Goal: Check status: Check status

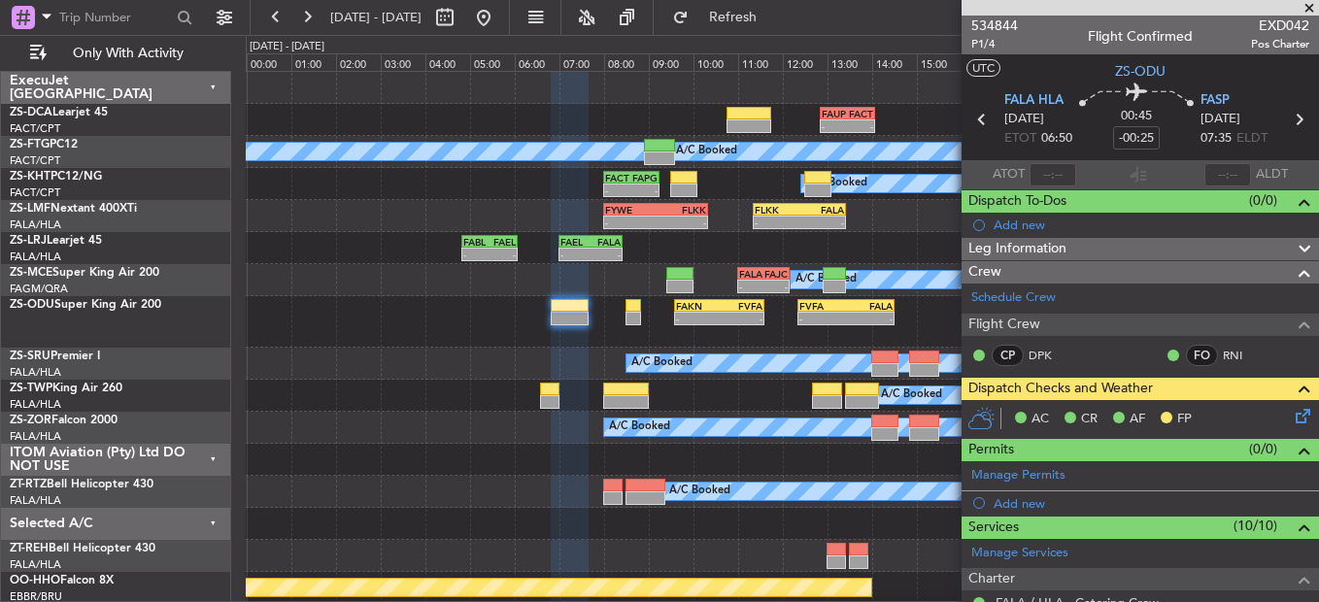
click at [1315, 3] on span at bounding box center [1309, 8] width 19 height 17
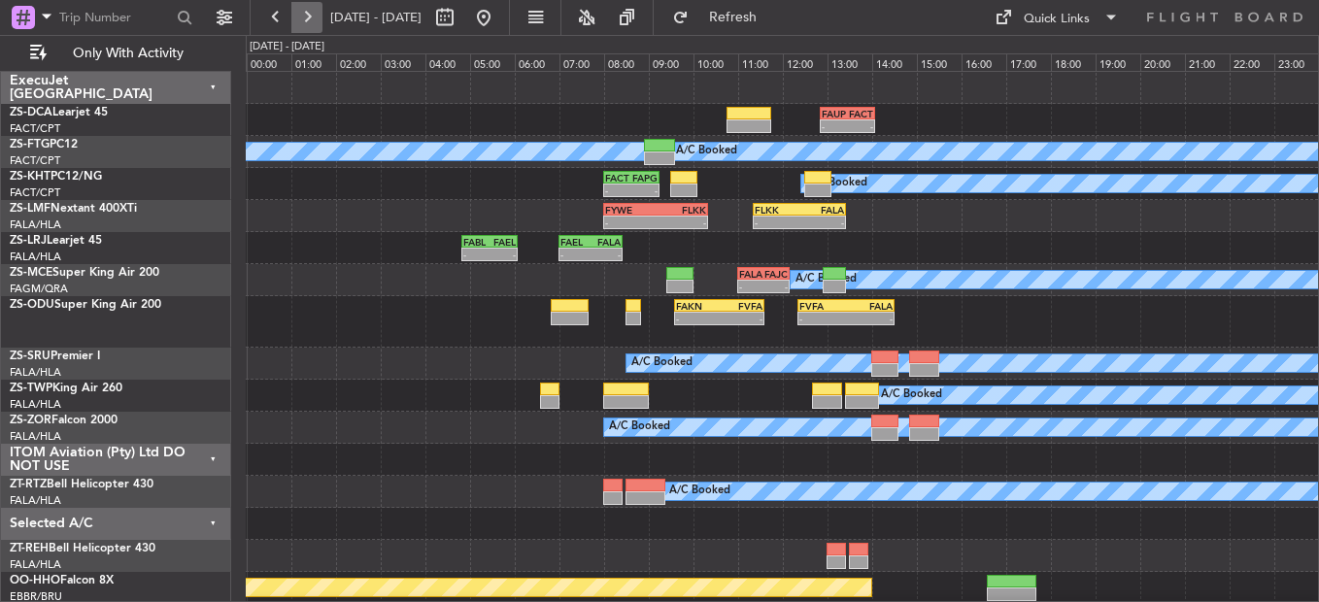
click at [315, 18] on button at bounding box center [306, 17] width 31 height 31
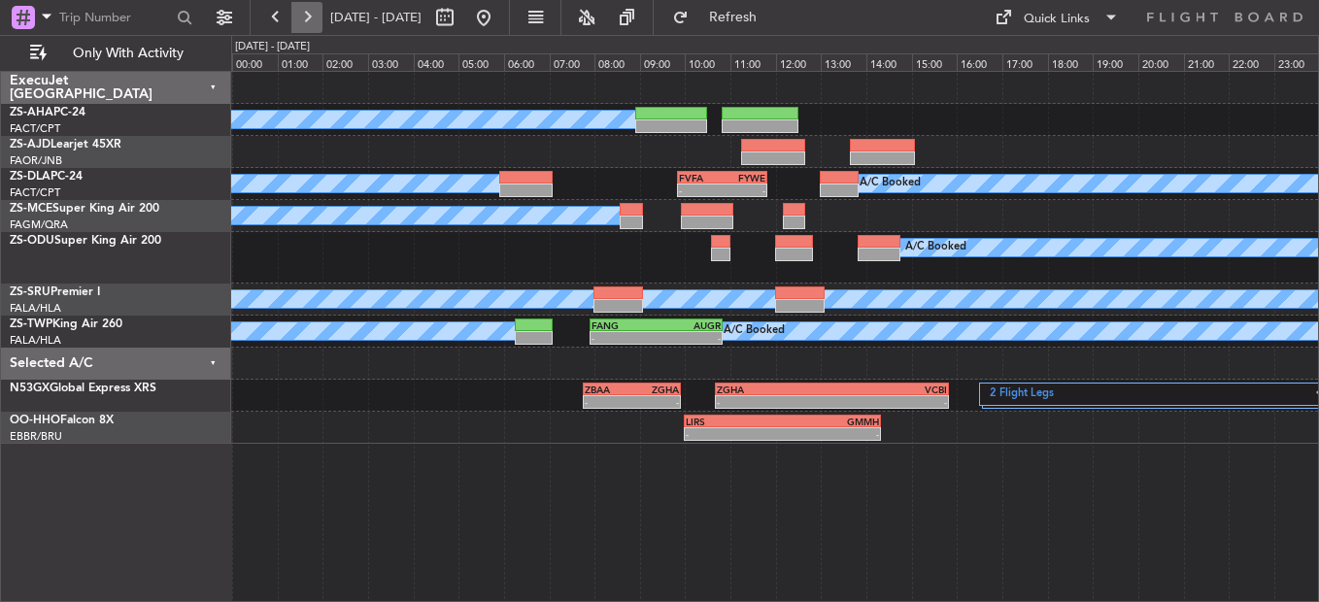
click at [315, 18] on button at bounding box center [306, 17] width 31 height 31
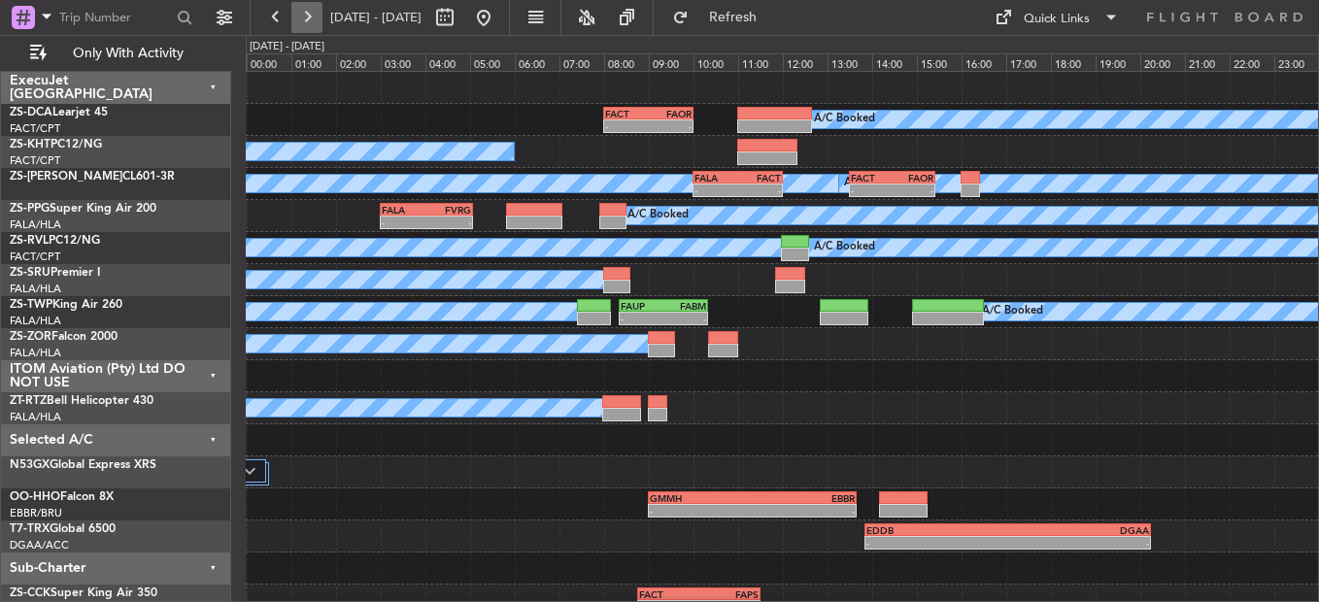
click at [307, 24] on button at bounding box center [306, 17] width 31 height 31
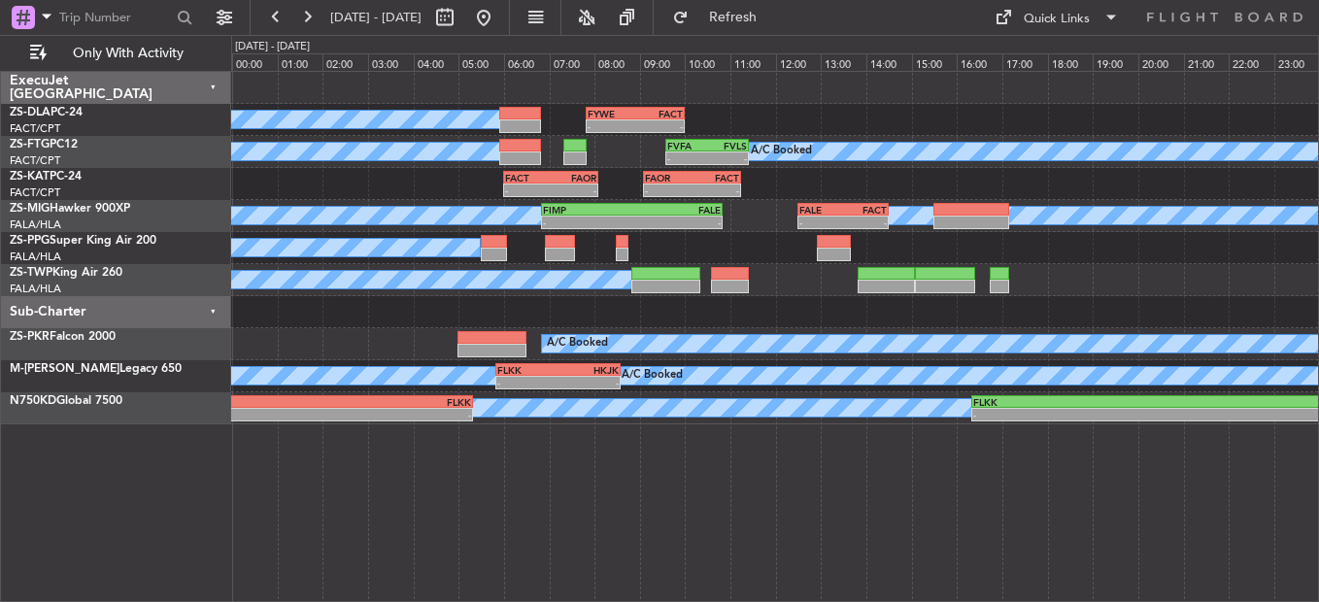
click at [751, 291] on div "A/C Booked" at bounding box center [774, 280] width 1087 height 32
click at [300, 24] on button at bounding box center [306, 17] width 31 height 31
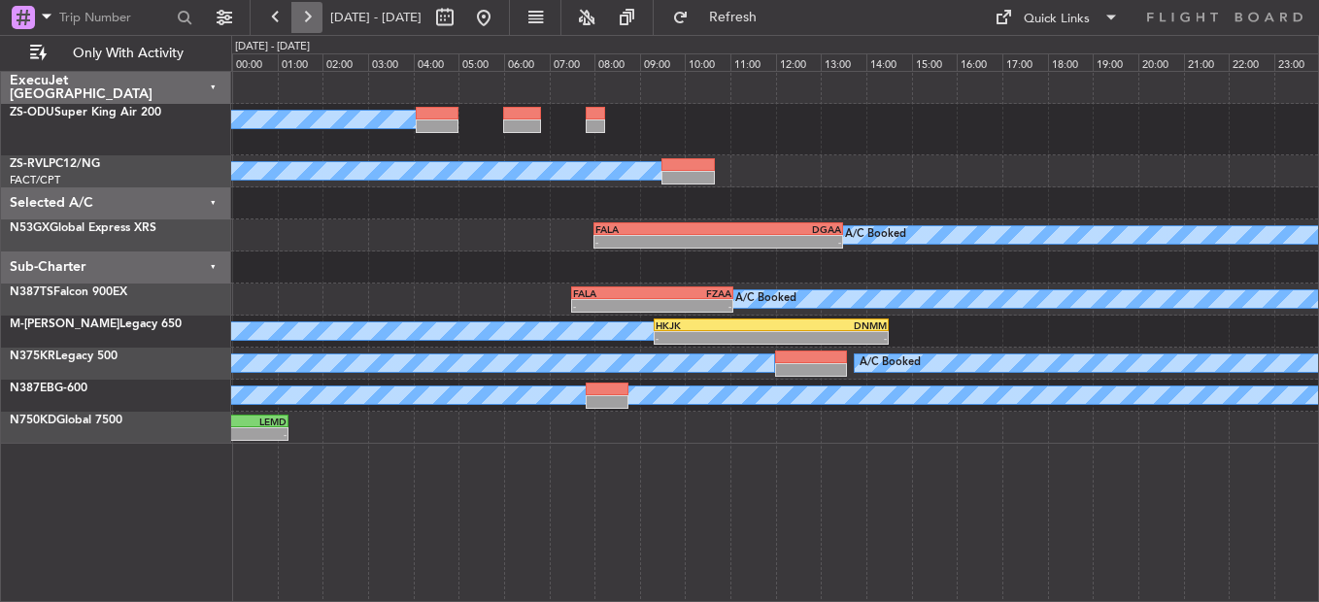
click at [307, 17] on button at bounding box center [306, 17] width 31 height 31
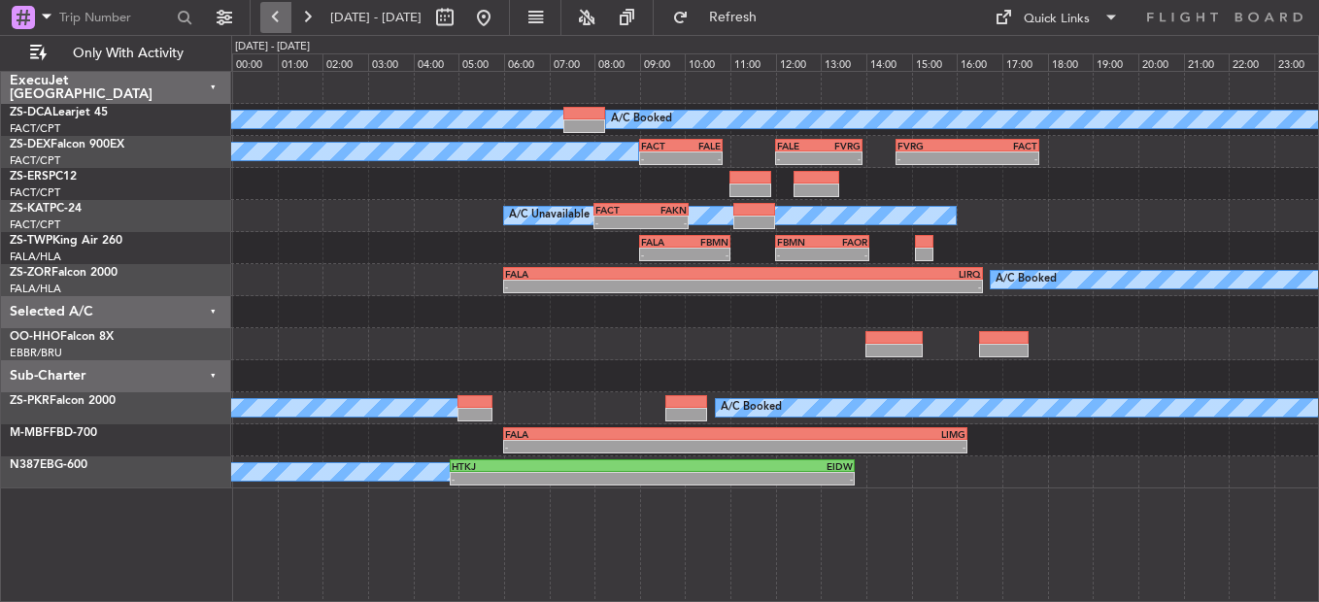
click at [289, 6] on button at bounding box center [275, 17] width 31 height 31
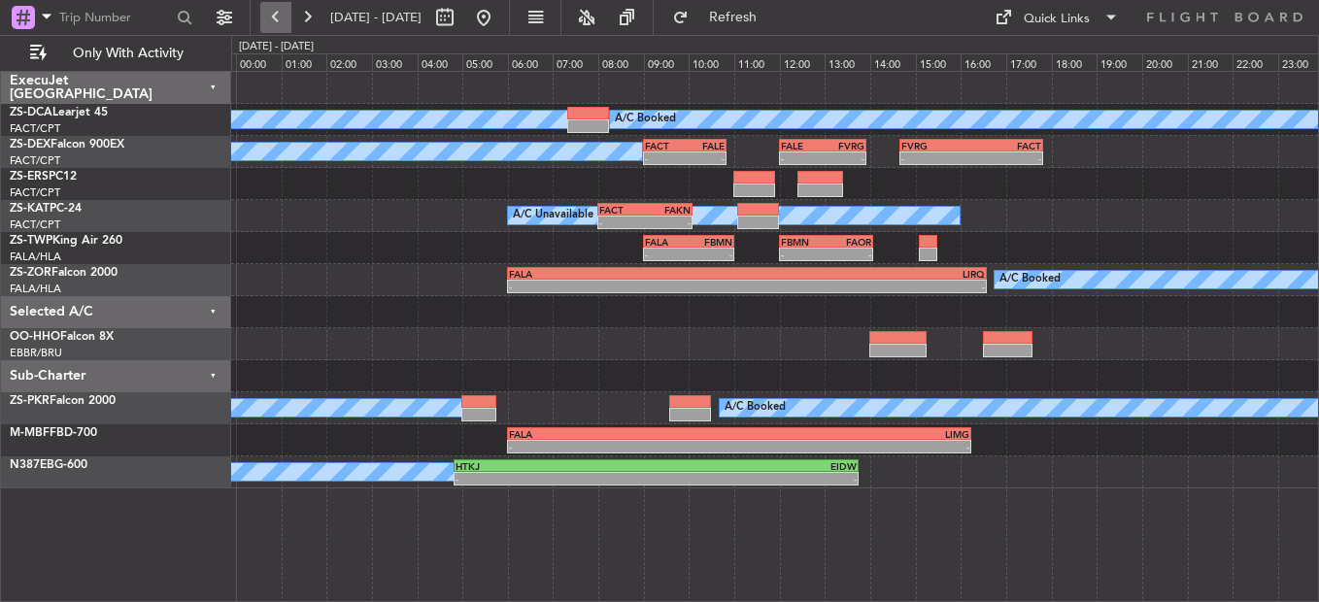
click at [289, 6] on button at bounding box center [275, 17] width 31 height 31
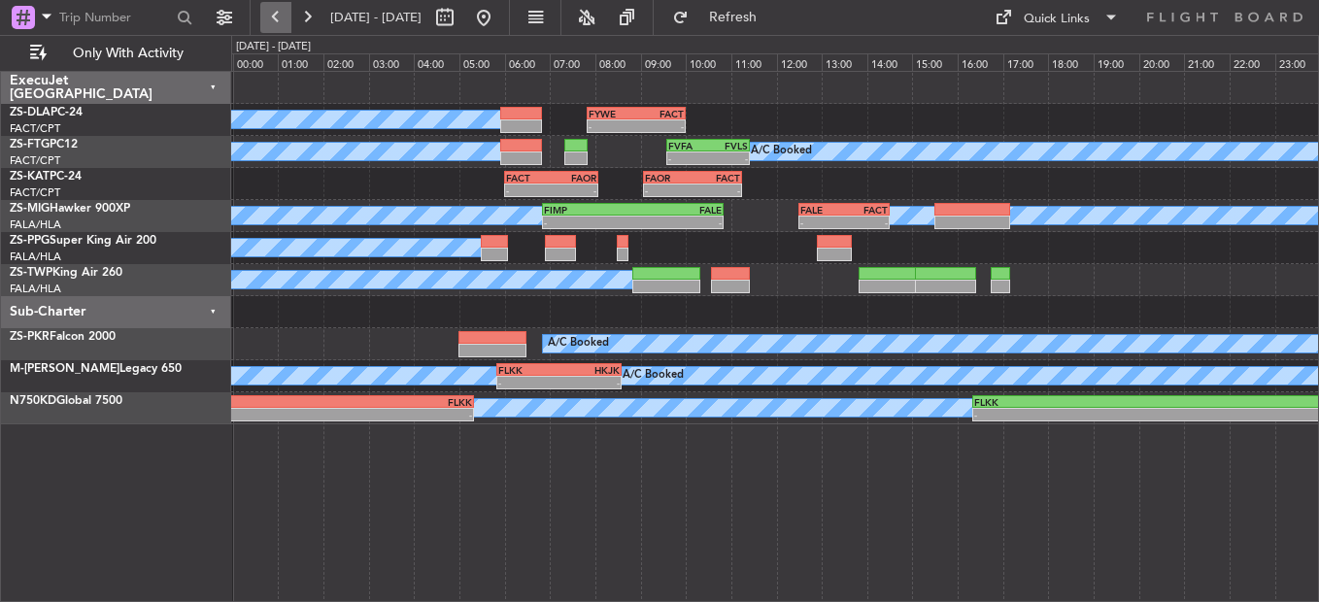
click at [289, 6] on button at bounding box center [275, 17] width 31 height 31
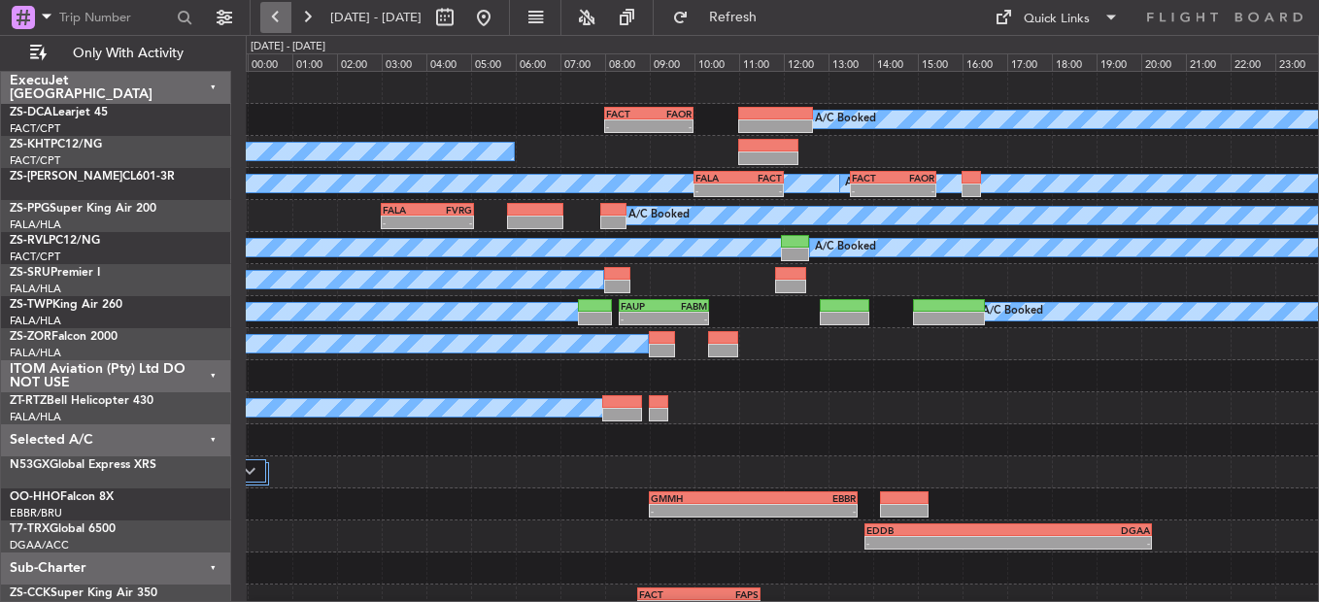
click at [289, 6] on button at bounding box center [275, 17] width 31 height 31
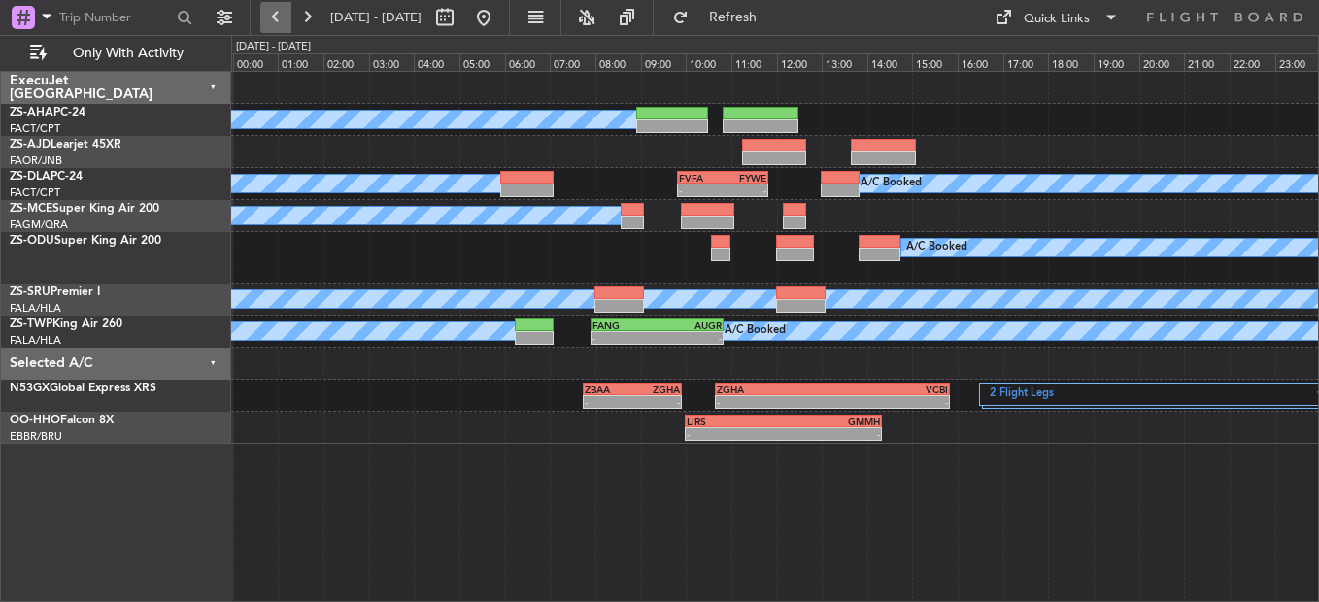
click at [289, 6] on button at bounding box center [275, 17] width 31 height 31
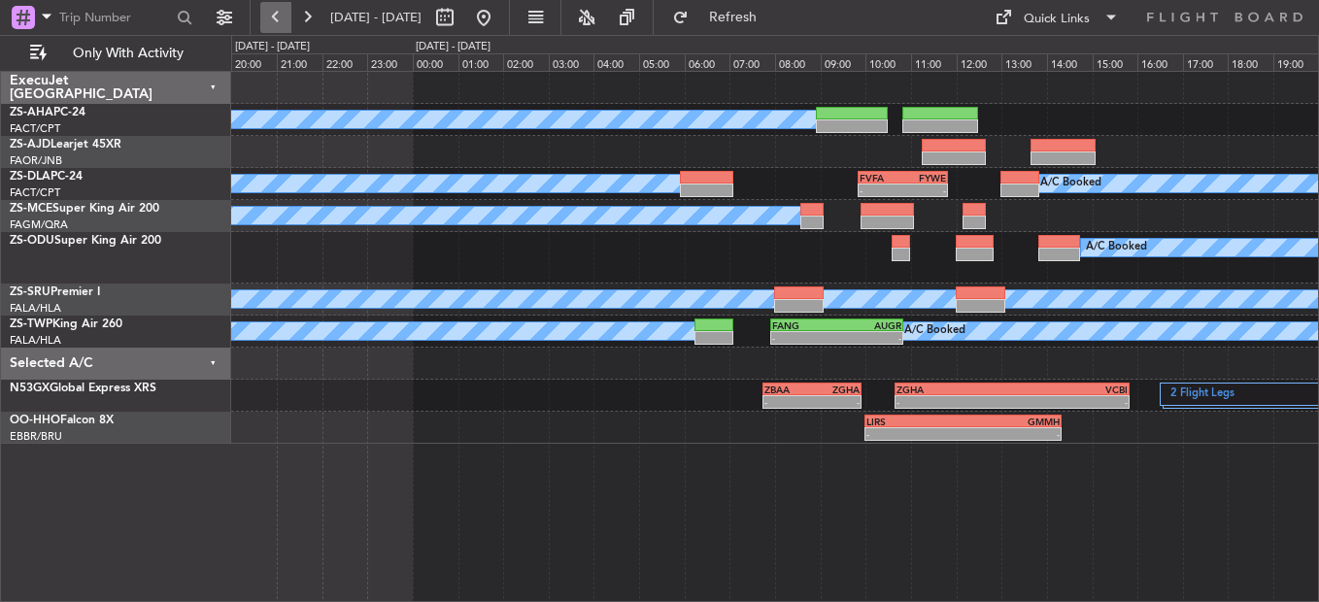
click at [289, 6] on button at bounding box center [275, 17] width 31 height 31
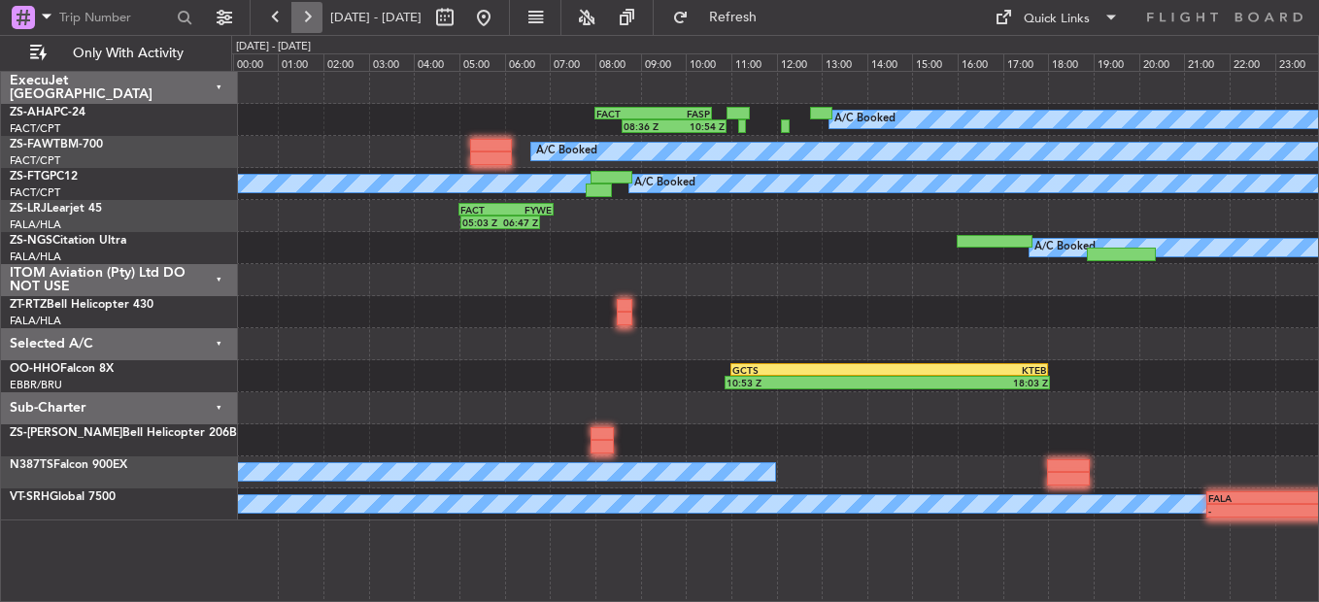
click at [308, 24] on button at bounding box center [306, 17] width 31 height 31
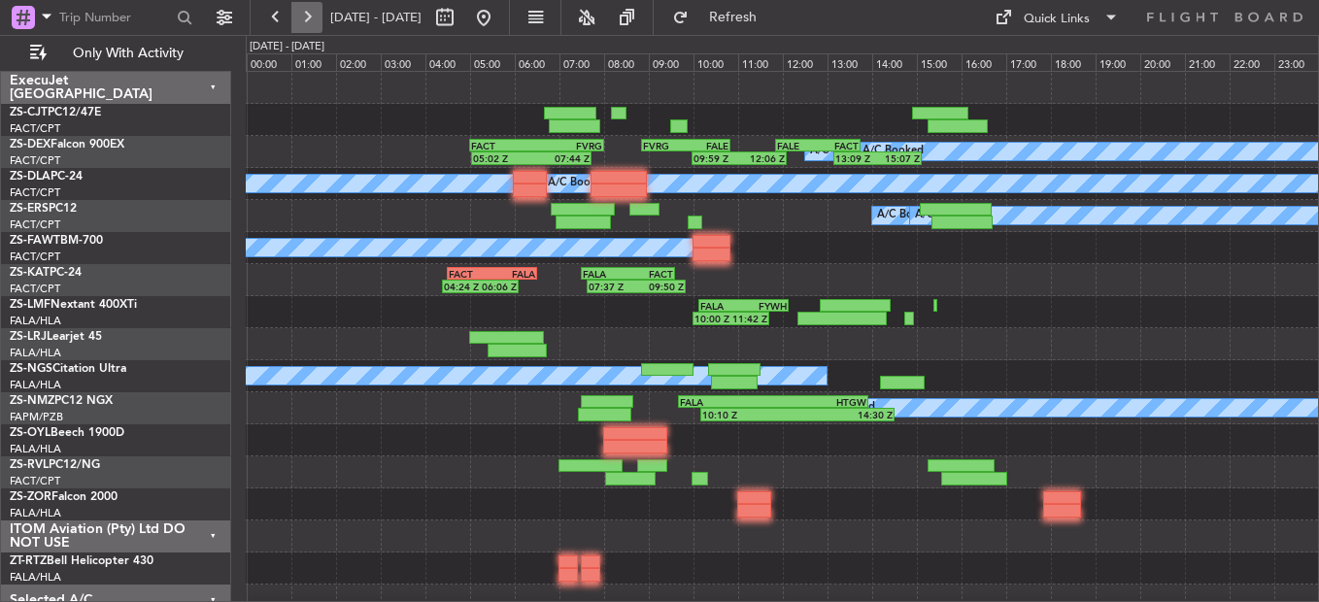
click at [309, 21] on button at bounding box center [306, 17] width 31 height 31
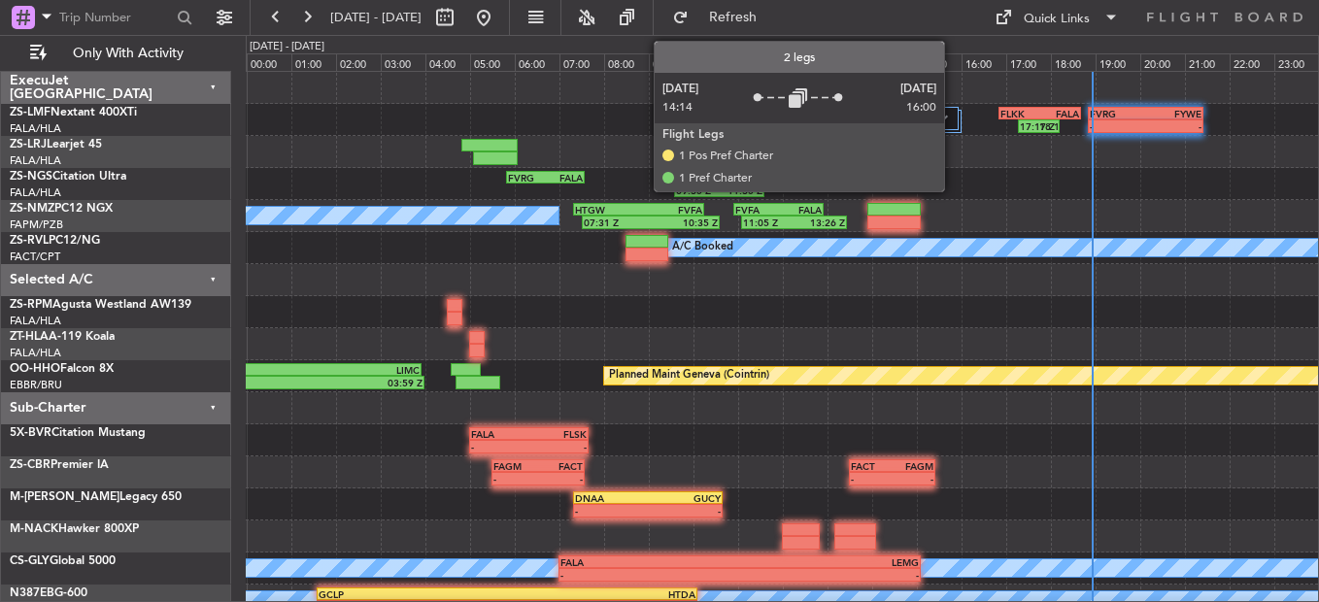
click at [953, 124] on div at bounding box center [920, 118] width 77 height 23
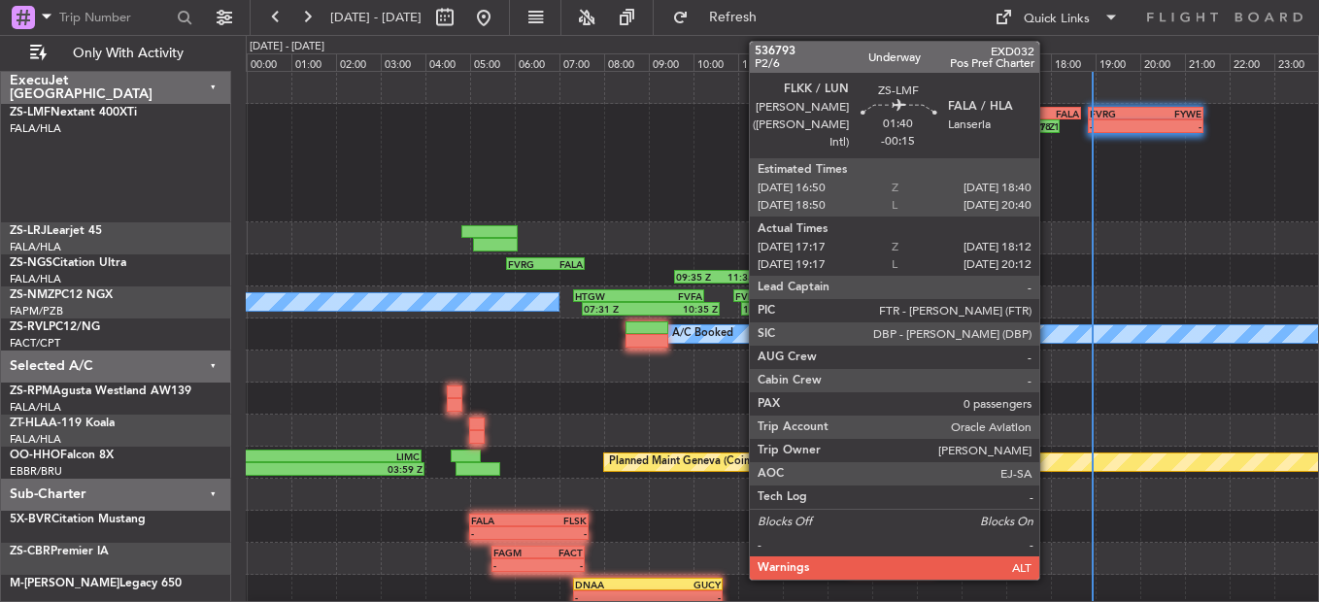
click at [1048, 119] on div "FLKK 16:50 Z FALA 18:40 Z" at bounding box center [1040, 114] width 83 height 14
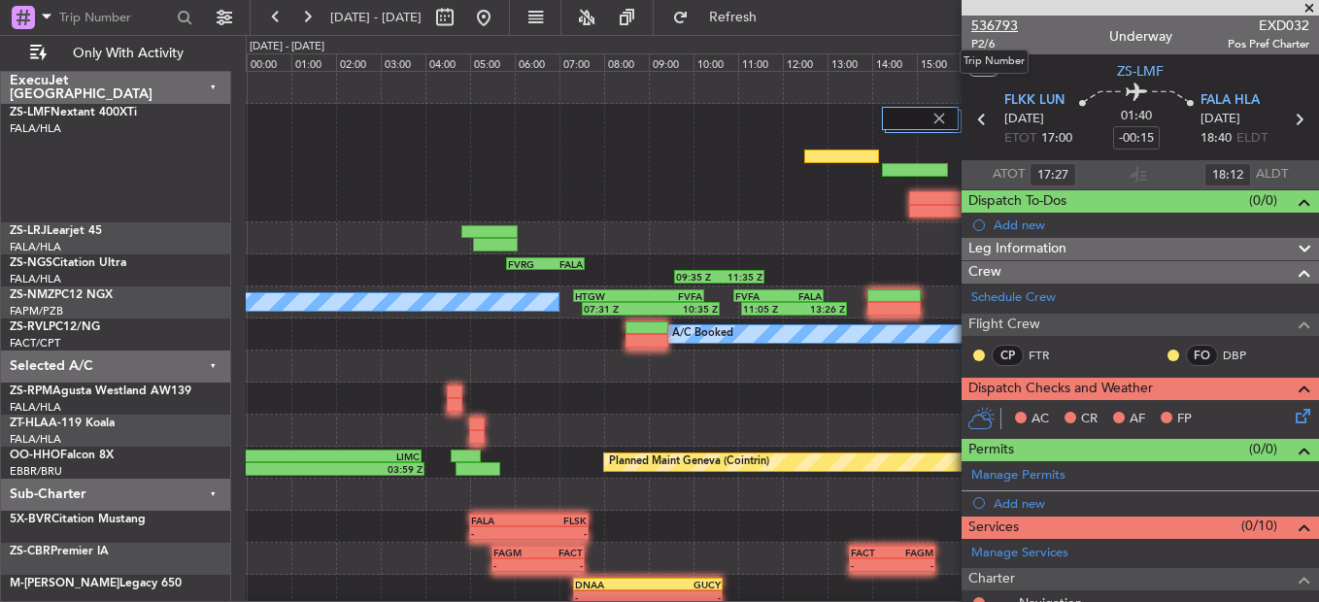
click at [1013, 25] on span "536793" at bounding box center [994, 26] width 47 height 20
click at [1311, 1] on span at bounding box center [1309, 8] width 19 height 17
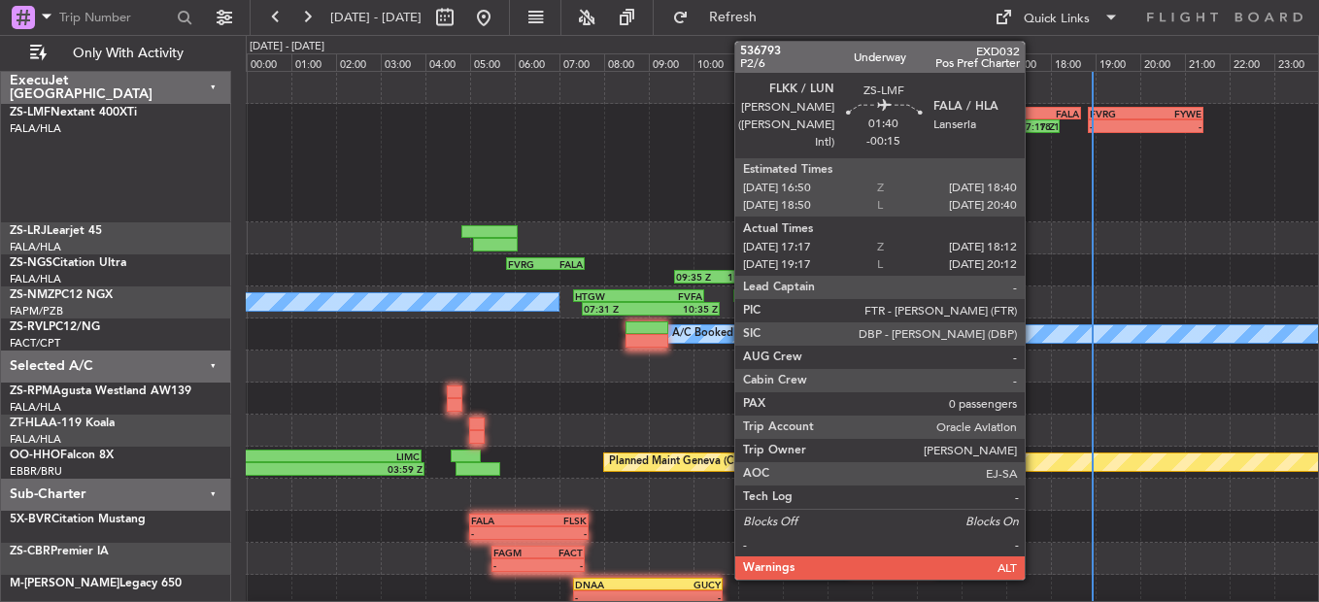
click at [1034, 124] on div "17:17 Z" at bounding box center [1029, 126] width 18 height 12
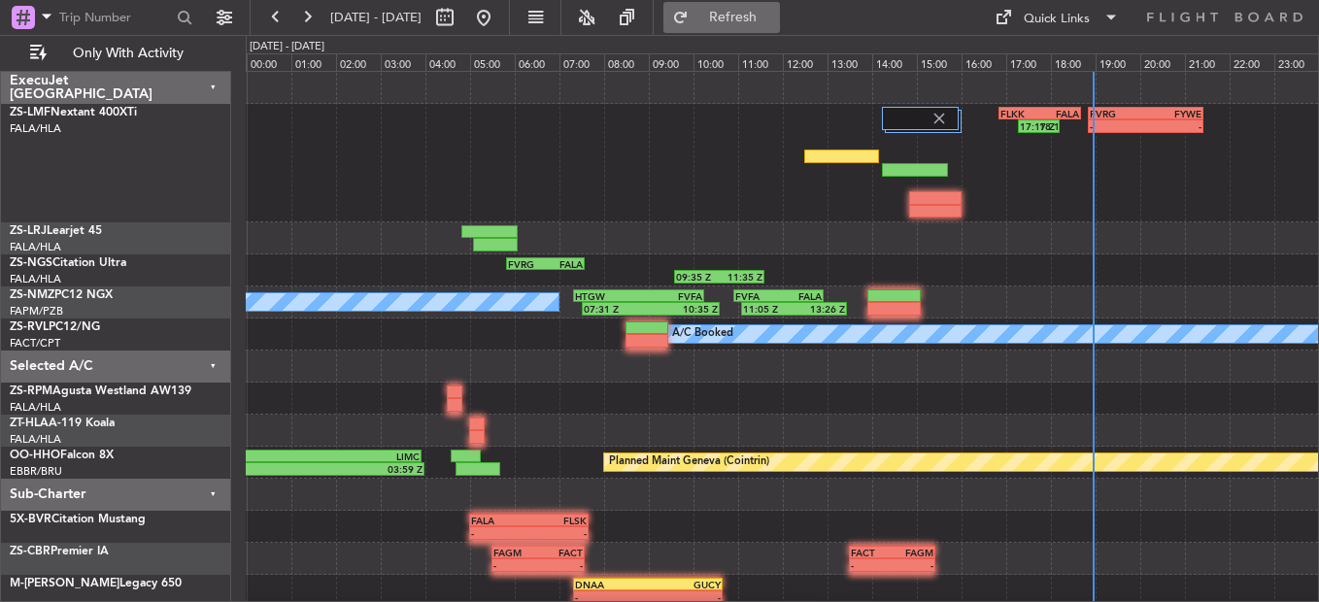
click at [774, 21] on span "Refresh" at bounding box center [734, 18] width 82 height 14
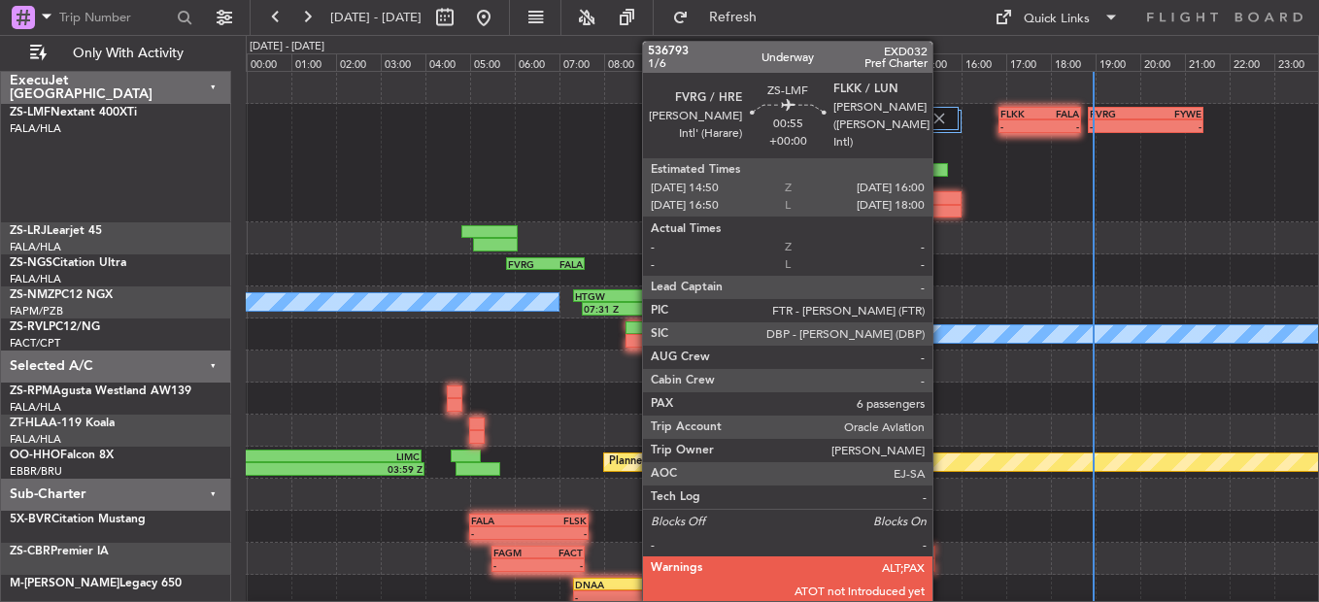
click at [941, 215] on div at bounding box center [935, 212] width 52 height 14
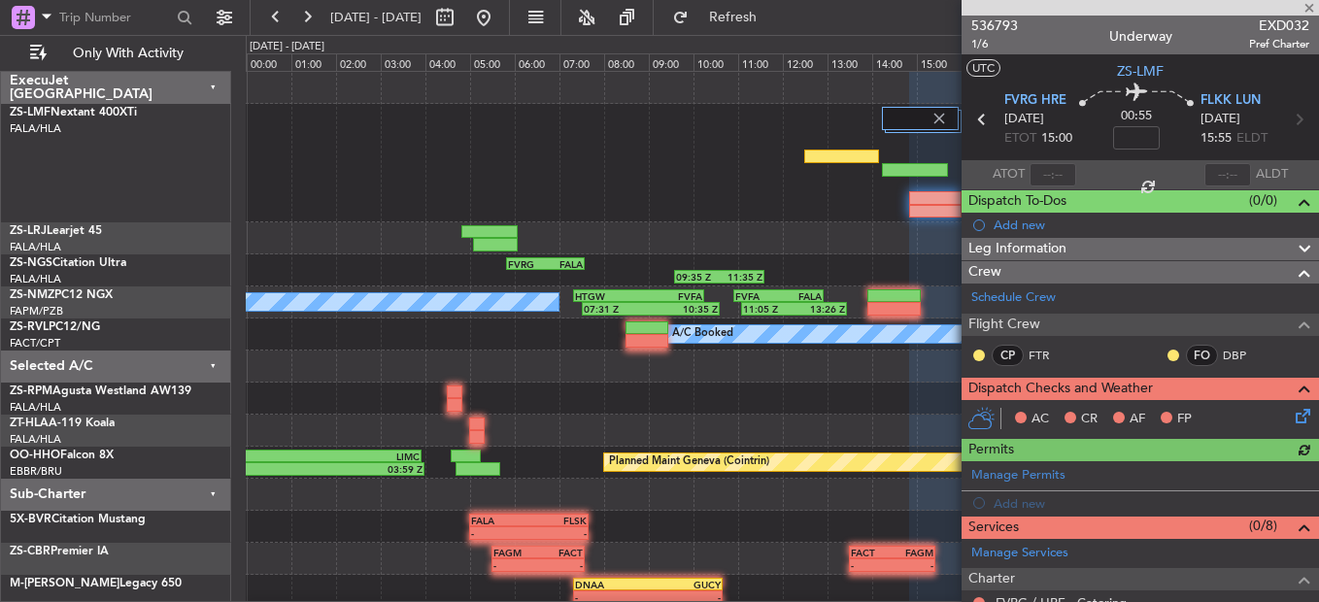
click at [1310, 5] on div at bounding box center [1140, 8] width 357 height 16
click at [1306, 10] on span at bounding box center [1309, 8] width 19 height 17
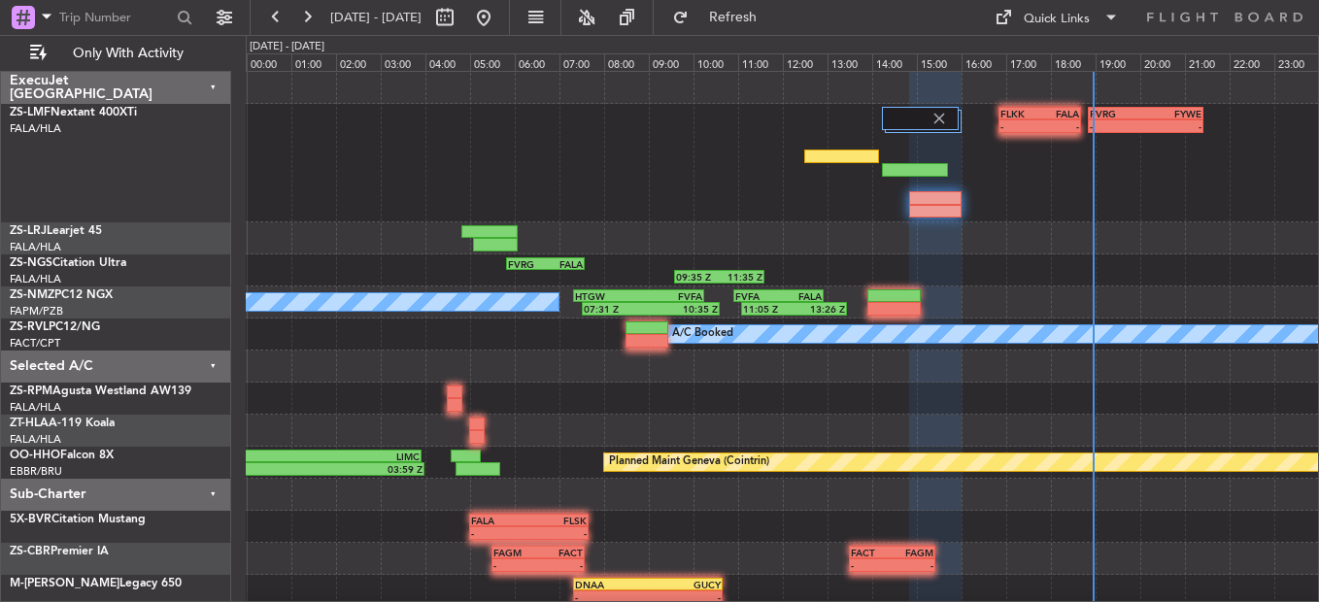
type input "0"
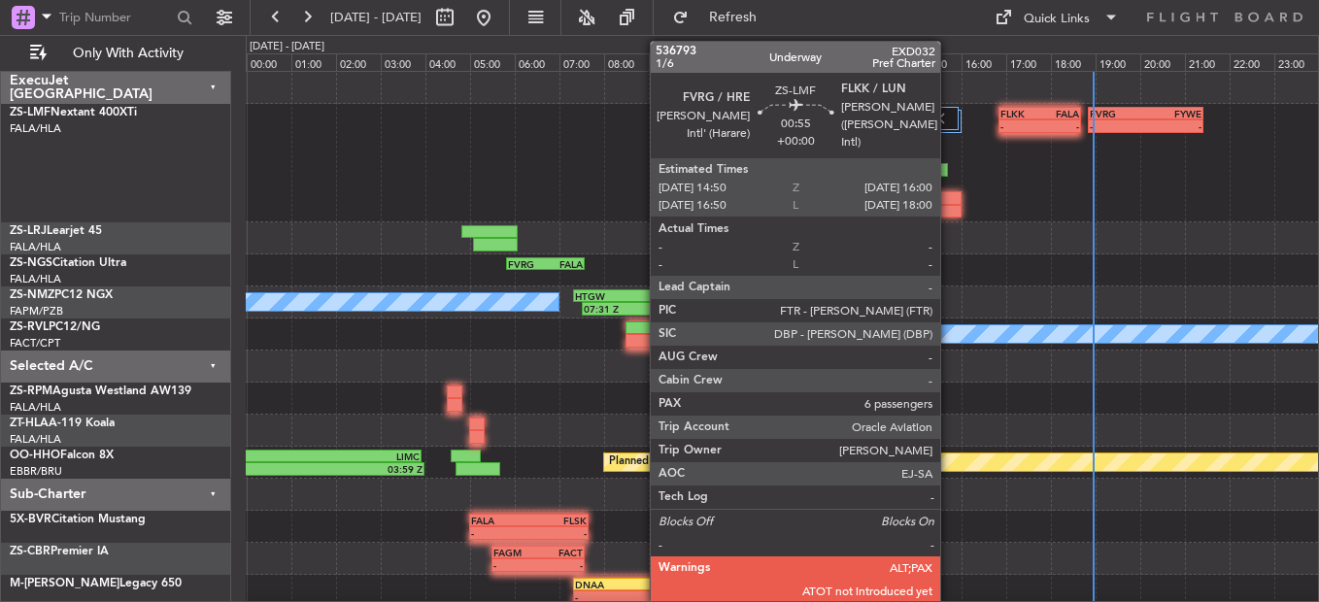
click at [949, 205] on div at bounding box center [935, 212] width 52 height 14
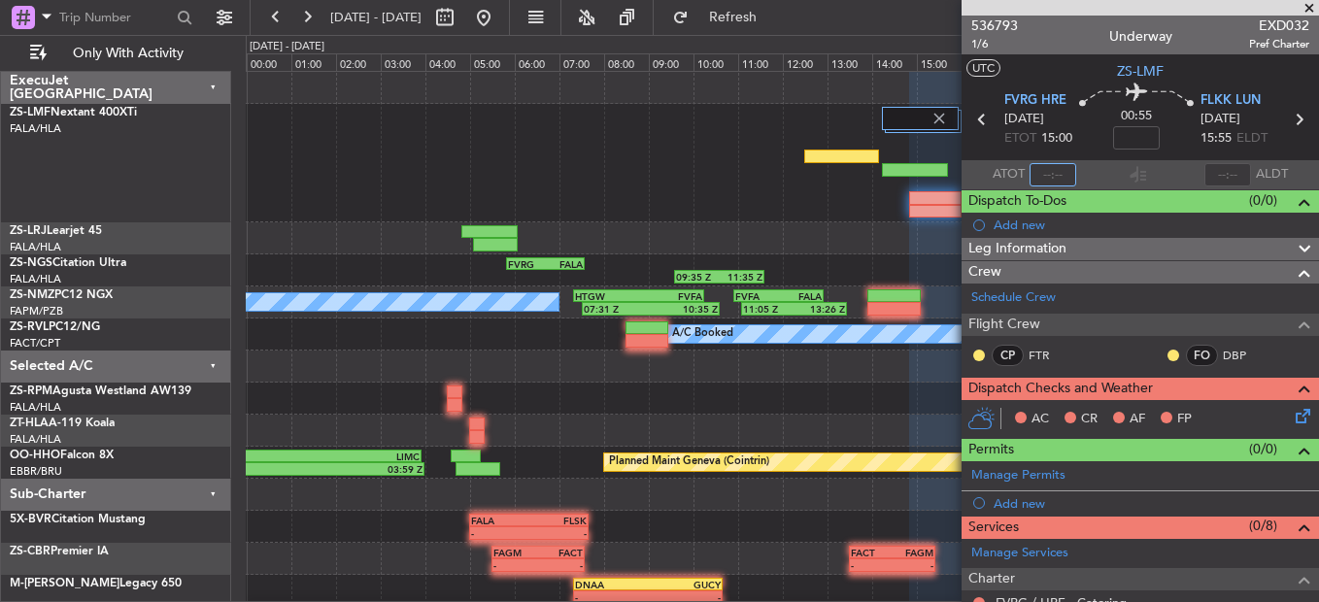
click at [1035, 172] on input "text" at bounding box center [1053, 174] width 47 height 23
type input "17:28"
click at [1219, 178] on div at bounding box center [1228, 174] width 47 height 23
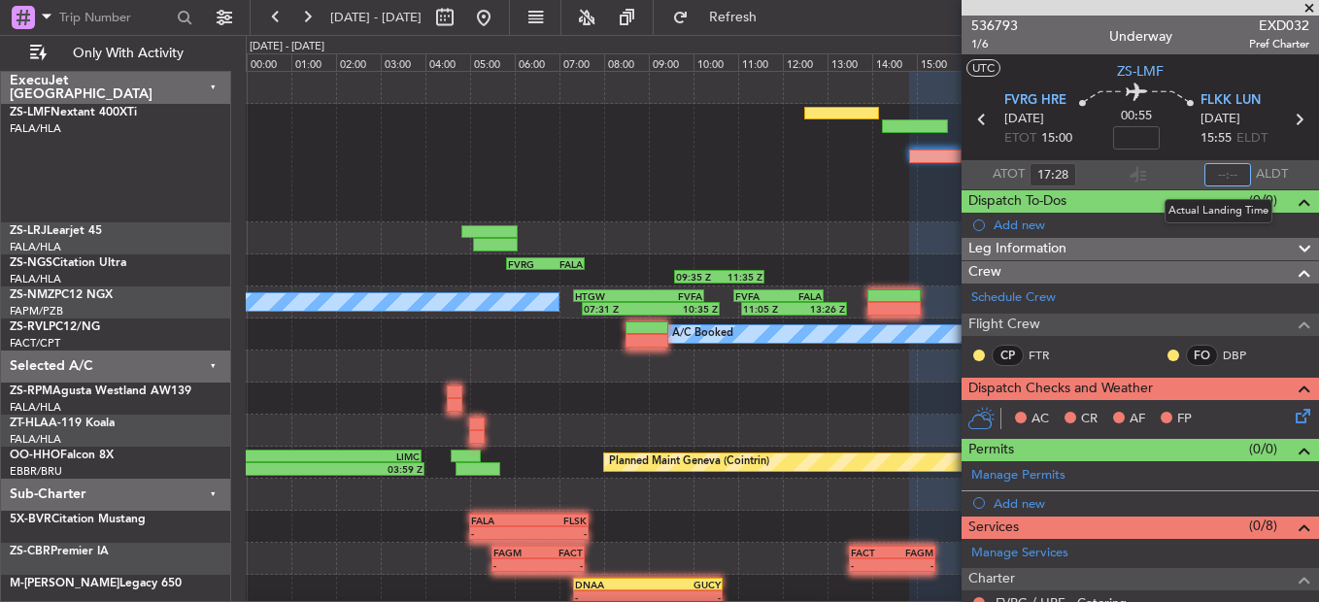
click at [1227, 169] on input "text" at bounding box center [1228, 174] width 47 height 23
type input "18:12"
click at [1157, 174] on section "ATOT 17:28 18:12 ALDT" at bounding box center [1140, 174] width 357 height 29
click at [1311, 3] on span at bounding box center [1309, 8] width 19 height 17
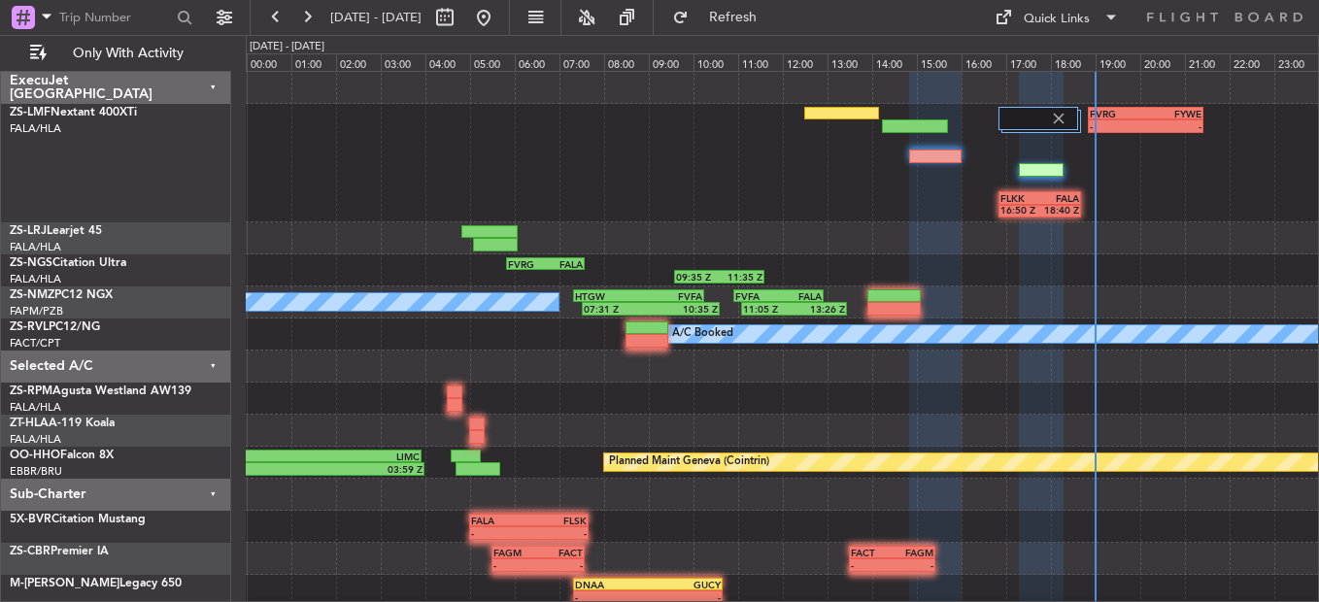
type input "0"
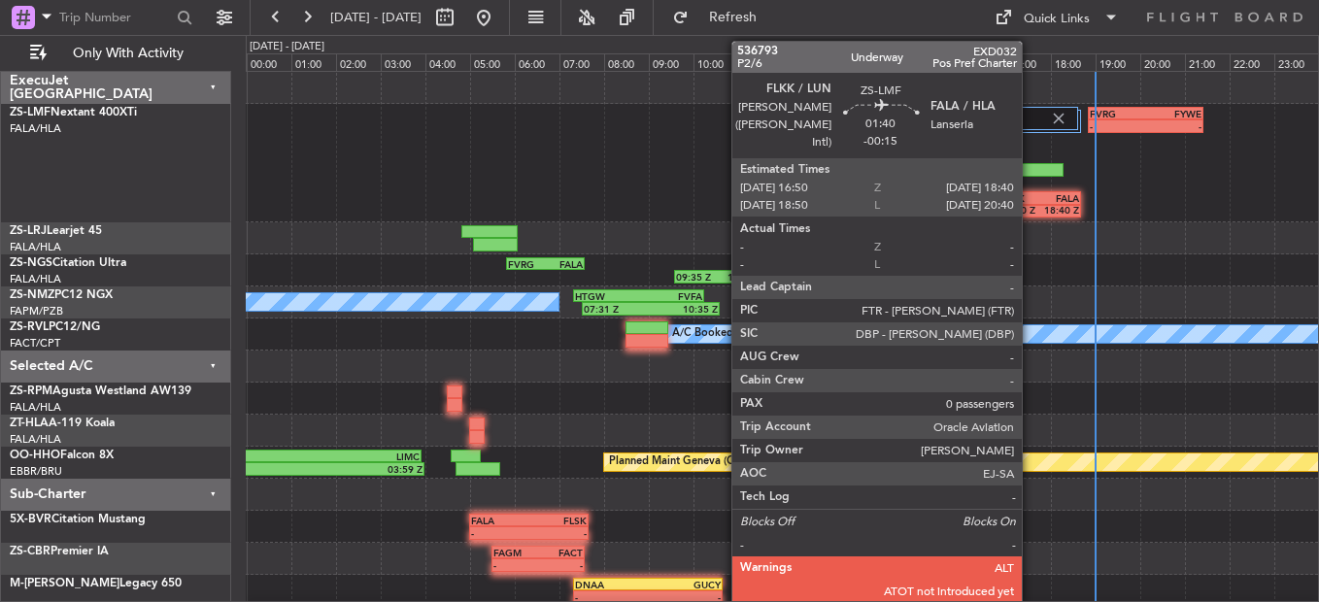
click at [1031, 199] on div "FLKK" at bounding box center [1020, 198] width 39 height 12
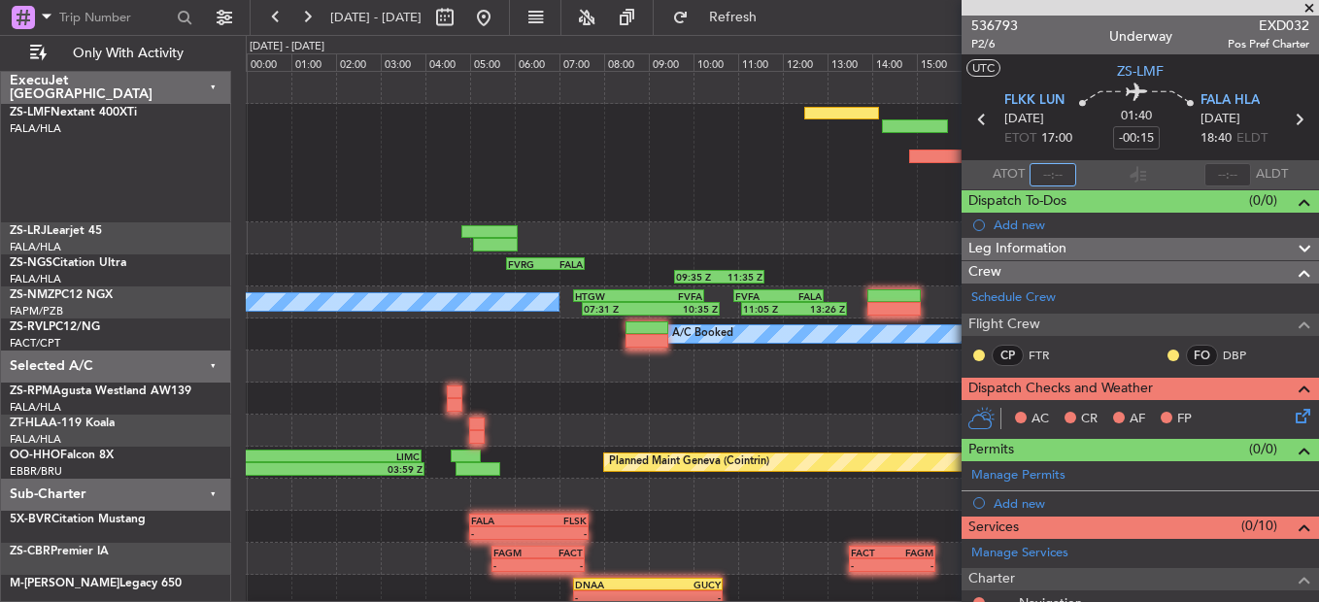
click at [1045, 180] on input "text" at bounding box center [1053, 174] width 47 height 23
type input "18:53"
click at [1311, 4] on div at bounding box center [1140, 8] width 357 height 16
click at [1304, 14] on span at bounding box center [1309, 8] width 19 height 17
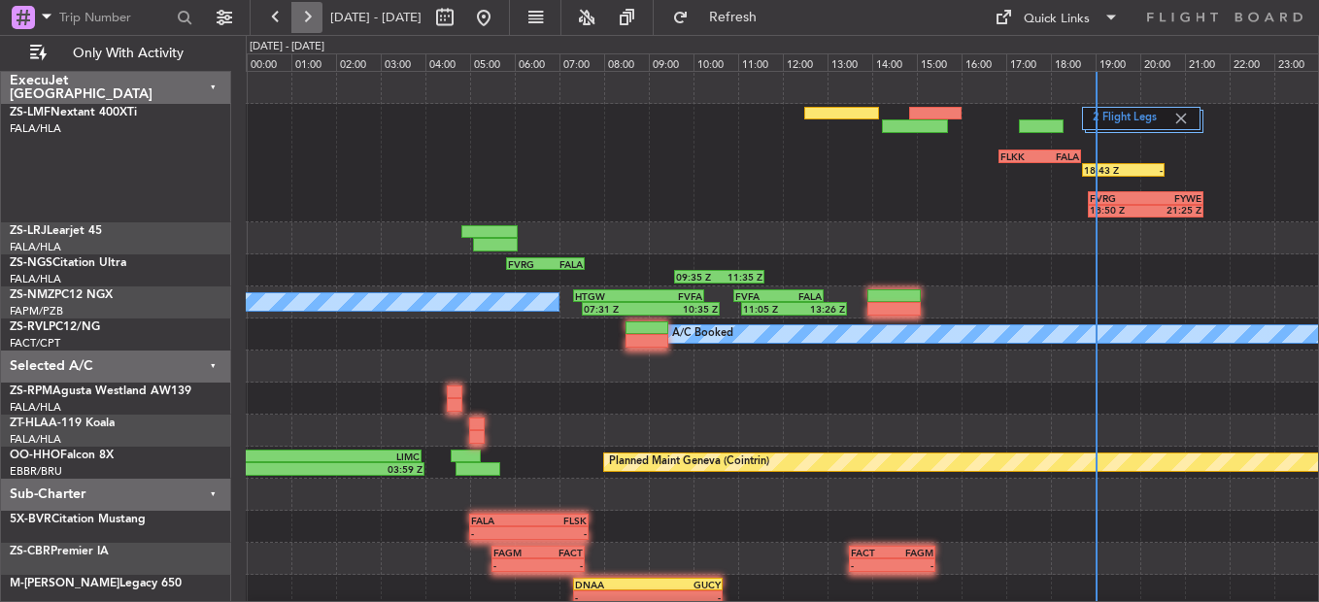
click at [317, 3] on button at bounding box center [306, 17] width 31 height 31
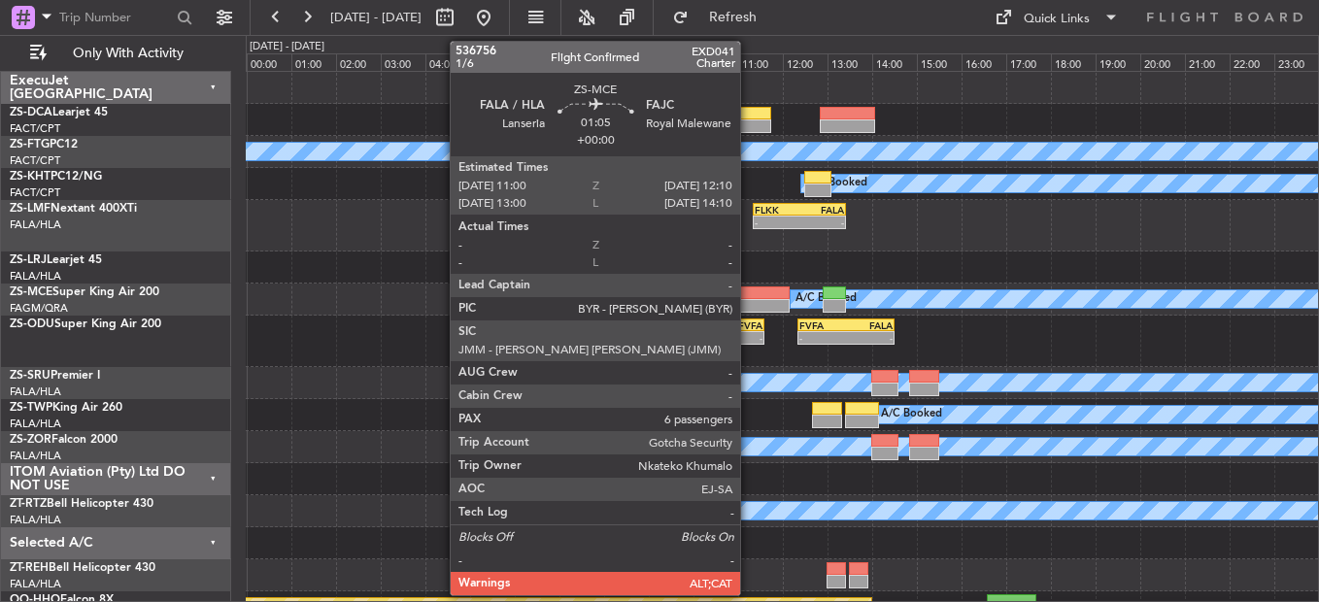
click at [749, 296] on div at bounding box center [763, 294] width 52 height 14
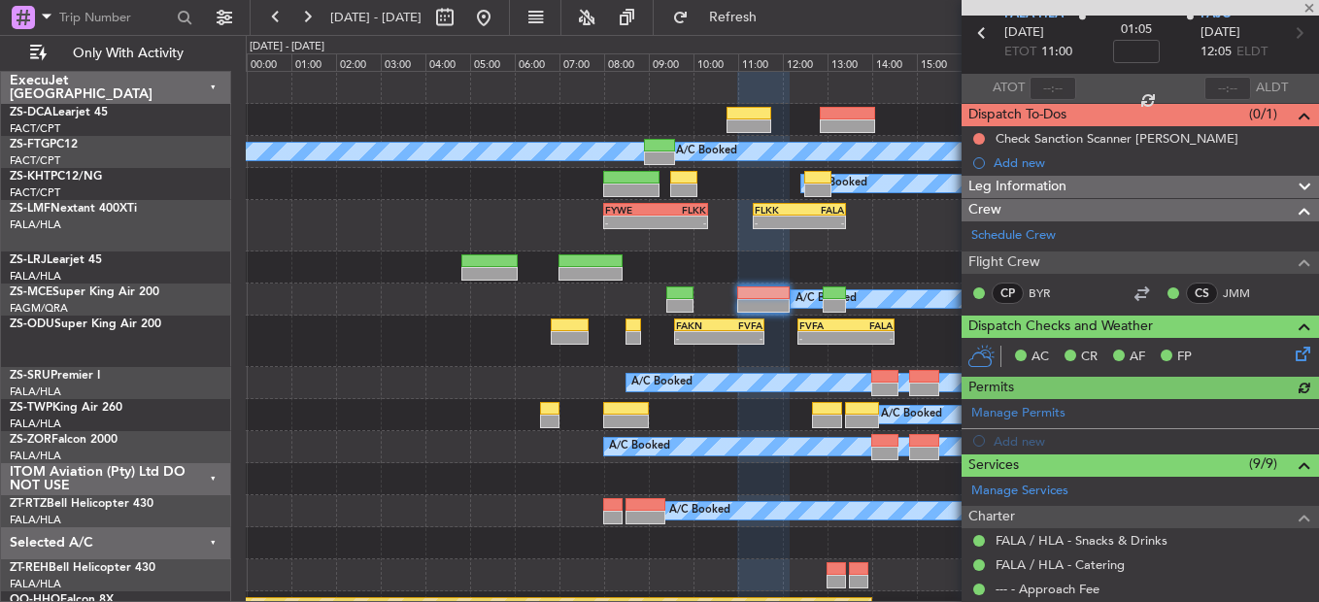
scroll to position [53, 0]
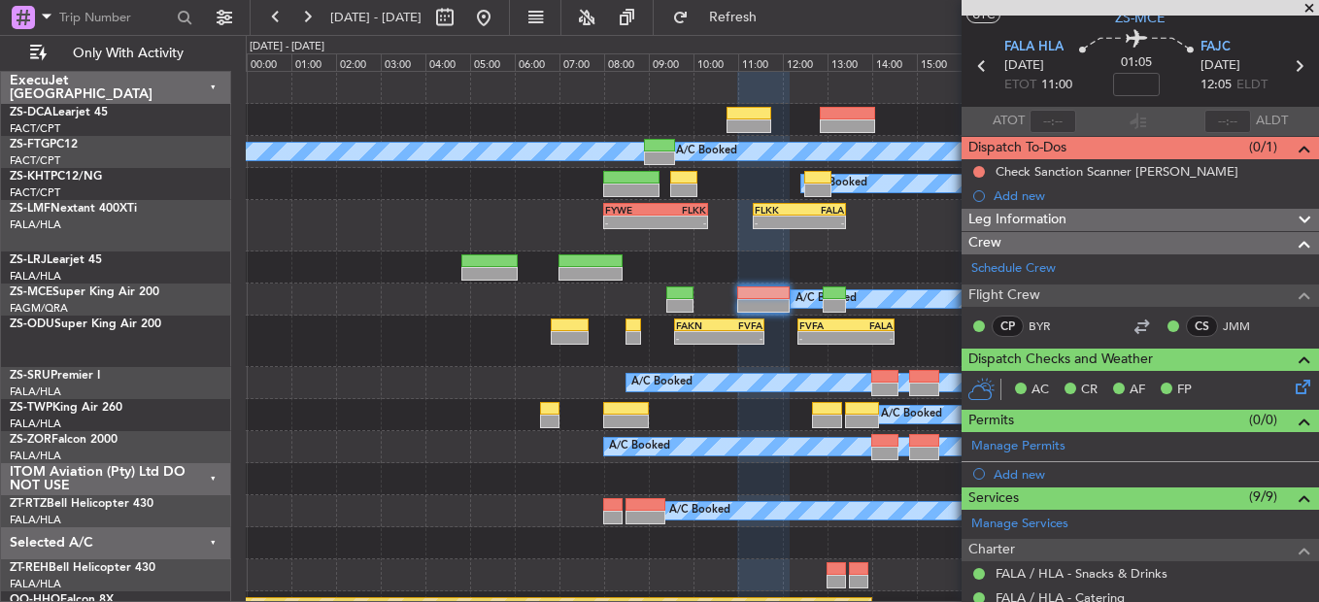
click at [951, 224] on div "- - FYWE 08:00 Z FLKK 10:20 Z - - FLKK 11:20 Z FALA 13:25 Z FVRG 18:50 Z FYWE 2…" at bounding box center [782, 225] width 1072 height 51
click at [1304, 8] on span at bounding box center [1309, 8] width 19 height 17
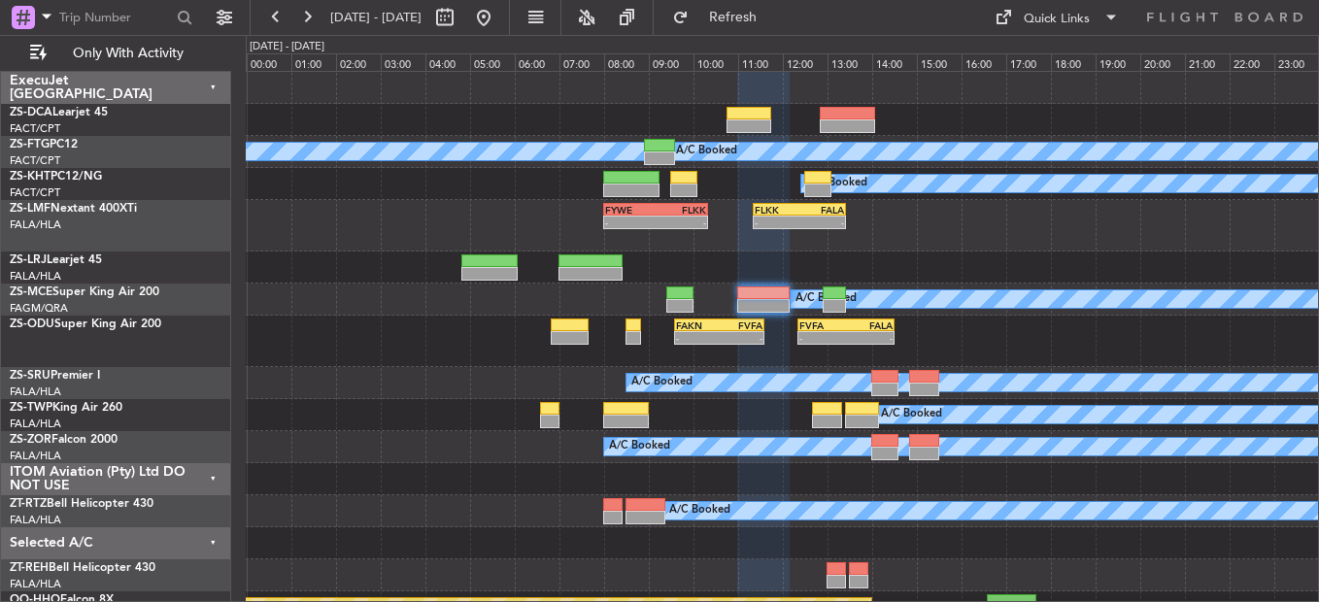
type input "0"
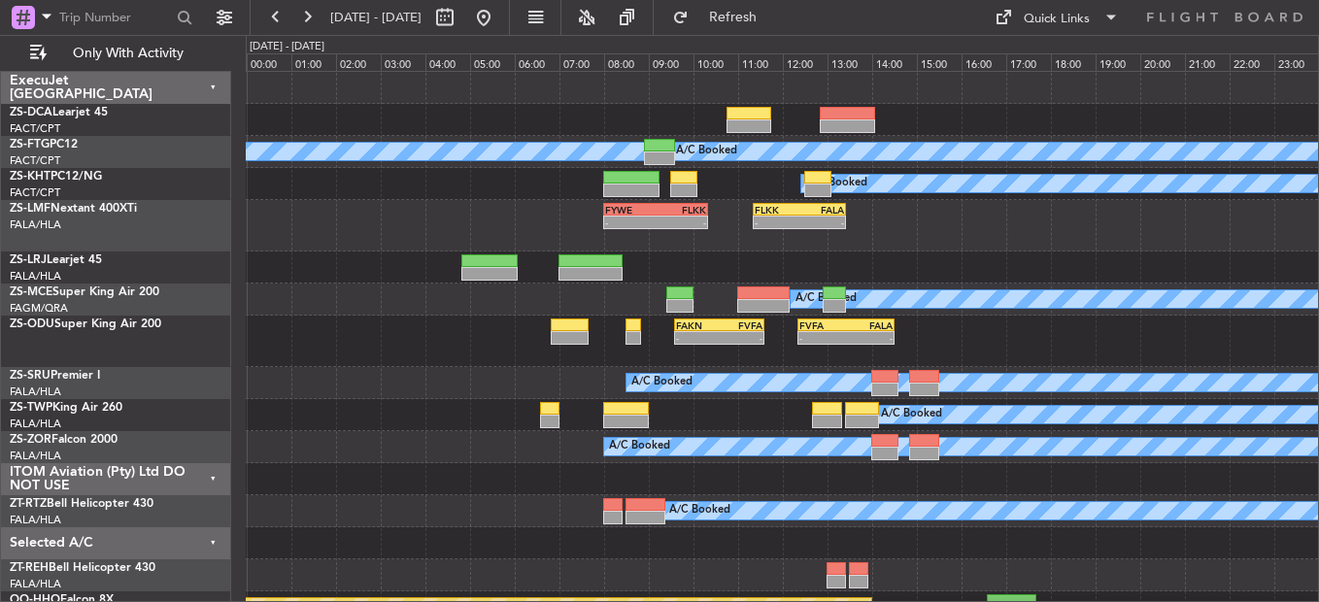
scroll to position [0, 0]
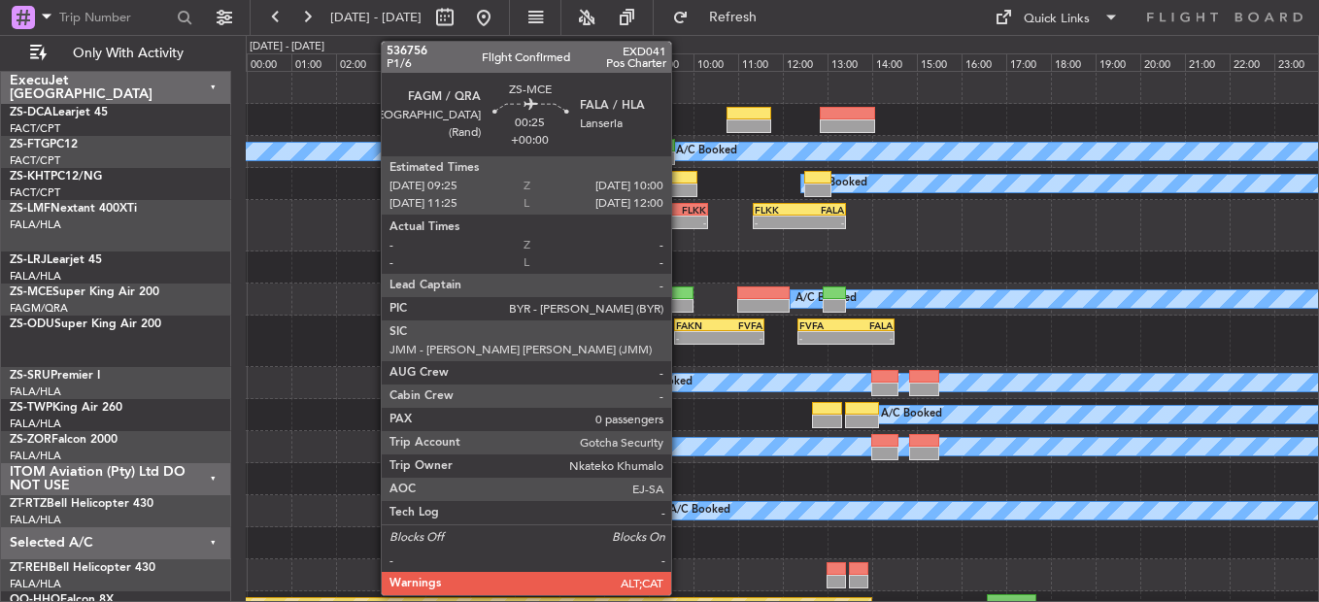
click at [680, 302] on div at bounding box center [679, 306] width 26 height 14
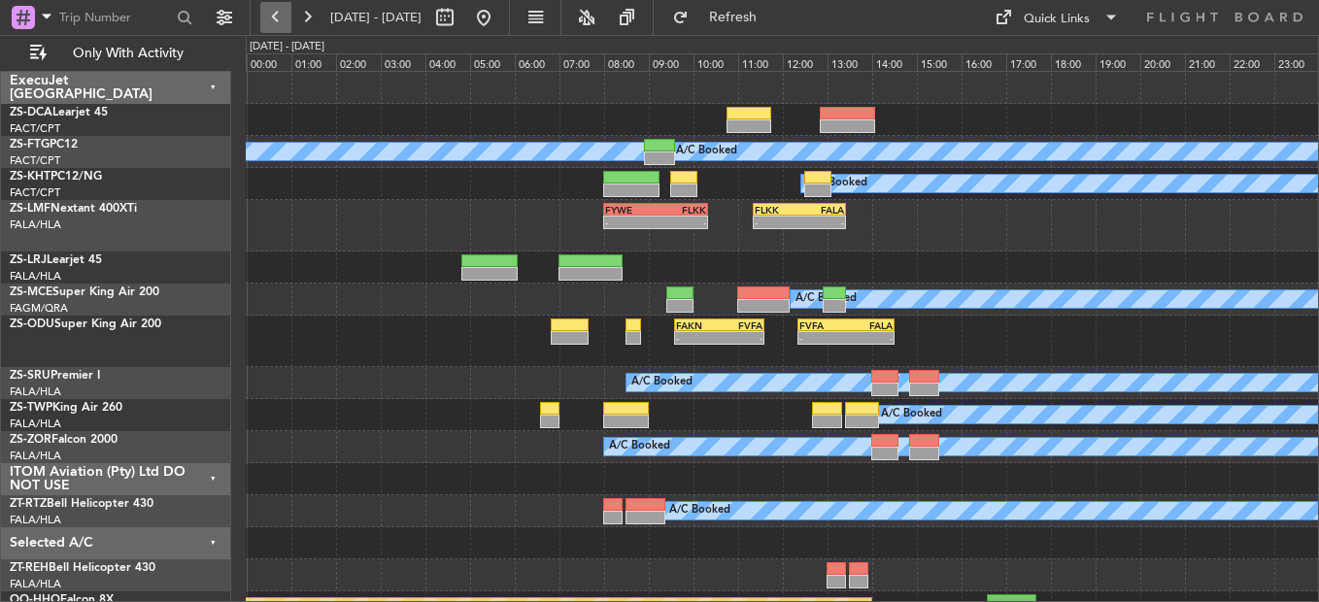
click at [267, 24] on button at bounding box center [275, 17] width 31 height 31
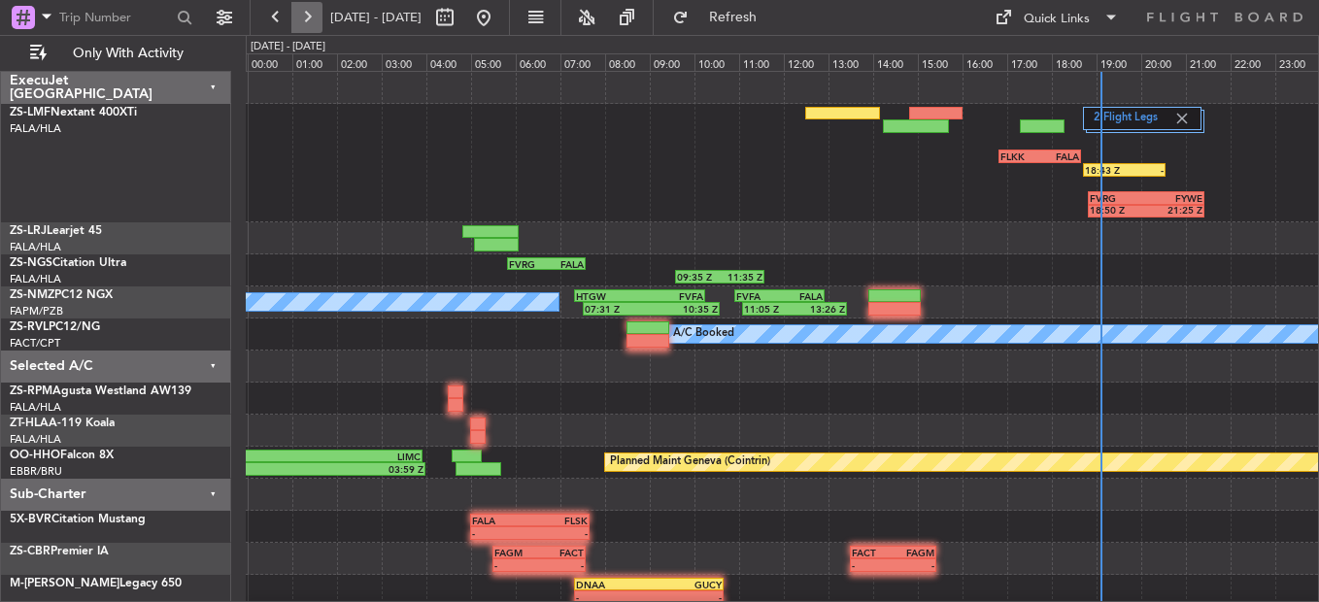
click at [312, 17] on button at bounding box center [306, 17] width 31 height 31
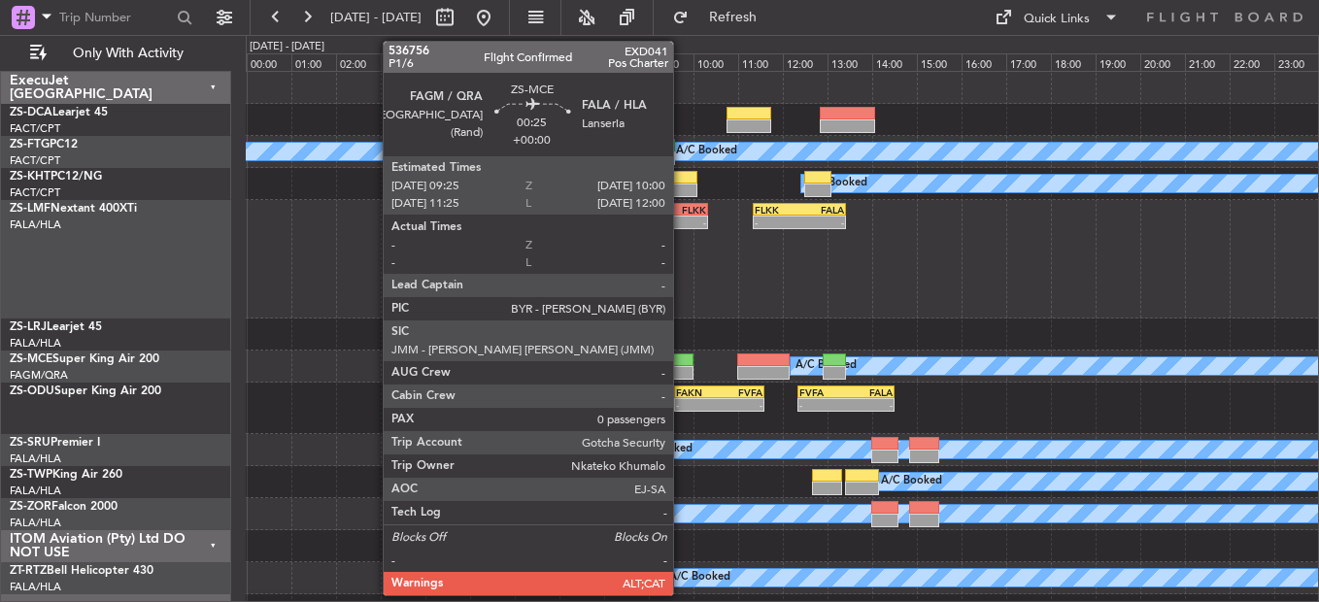
click at [682, 362] on div at bounding box center [679, 361] width 26 height 14
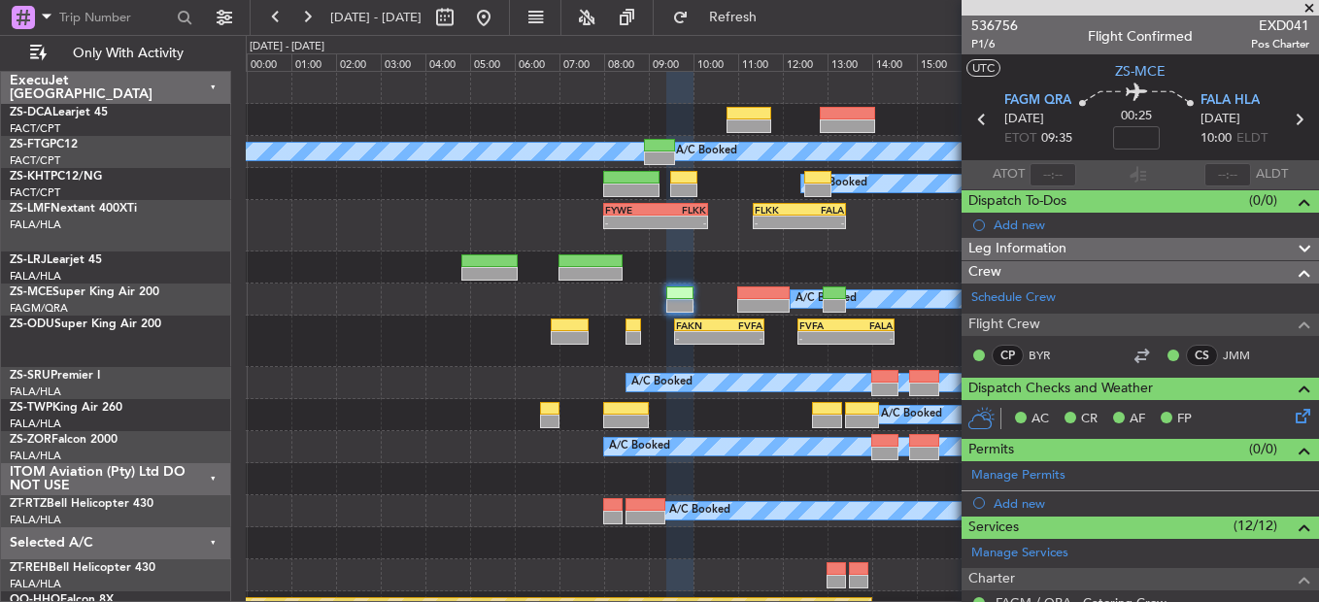
click at [1310, 3] on span at bounding box center [1309, 8] width 19 height 17
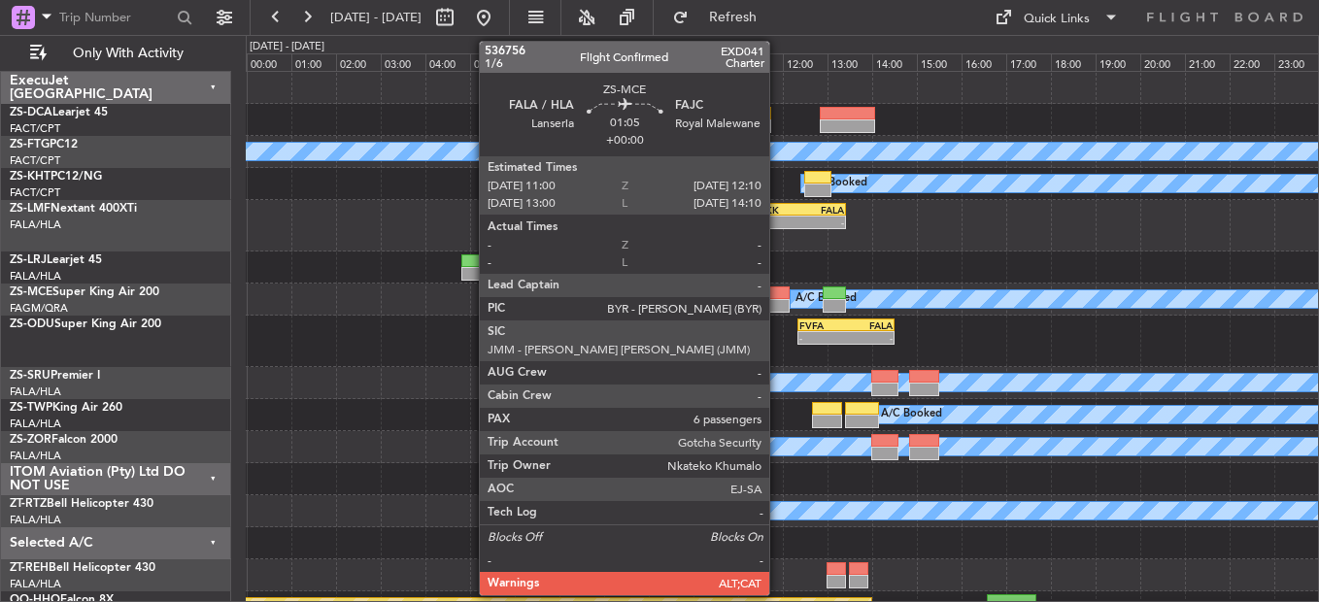
click at [778, 301] on div at bounding box center [763, 306] width 52 height 14
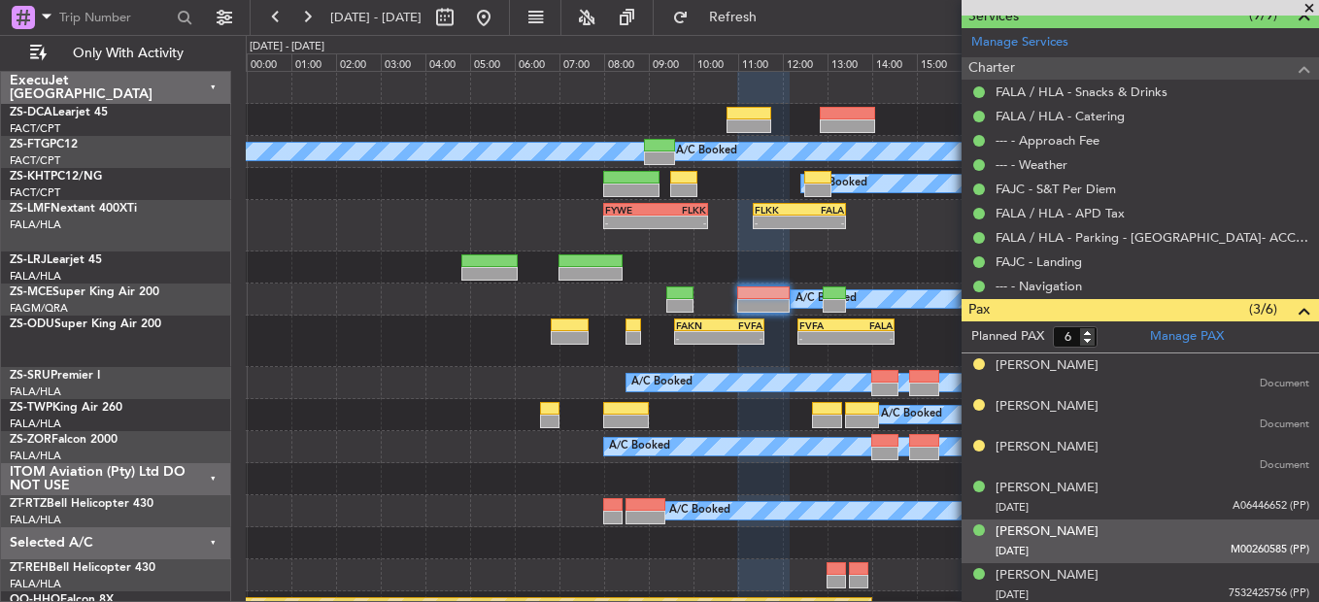
scroll to position [539, 0]
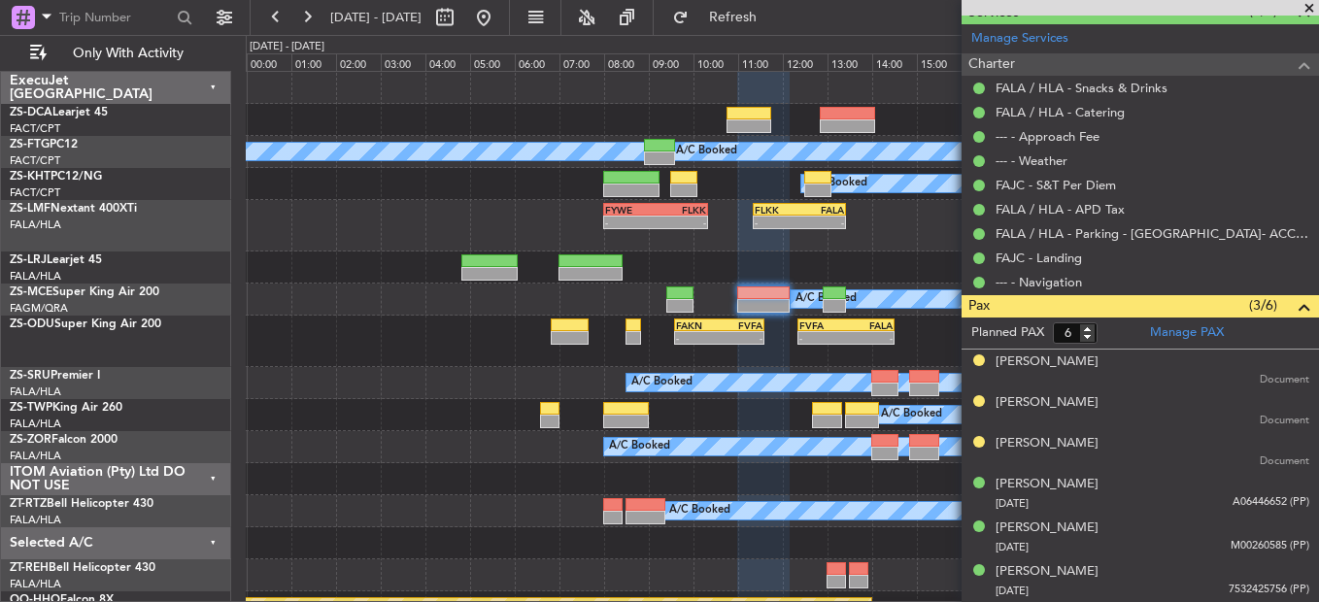
click at [1314, 13] on span at bounding box center [1309, 8] width 19 height 17
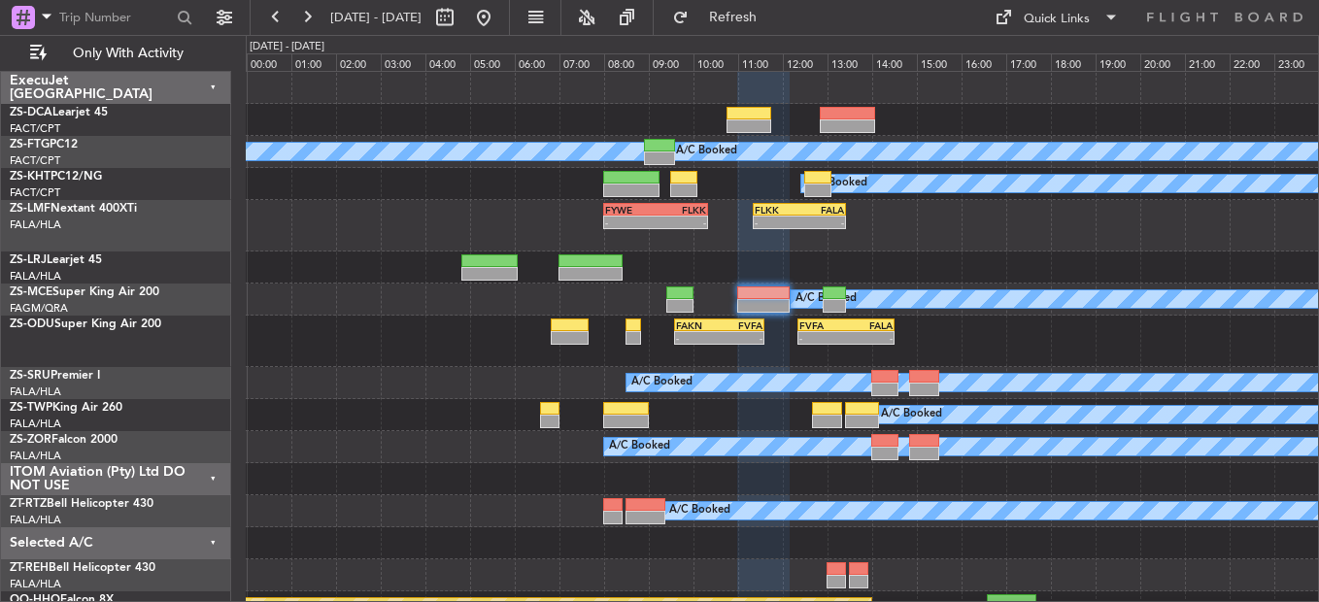
type input "0"
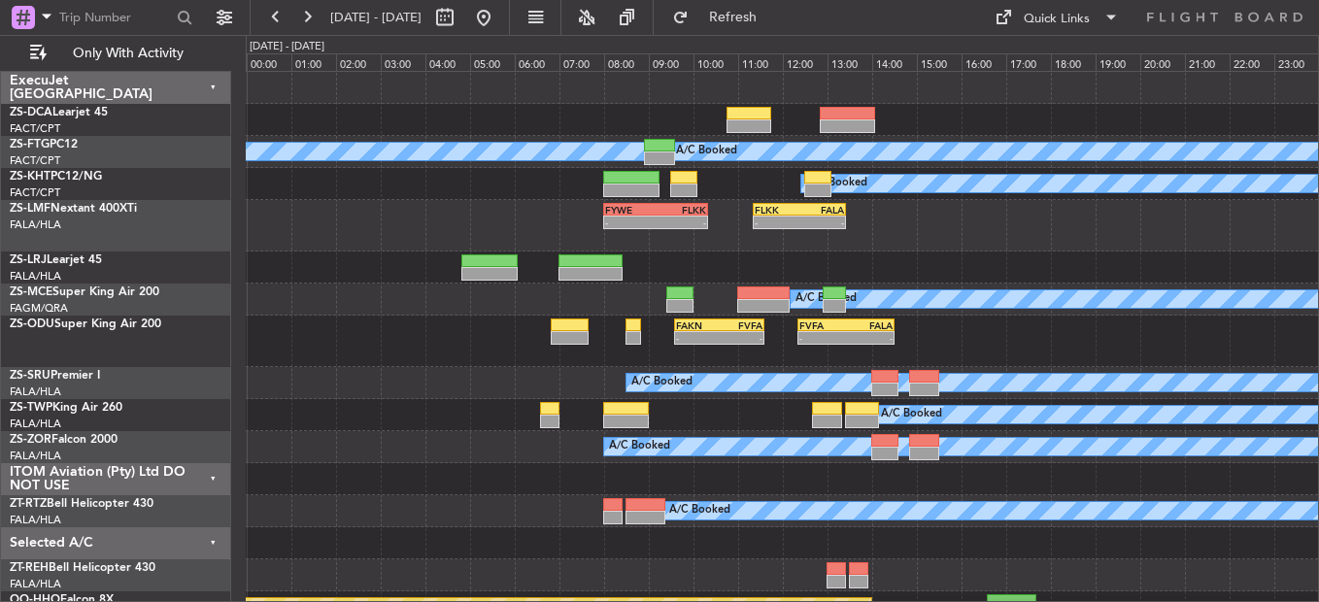
scroll to position [0, 0]
click at [288, 18] on button at bounding box center [275, 17] width 31 height 31
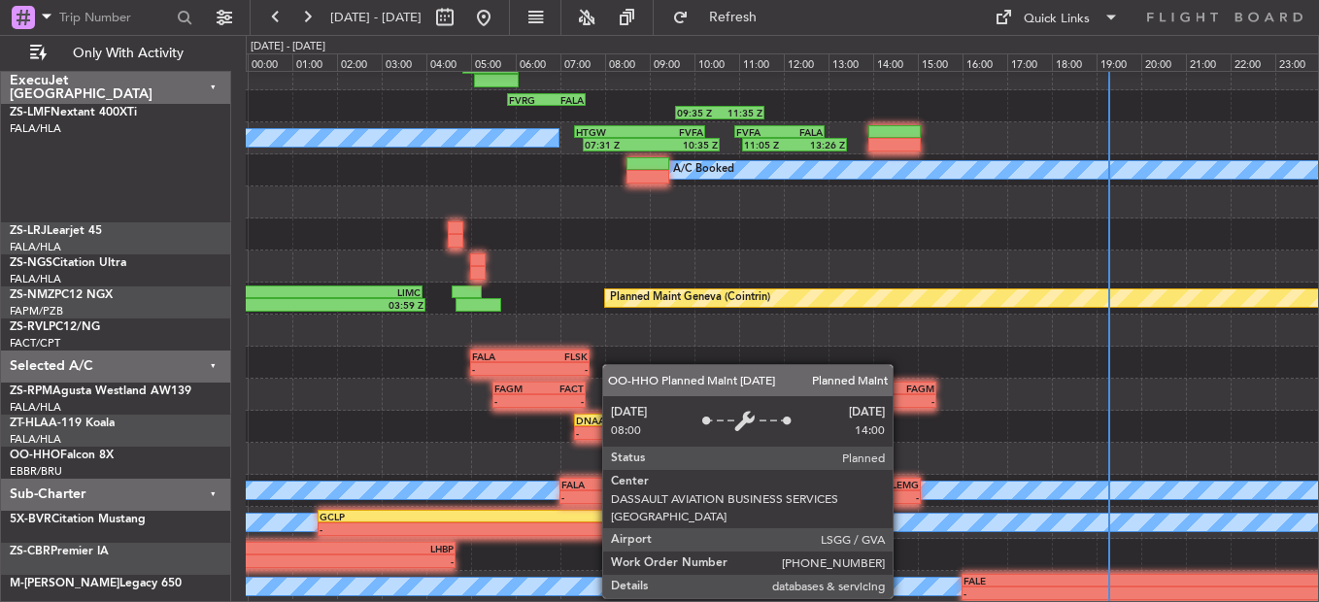
scroll to position [164, 0]
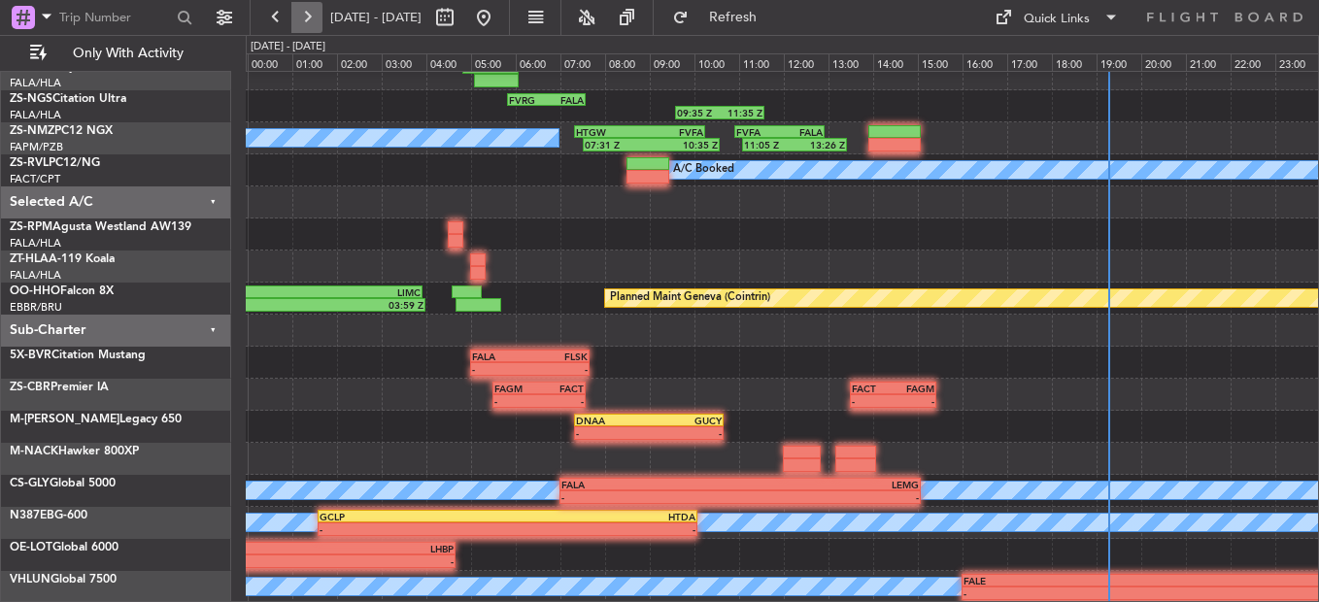
click at [300, 21] on button at bounding box center [306, 17] width 31 height 31
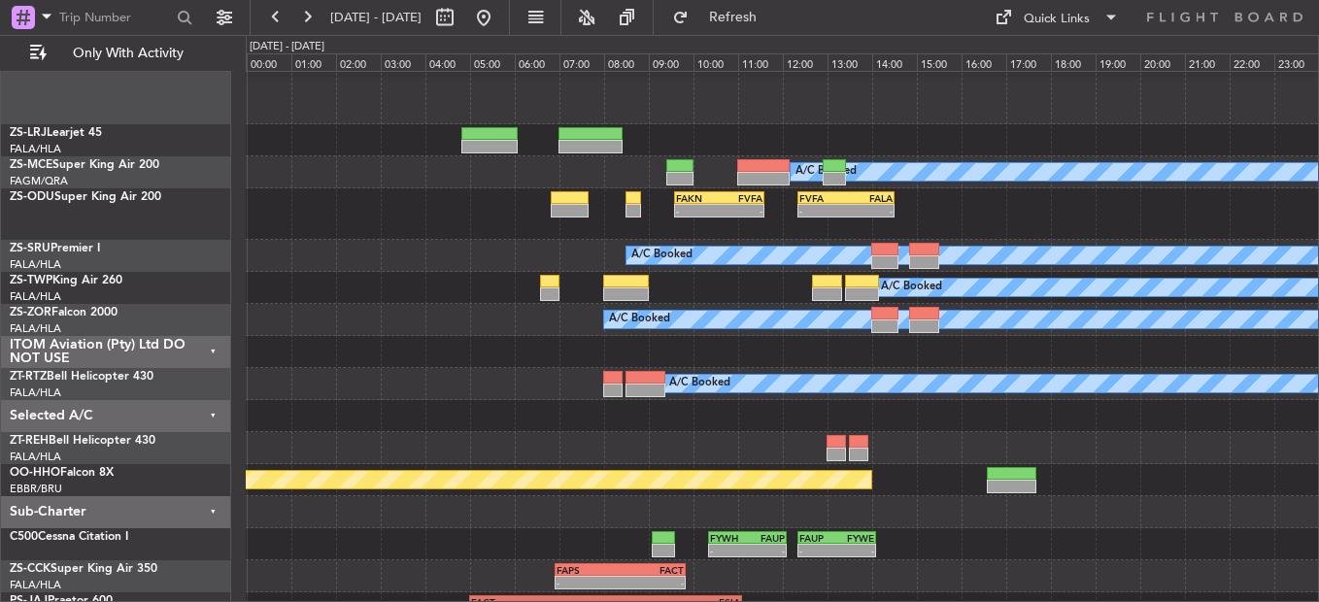
scroll to position [97, 0]
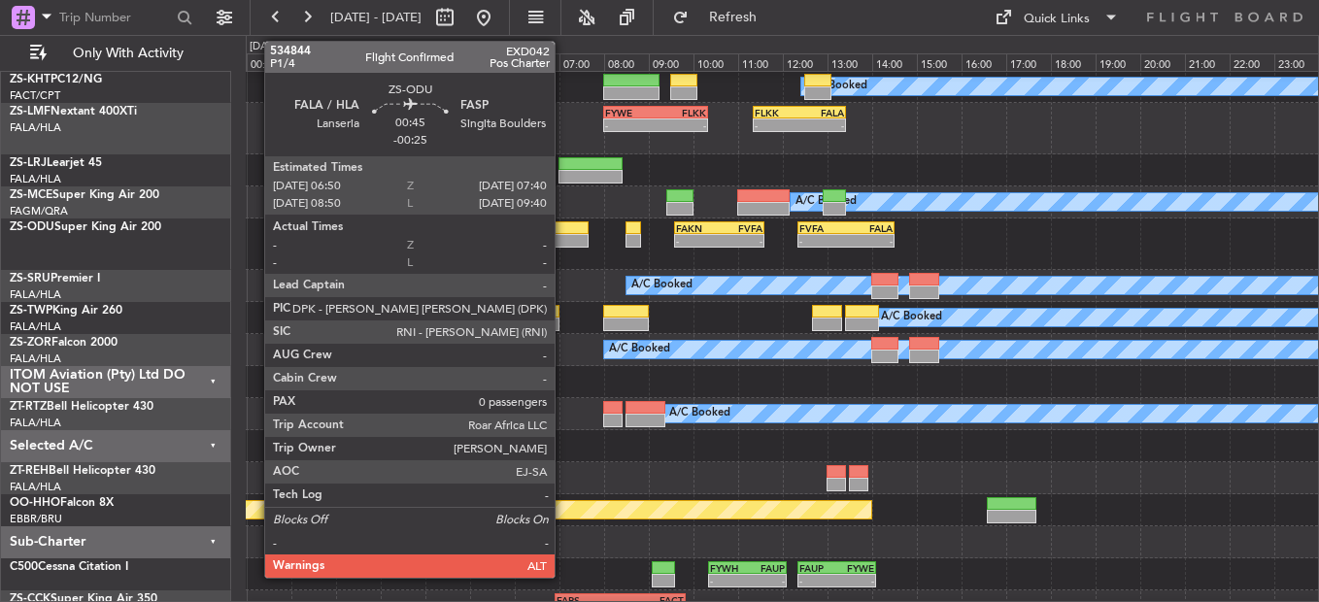
click at [563, 232] on div at bounding box center [570, 228] width 38 height 14
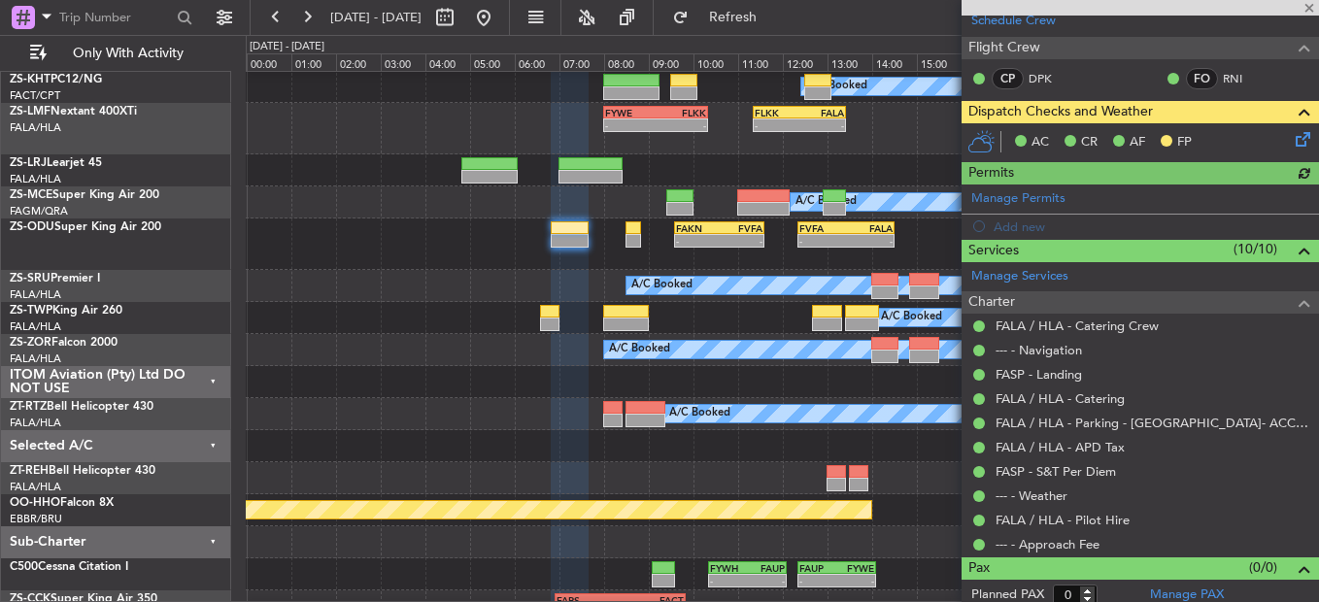
scroll to position [286, 0]
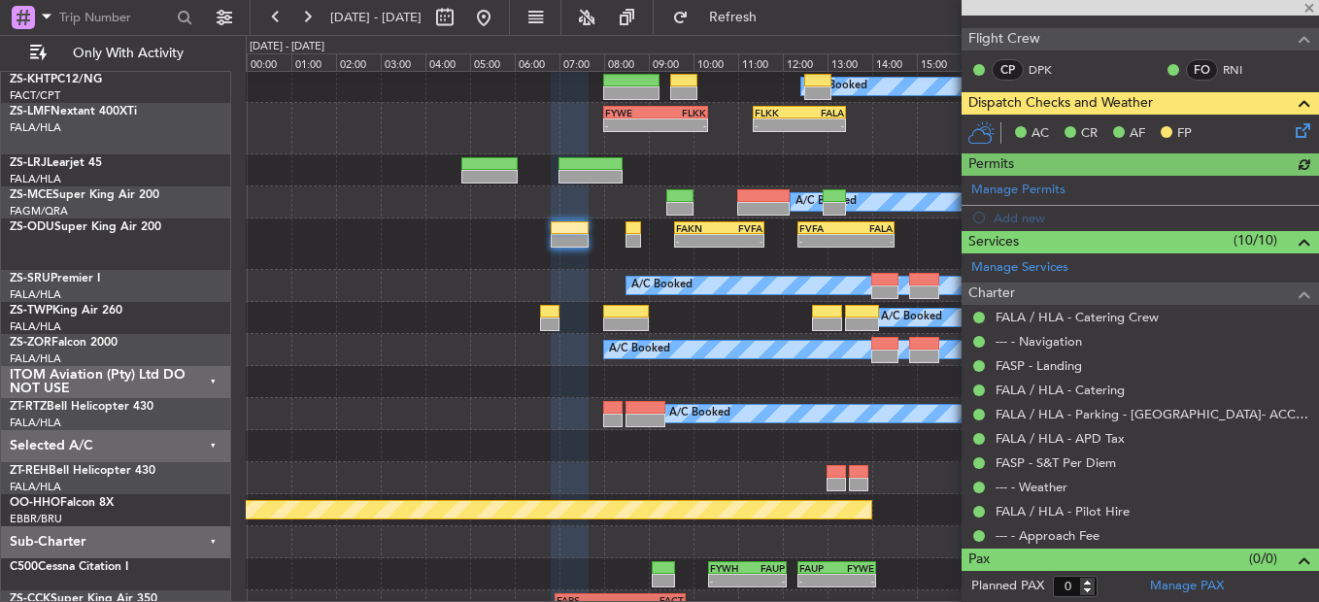
click at [1292, 130] on icon at bounding box center [1300, 127] width 16 height 16
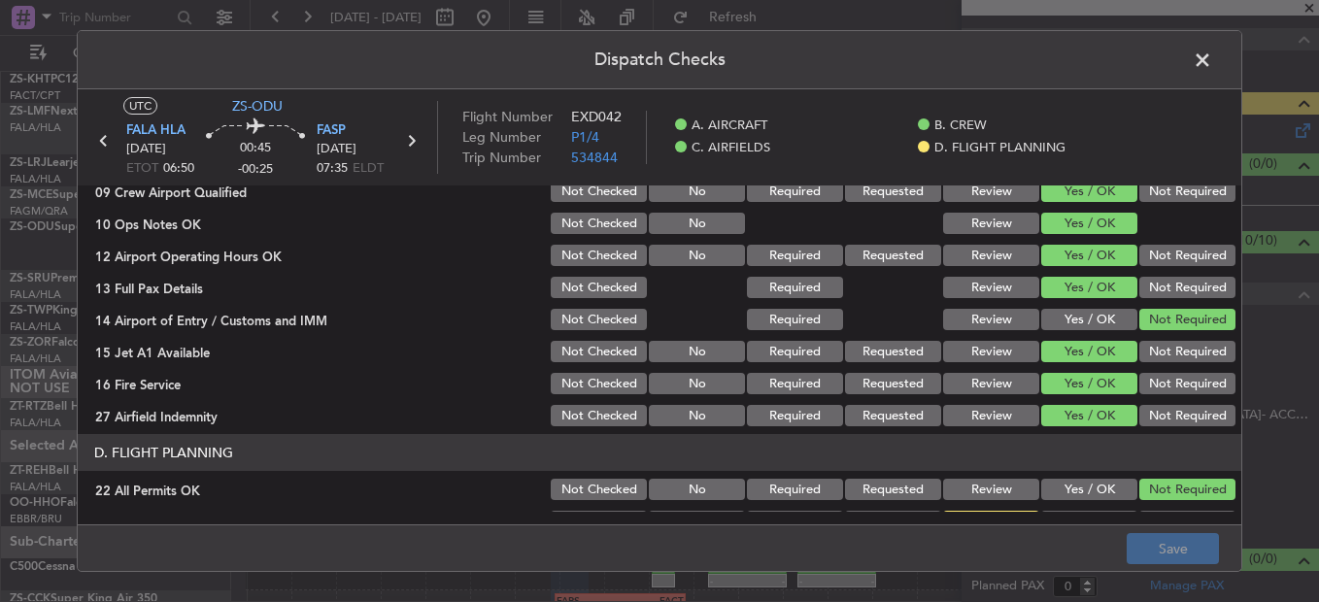
scroll to position [546, 0]
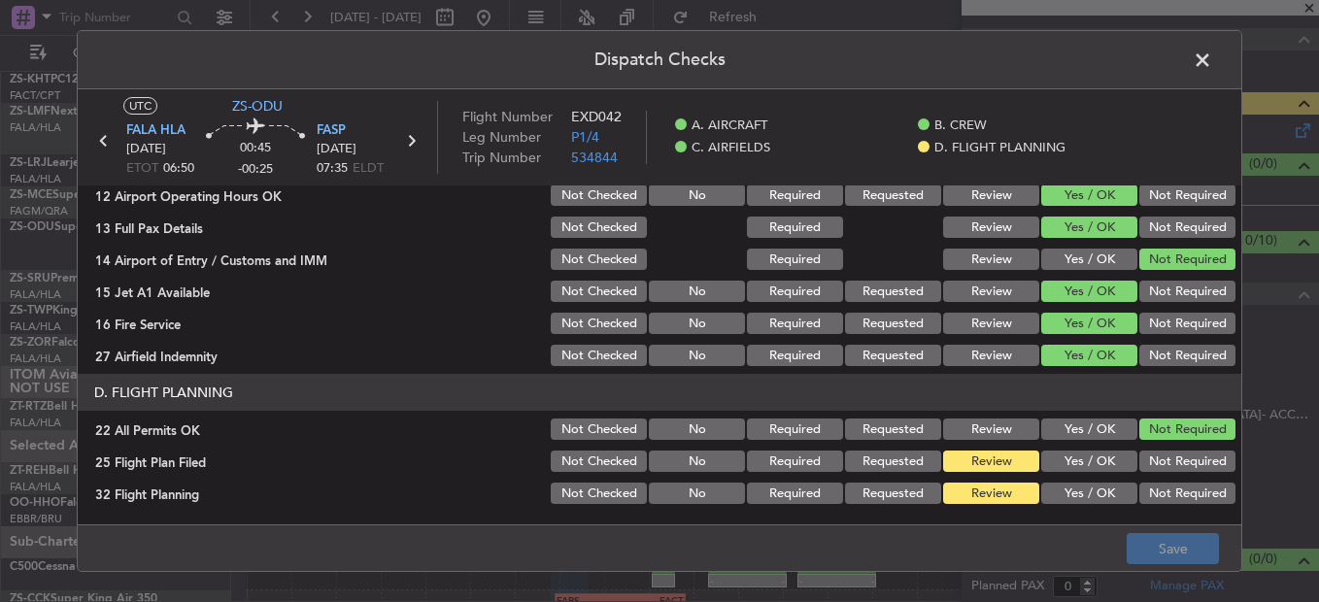
click at [1048, 468] on button "Yes / OK" at bounding box center [1089, 461] width 96 height 21
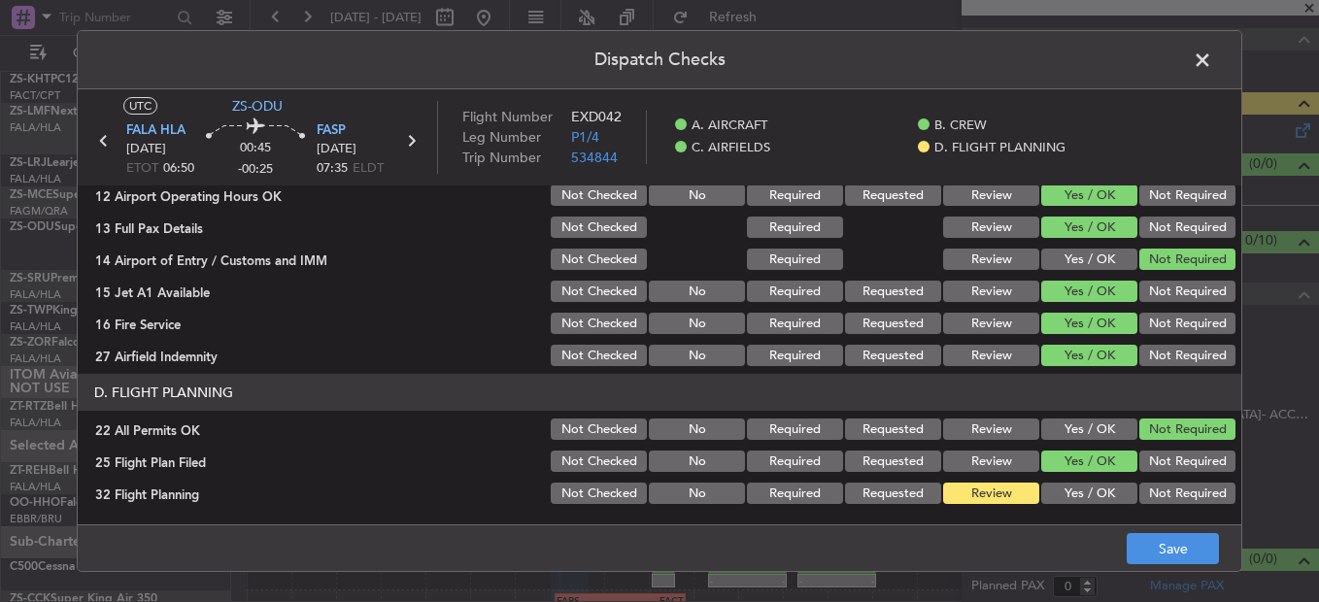
click at [1045, 490] on button "Yes / OK" at bounding box center [1089, 493] width 96 height 21
click at [1135, 540] on button "Save" at bounding box center [1173, 548] width 92 height 31
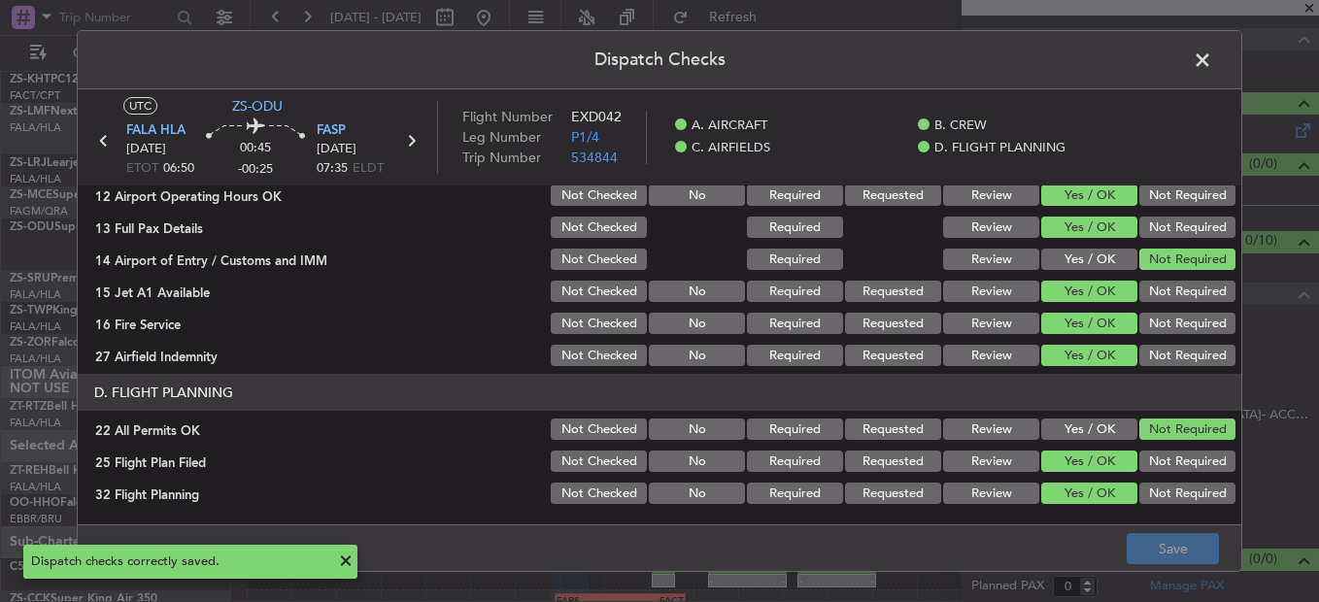
click at [411, 142] on icon at bounding box center [410, 140] width 25 height 25
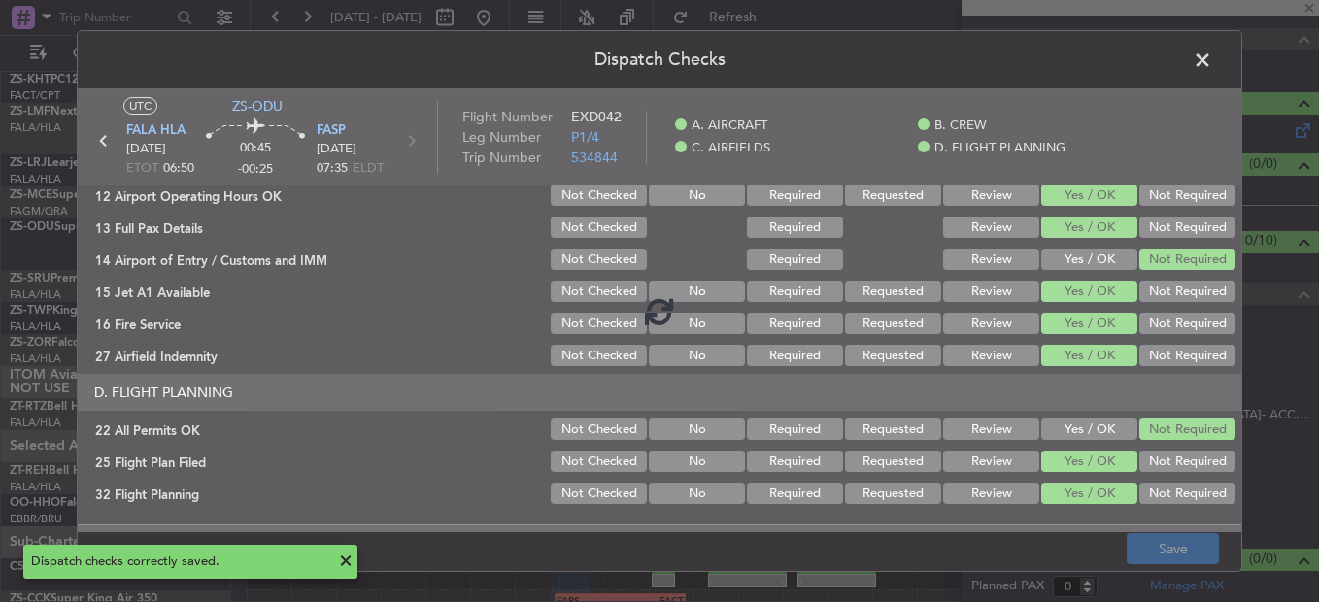
type input "-00:20"
type input "4"
type input "-00:20"
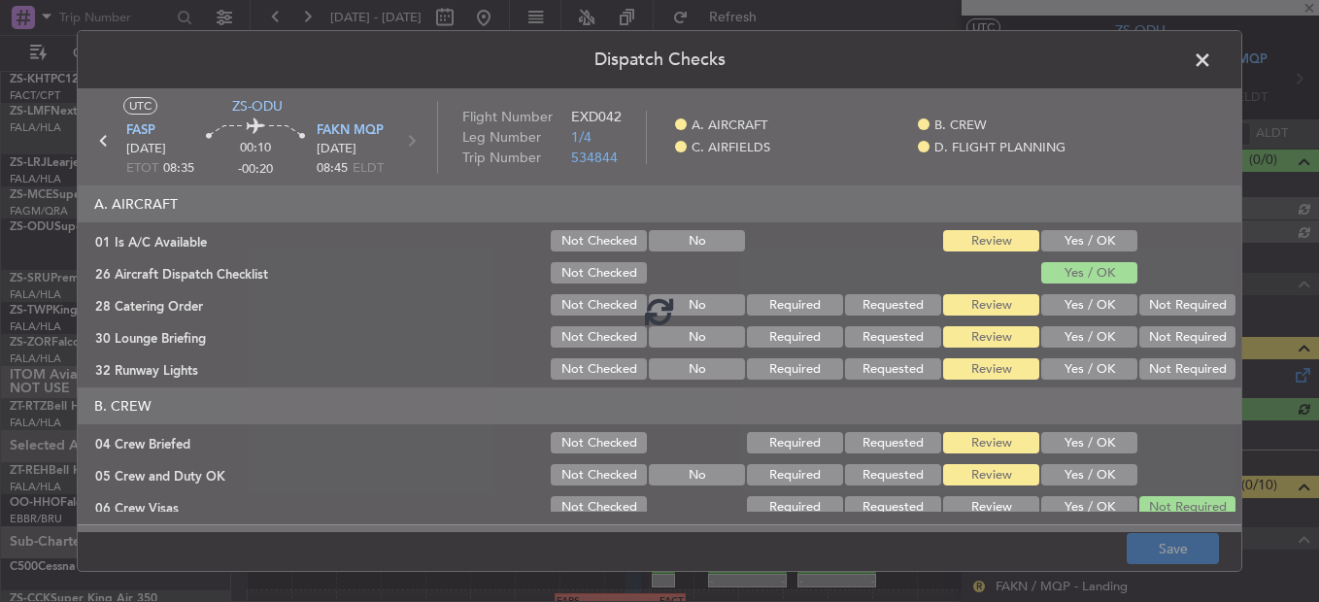
scroll to position [286, 0]
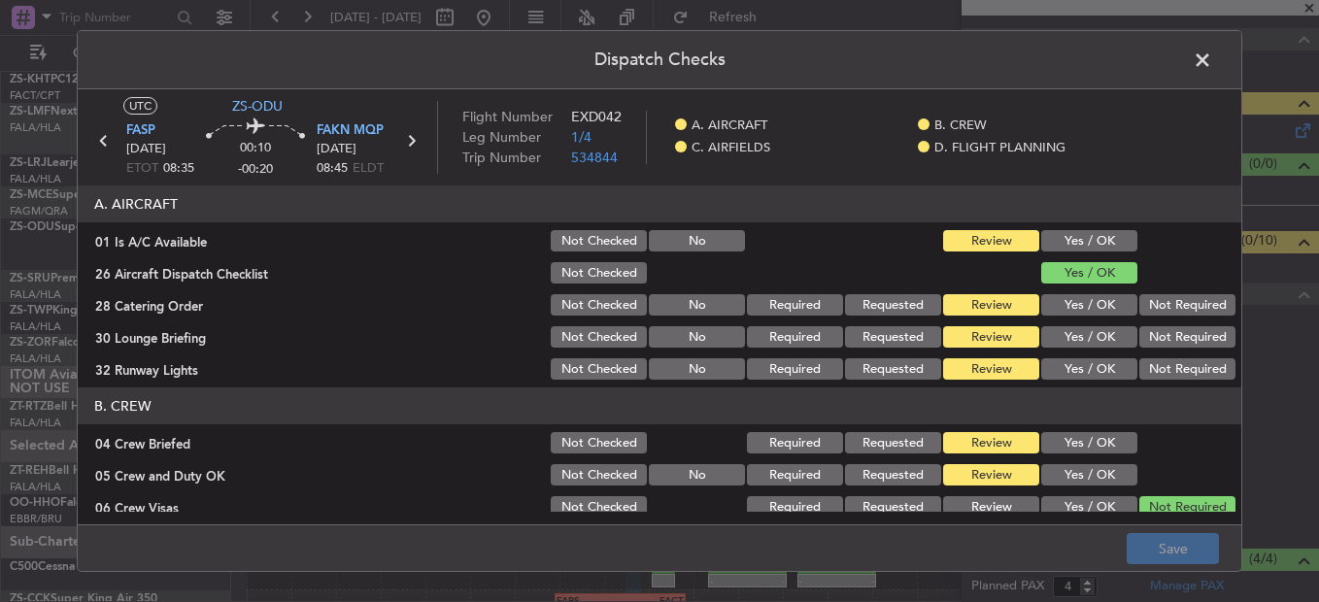
click at [1084, 230] on button "Yes / OK" at bounding box center [1089, 240] width 96 height 21
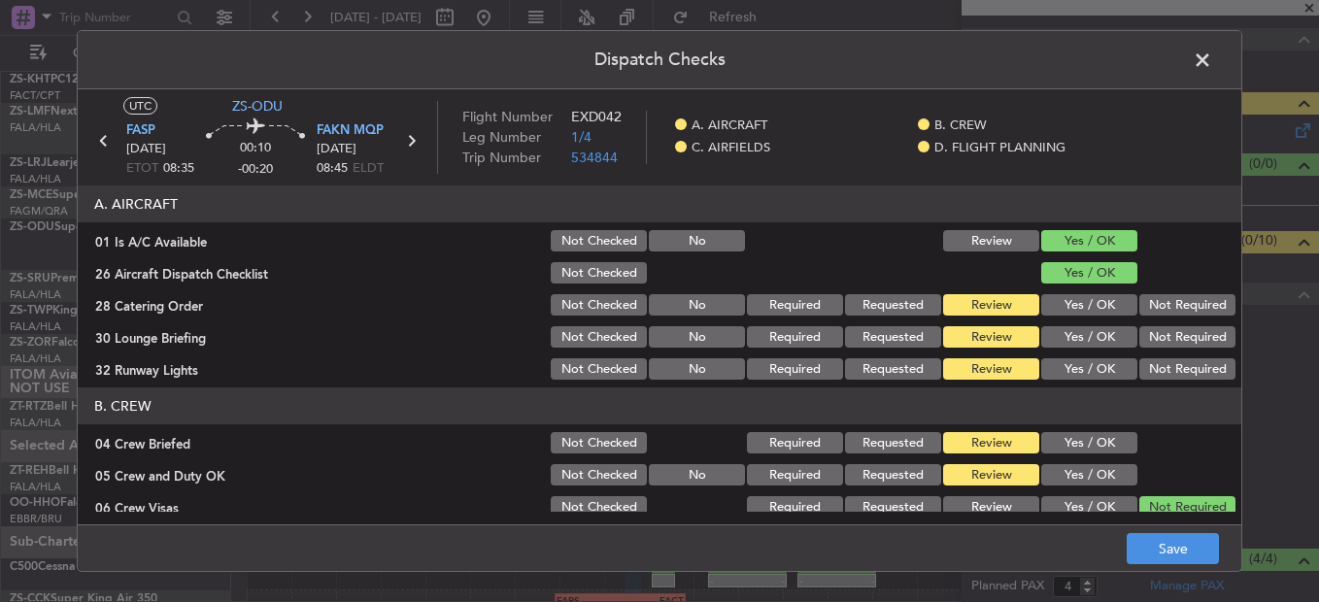
click at [1172, 318] on div "Not Required" at bounding box center [1186, 304] width 98 height 27
click at [1171, 311] on button "Not Required" at bounding box center [1187, 304] width 96 height 21
click at [1160, 366] on button "Not Required" at bounding box center [1187, 368] width 96 height 21
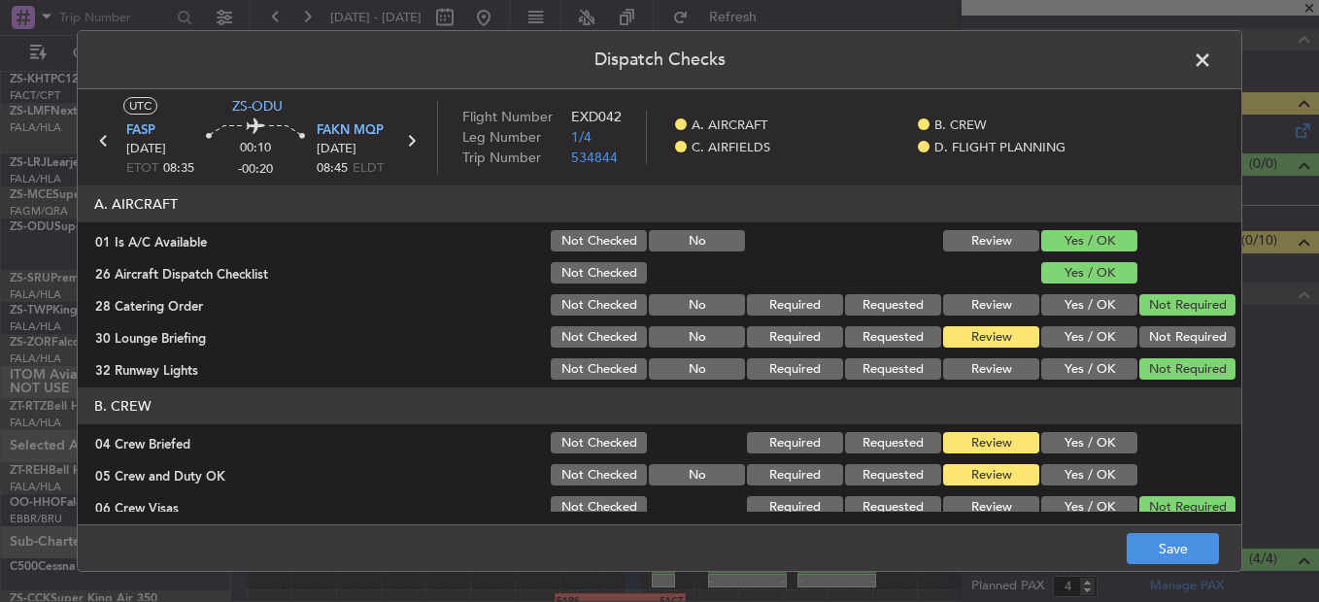
click at [1160, 344] on button "Not Required" at bounding box center [1187, 336] width 96 height 21
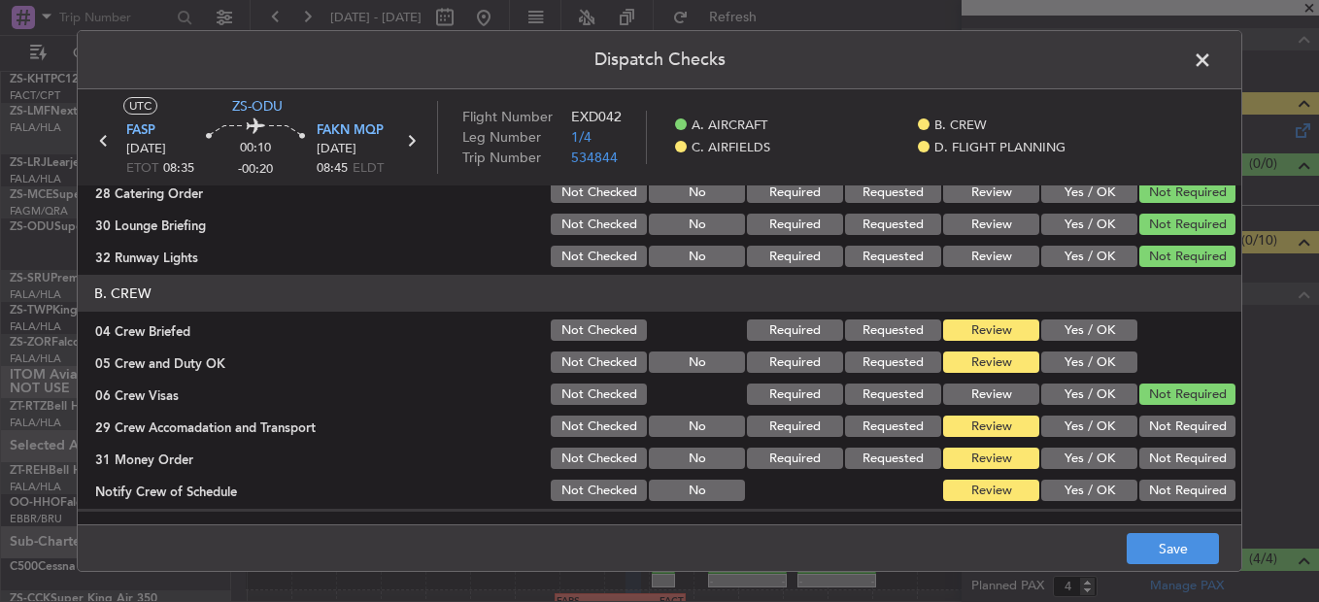
scroll to position [97, 0]
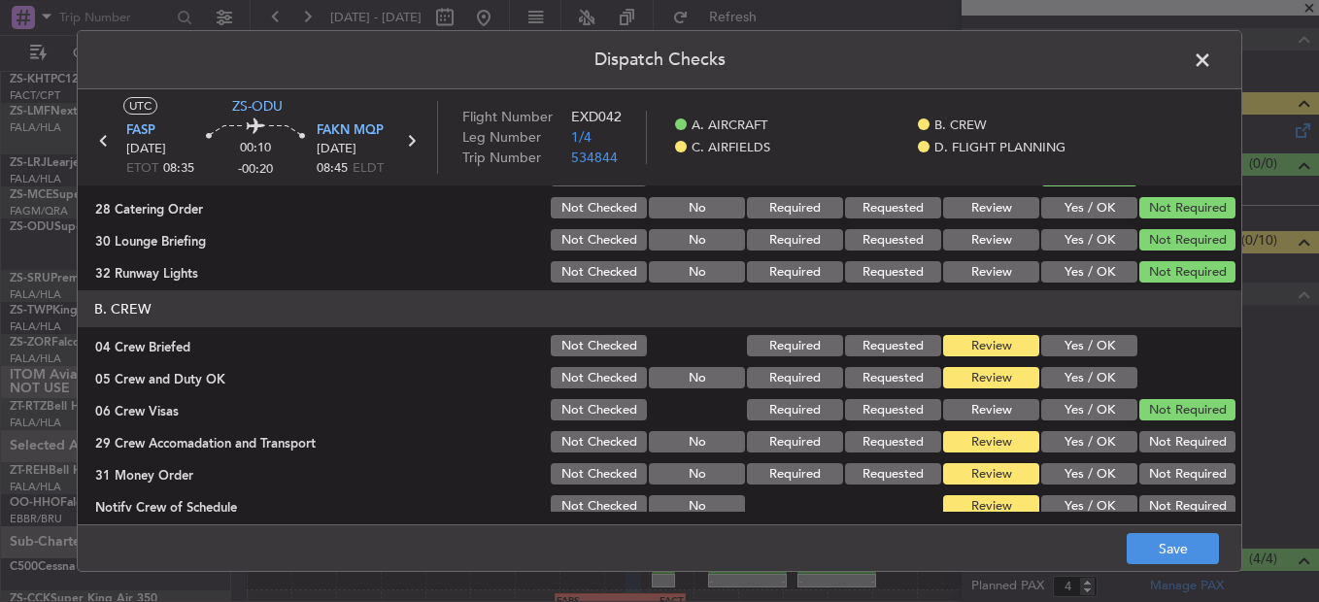
click at [1079, 344] on button "Yes / OK" at bounding box center [1089, 345] width 96 height 21
click at [1073, 364] on section "B. CREW 04 Crew Briefed Not Checked Required Requested Review Yes / OK 05 Crew …" at bounding box center [660, 404] width 1164 height 229
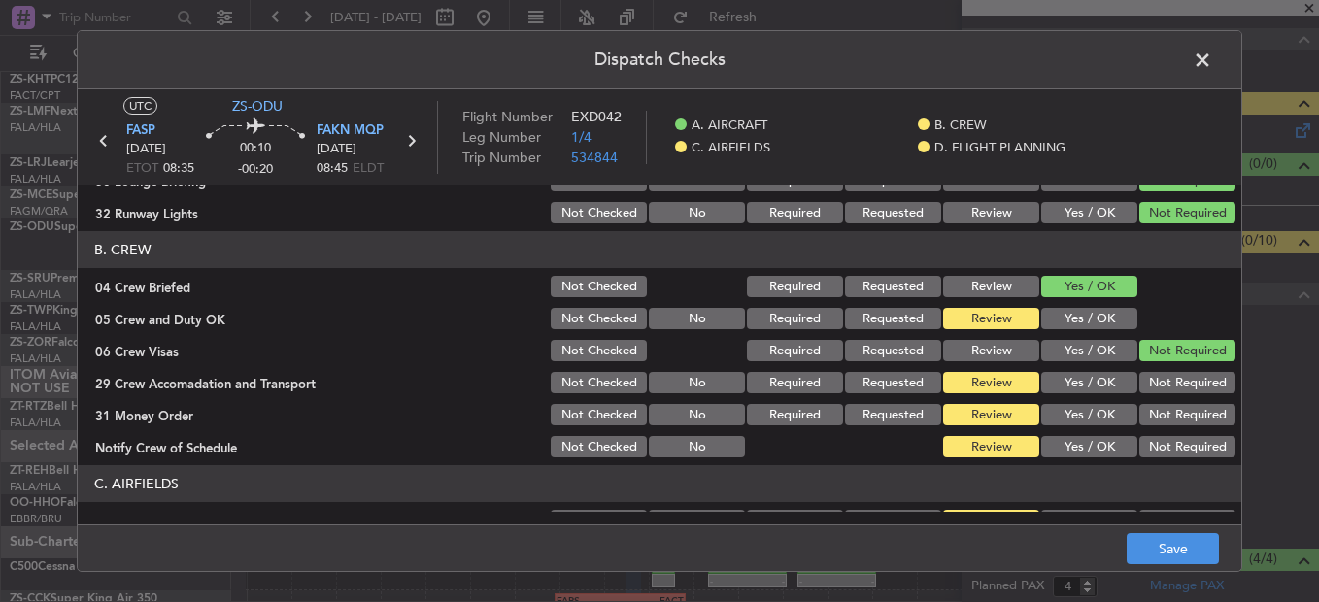
scroll to position [194, 0]
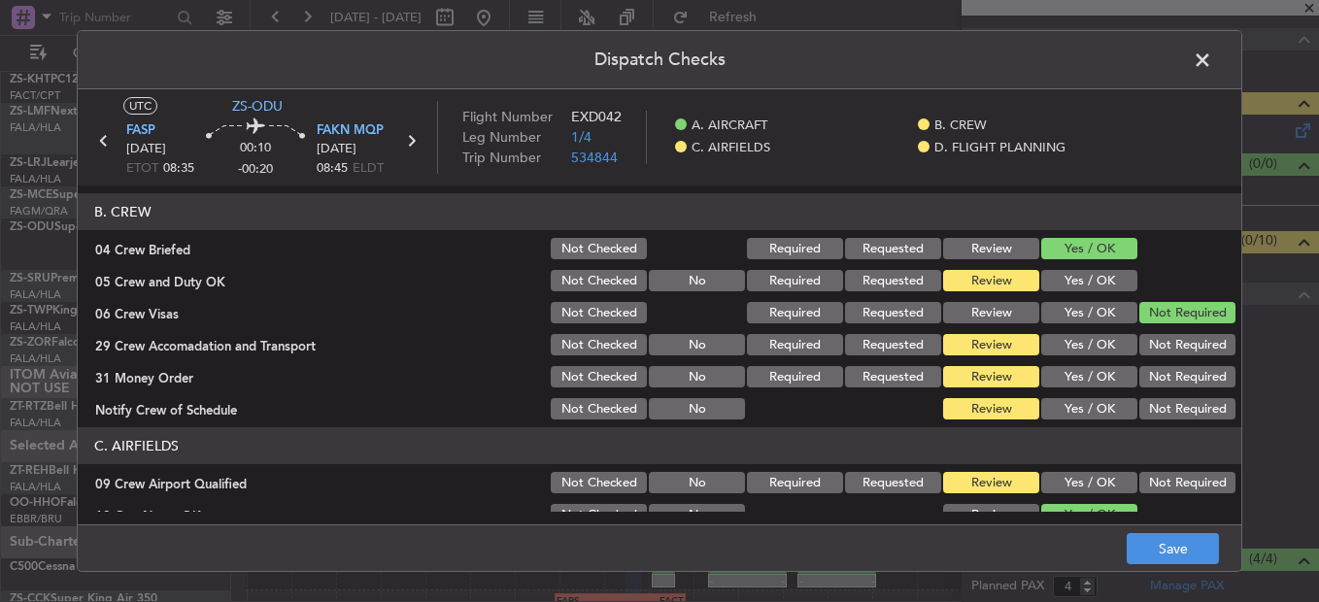
click at [1110, 285] on button "Yes / OK" at bounding box center [1089, 280] width 96 height 21
click at [1171, 339] on button "Not Required" at bounding box center [1187, 344] width 96 height 21
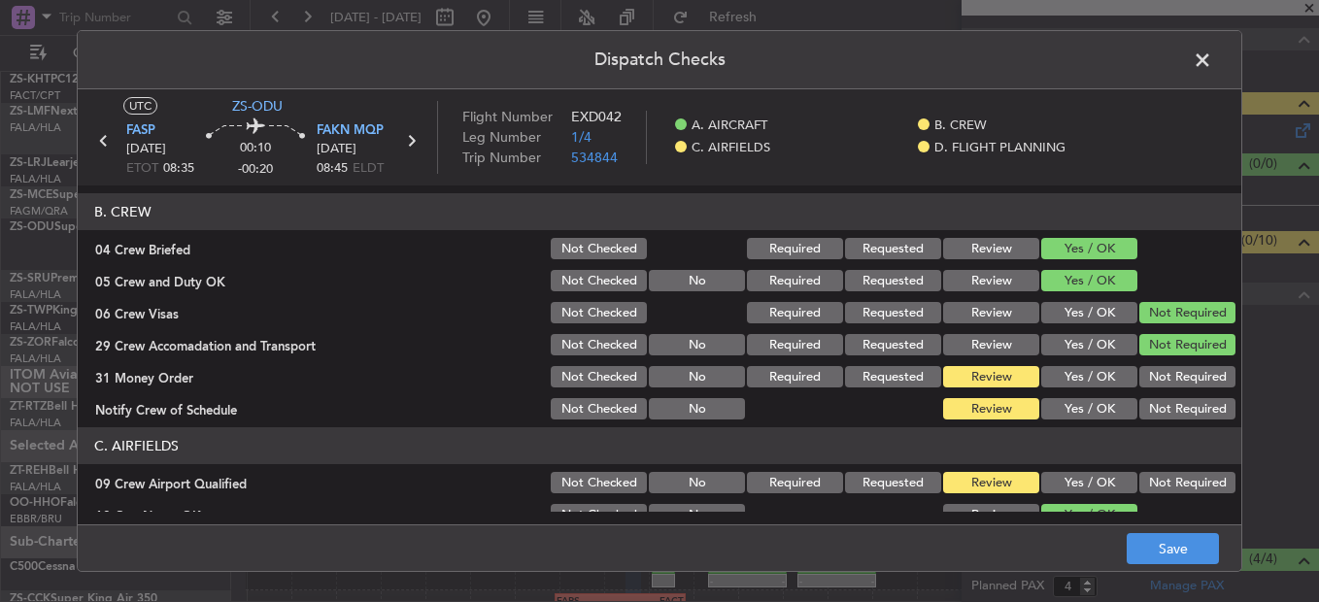
click at [1171, 380] on button "Not Required" at bounding box center [1187, 376] width 96 height 21
drag, startPoint x: 1168, startPoint y: 411, endPoint x: 1161, endPoint y: 467, distance: 56.7
click at [1166, 433] on article "A. AIRCRAFT 01 Is A/C Available Not Checked No Review Yes / OK 26 Aircraft Disp…" at bounding box center [660, 349] width 1164 height 326
click at [1161, 474] on button "Not Required" at bounding box center [1187, 482] width 96 height 21
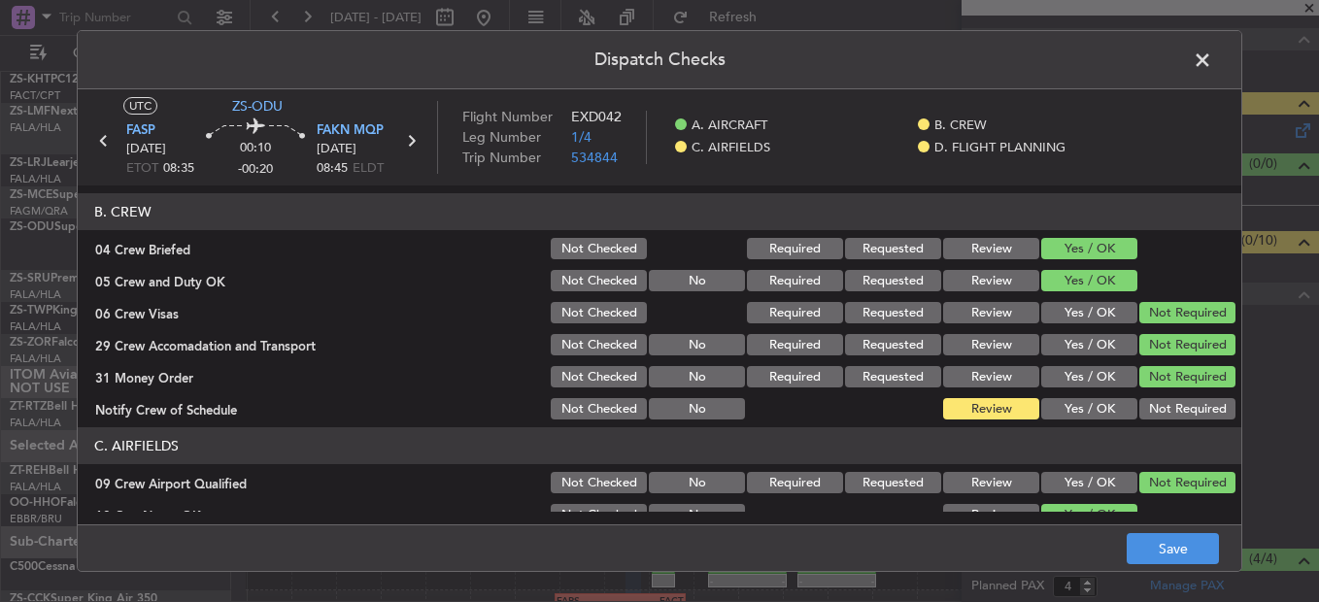
click at [1162, 407] on button "Not Required" at bounding box center [1187, 408] width 96 height 21
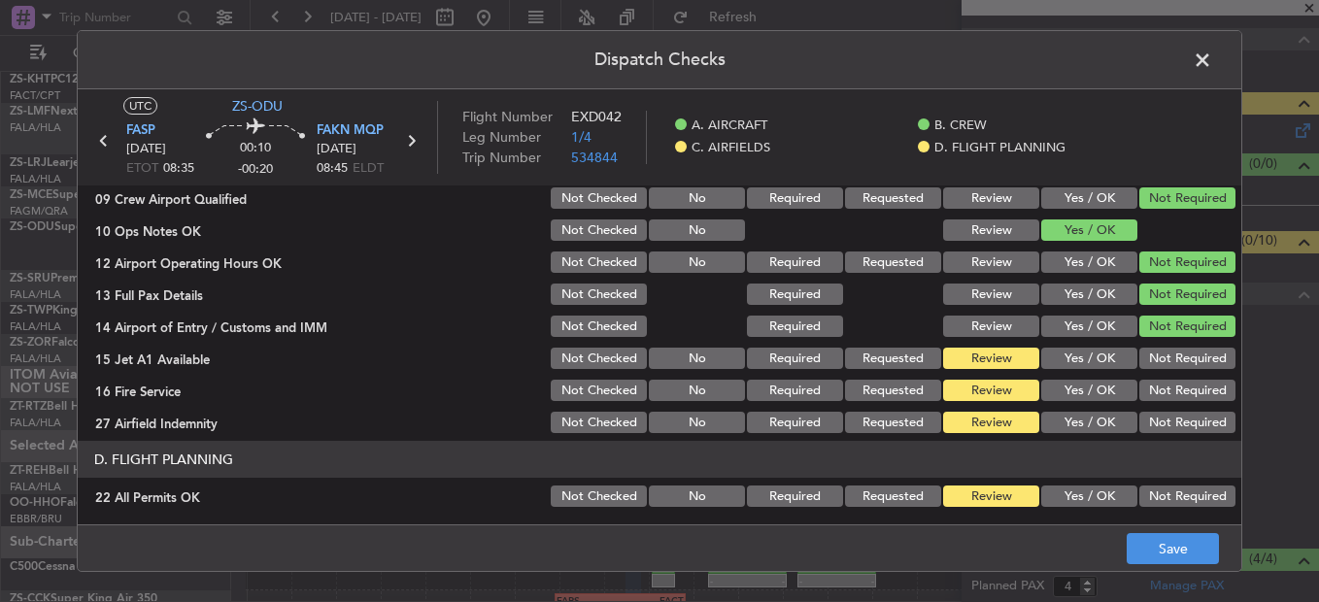
scroll to position [546, 0]
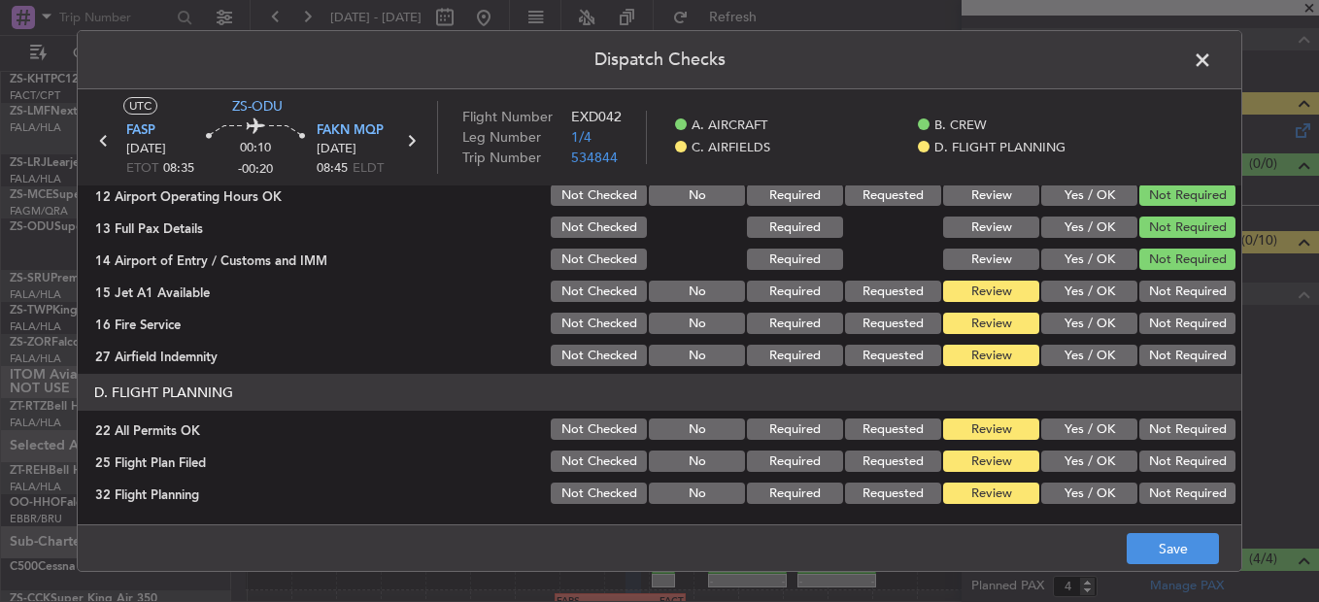
click at [1169, 300] on button "Not Required" at bounding box center [1187, 291] width 96 height 21
click at [1169, 305] on div "Not Required" at bounding box center [1186, 291] width 98 height 27
click at [1169, 311] on section "C. AIRFIELDS 09 Crew Airport Qualified Not Checked No Required Requested Review…" at bounding box center [660, 222] width 1164 height 293
click at [1169, 319] on button "Not Required" at bounding box center [1187, 323] width 96 height 21
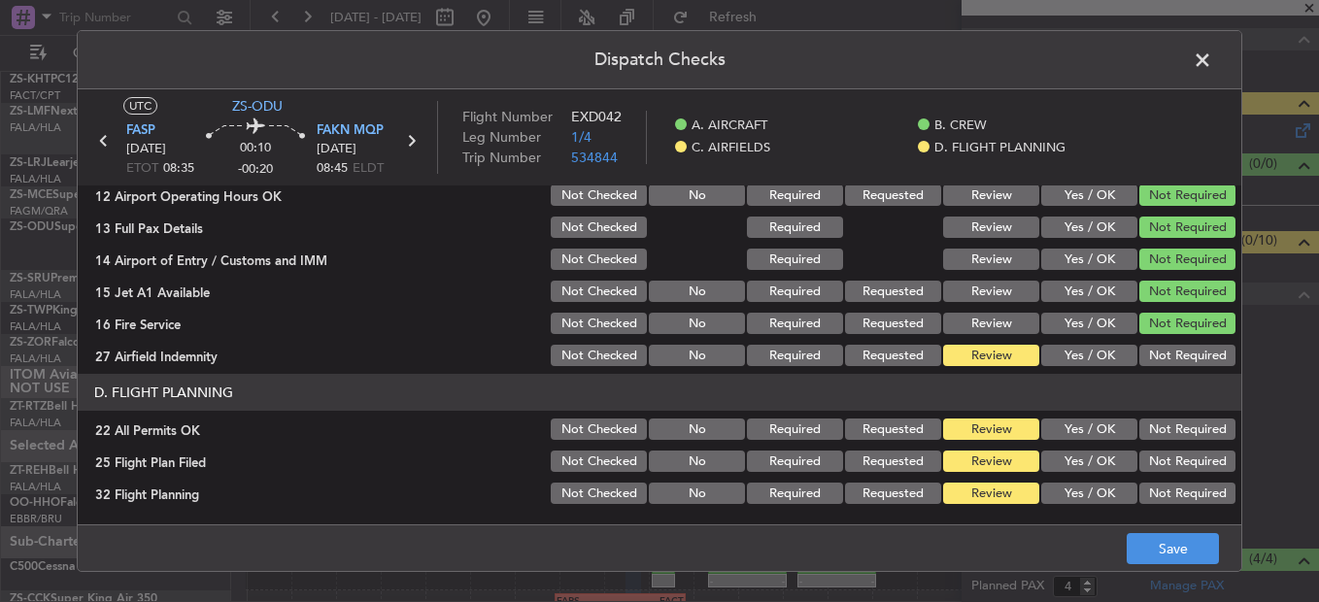
click at [1154, 420] on button "Not Required" at bounding box center [1187, 429] width 96 height 21
click at [1161, 357] on button "Not Required" at bounding box center [1187, 355] width 96 height 21
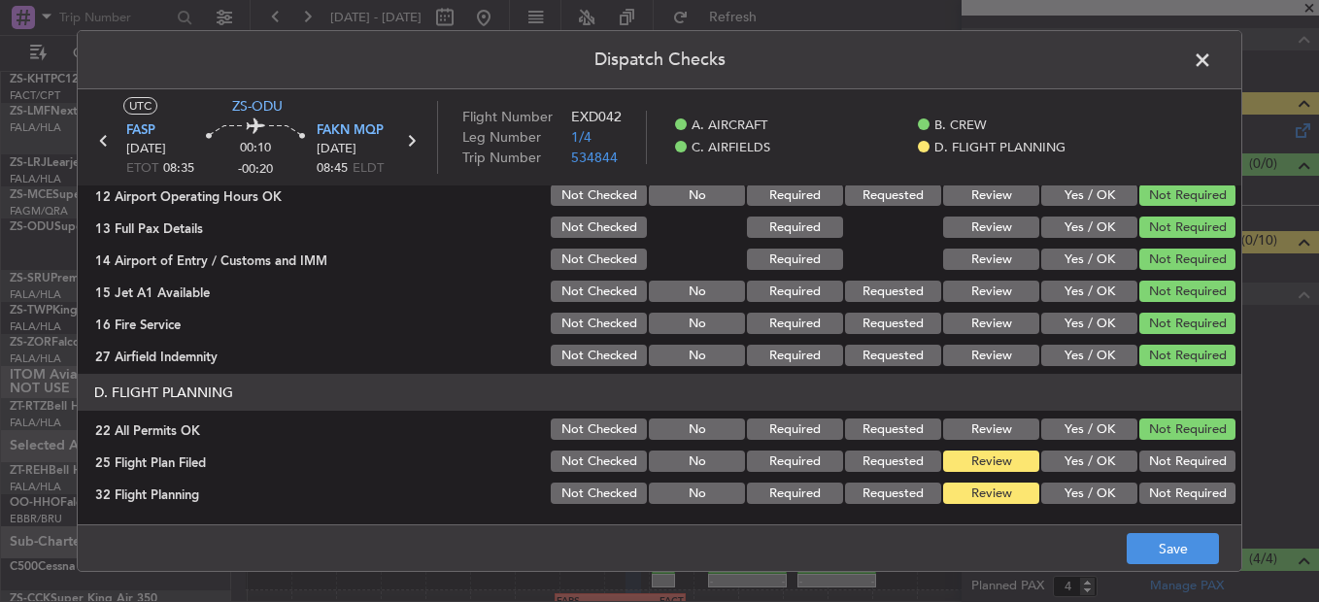
click at [1071, 467] on button "Yes / OK" at bounding box center [1089, 461] width 96 height 21
drag, startPoint x: 1063, startPoint y: 505, endPoint x: 1083, endPoint y: 499, distance: 21.2
click at [1064, 505] on div "Yes / OK" at bounding box center [1087, 493] width 98 height 27
click at [1090, 492] on button "Yes / OK" at bounding box center [1089, 493] width 96 height 21
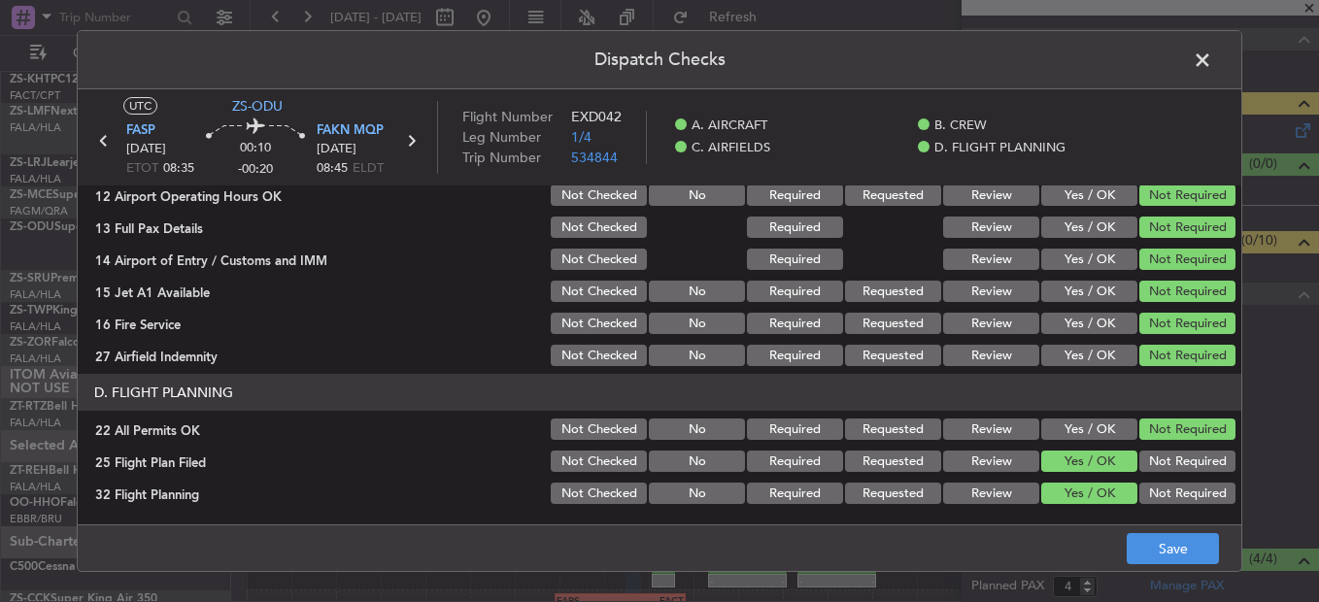
click at [1152, 526] on footer "Save" at bounding box center [660, 548] width 1164 height 47
click at [1151, 555] on button "Save" at bounding box center [1173, 548] width 92 height 31
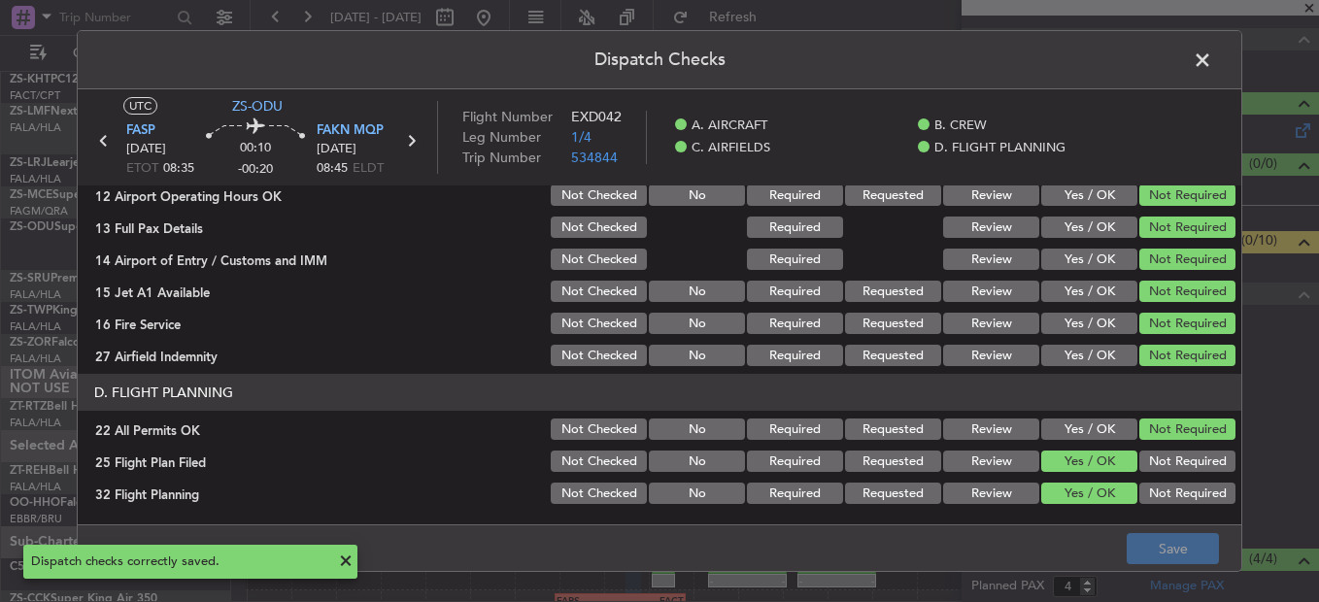
click at [415, 140] on icon at bounding box center [410, 140] width 25 height 25
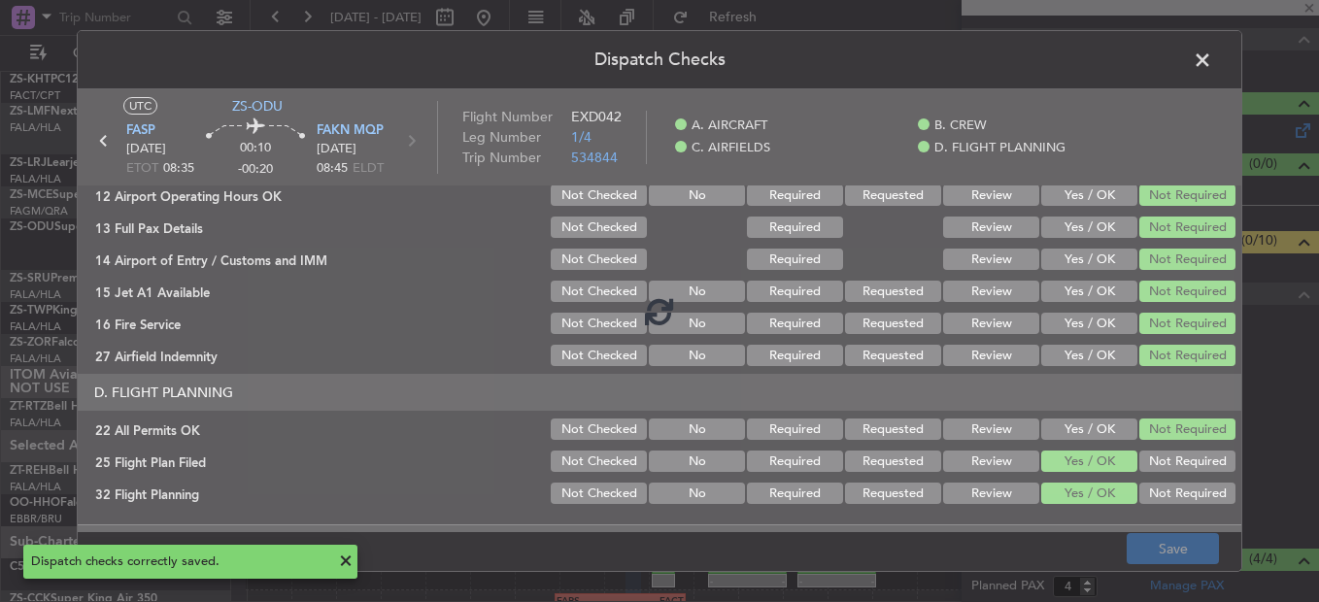
type input "-00:45"
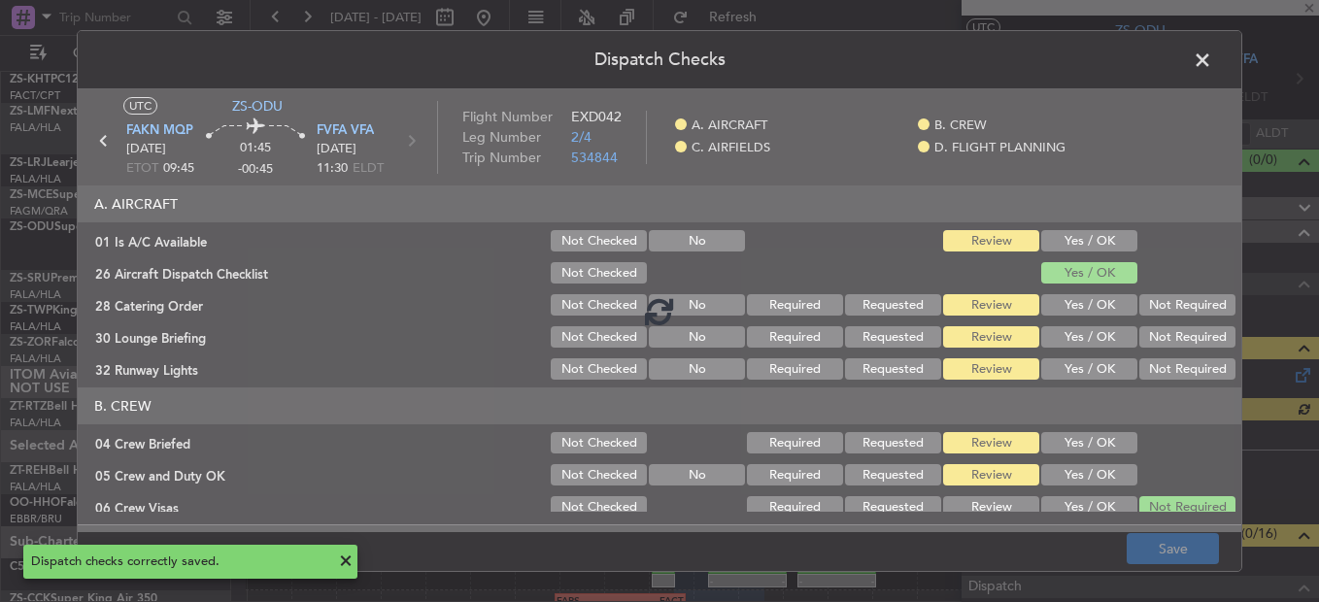
scroll to position [286, 0]
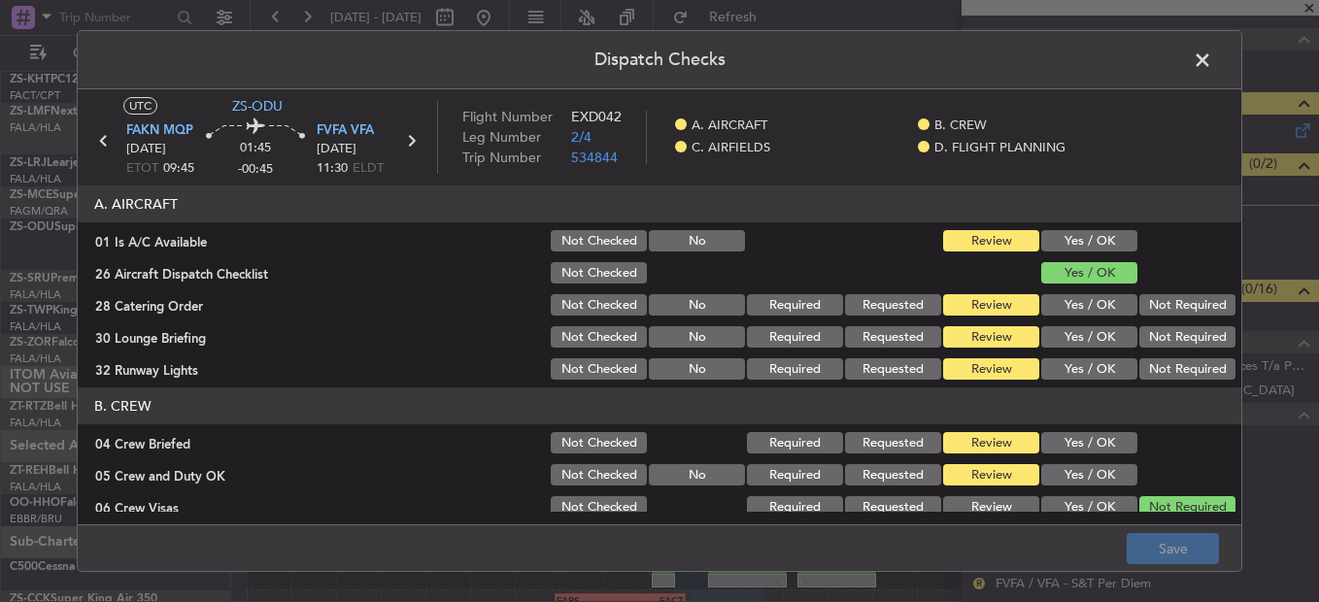
click at [1107, 245] on button "Yes / OK" at bounding box center [1089, 240] width 96 height 21
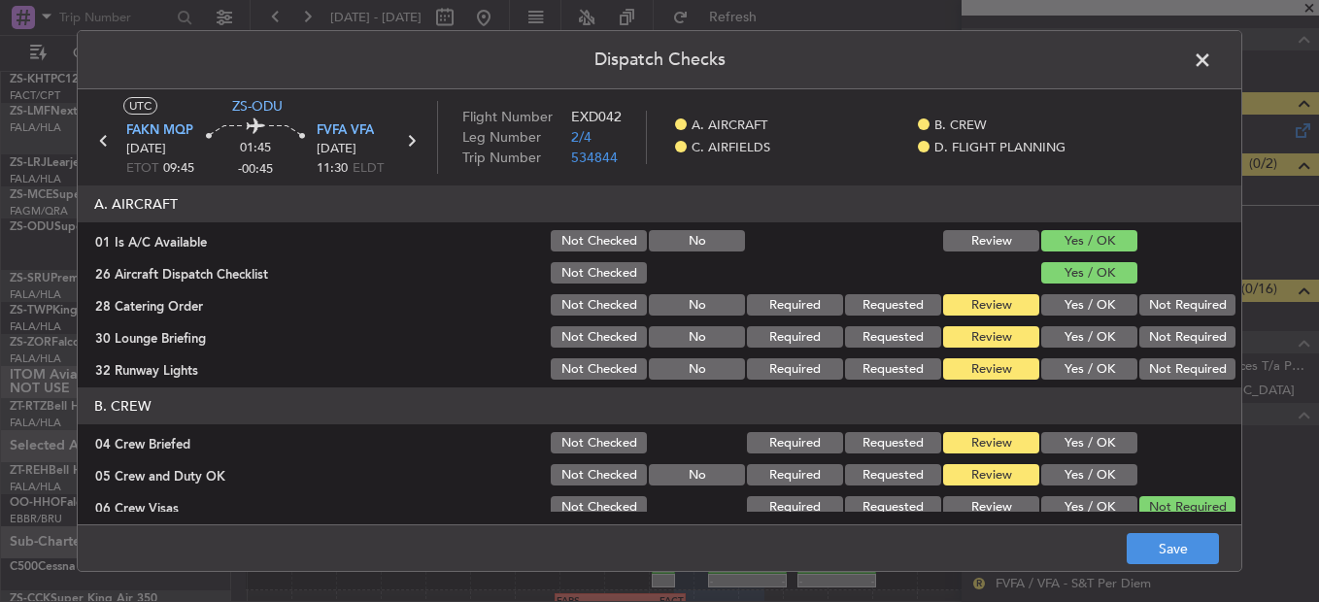
click at [1142, 308] on button "Not Required" at bounding box center [1187, 304] width 96 height 21
click at [1142, 335] on button "Not Required" at bounding box center [1187, 336] width 96 height 21
click at [1146, 352] on section "A. AIRCRAFT 01 Is A/C Available Not Checked No Review Yes / OK 26 Aircraft Disp…" at bounding box center [660, 284] width 1164 height 197
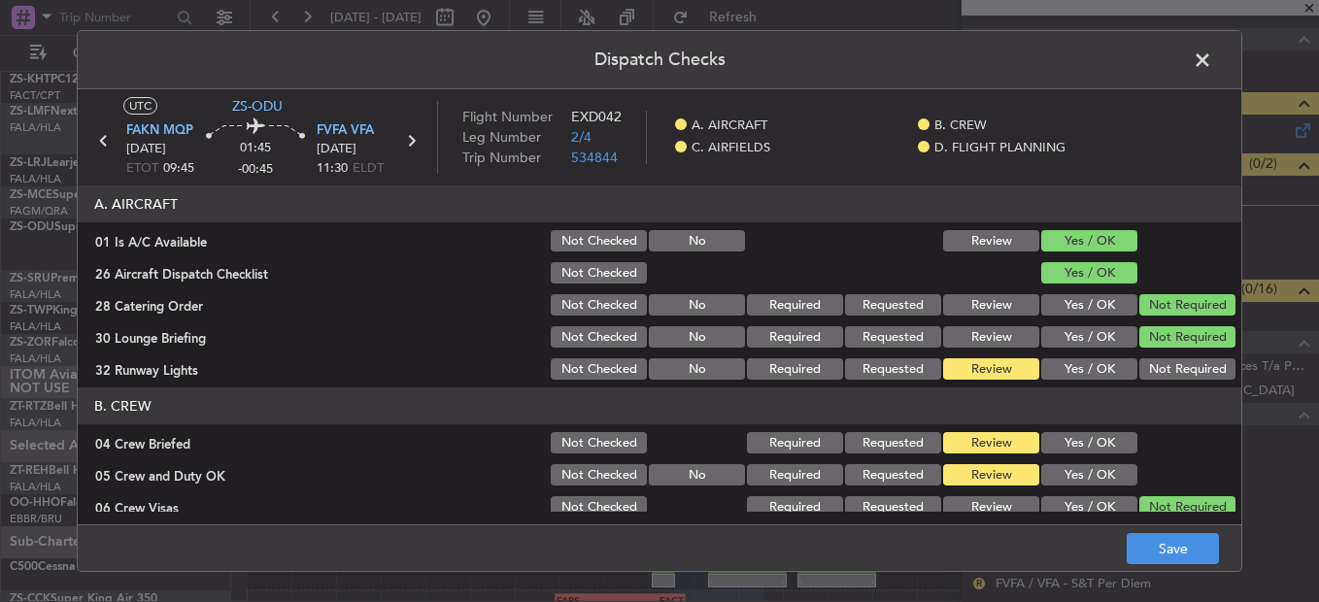
click at [1151, 369] on button "Not Required" at bounding box center [1187, 368] width 96 height 21
click at [1105, 435] on button "Yes / OK" at bounding box center [1089, 442] width 96 height 21
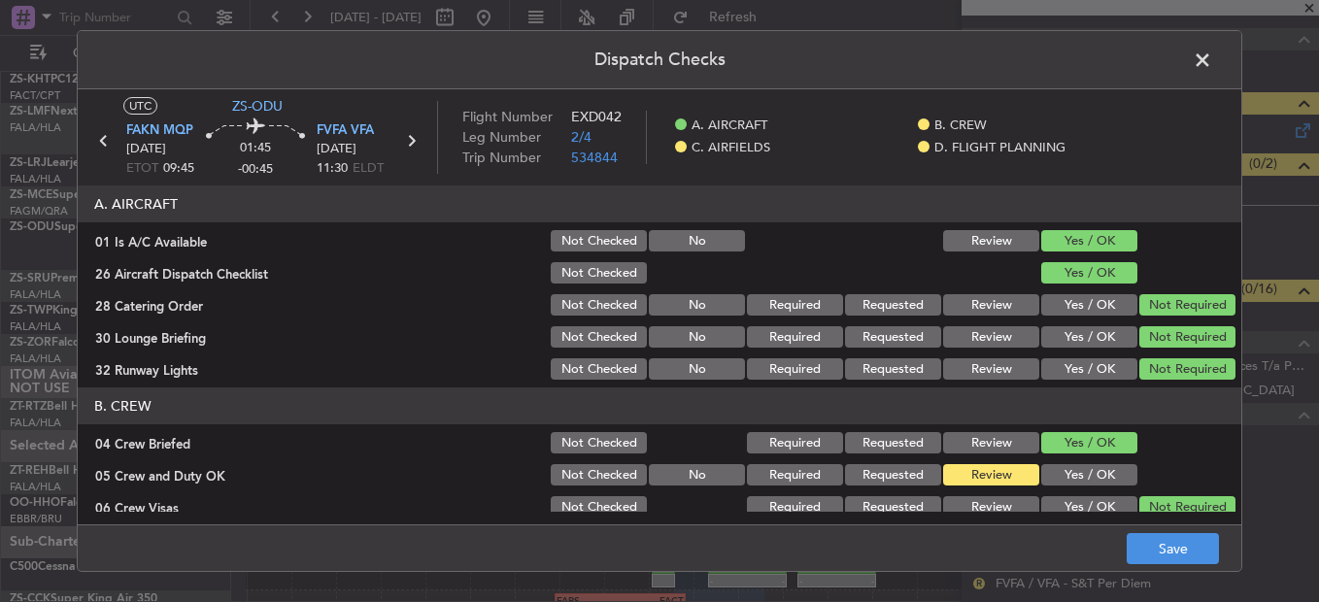
click at [1099, 468] on button "Yes / OK" at bounding box center [1089, 474] width 96 height 21
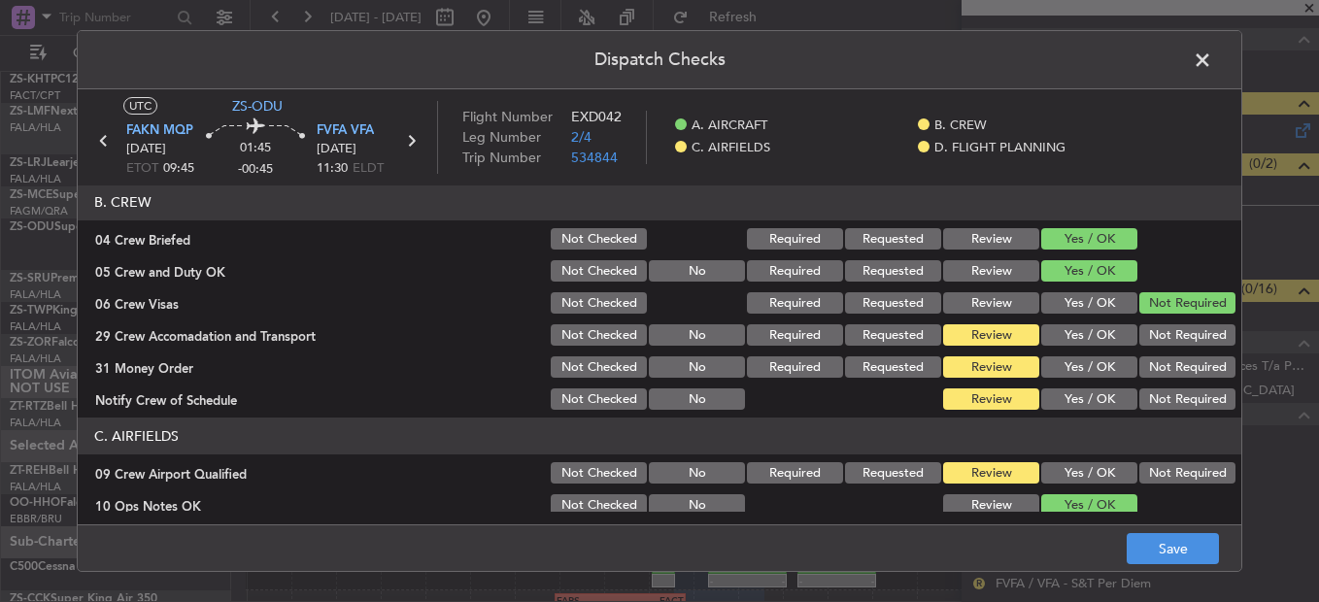
scroll to position [194, 0]
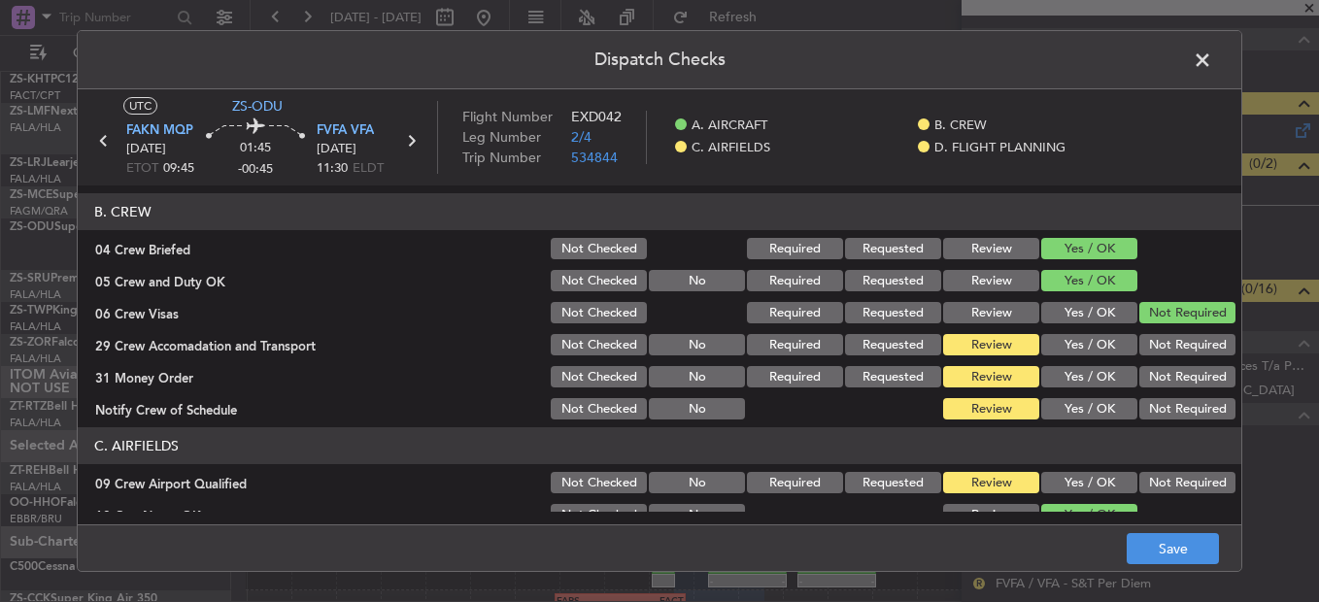
click at [1171, 354] on button "Not Required" at bounding box center [1187, 344] width 96 height 21
click at [1171, 370] on button "Not Required" at bounding box center [1187, 376] width 96 height 21
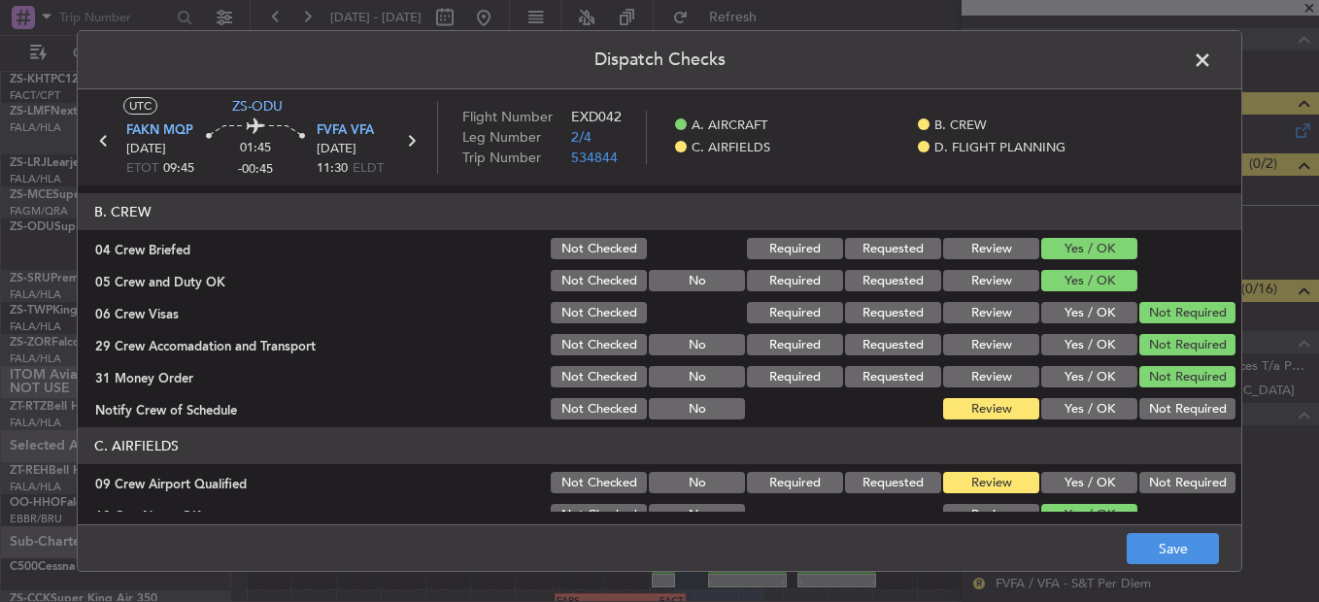
drag, startPoint x: 1171, startPoint y: 384, endPoint x: 1169, endPoint y: 400, distance: 16.6
click at [1171, 385] on button "Not Required" at bounding box center [1187, 376] width 96 height 21
click at [1169, 400] on button "Not Required" at bounding box center [1187, 408] width 96 height 21
click at [1168, 473] on div "Not Required" at bounding box center [1186, 482] width 98 height 27
click at [1167, 472] on button "Not Required" at bounding box center [1187, 482] width 96 height 21
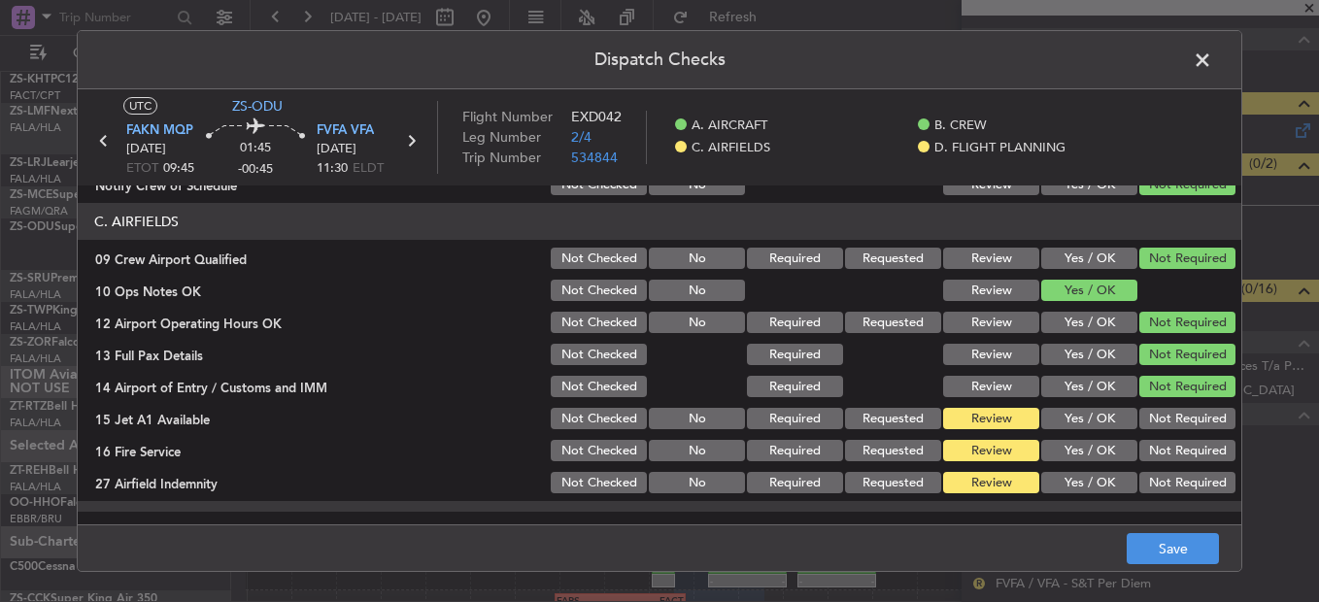
scroll to position [486, 0]
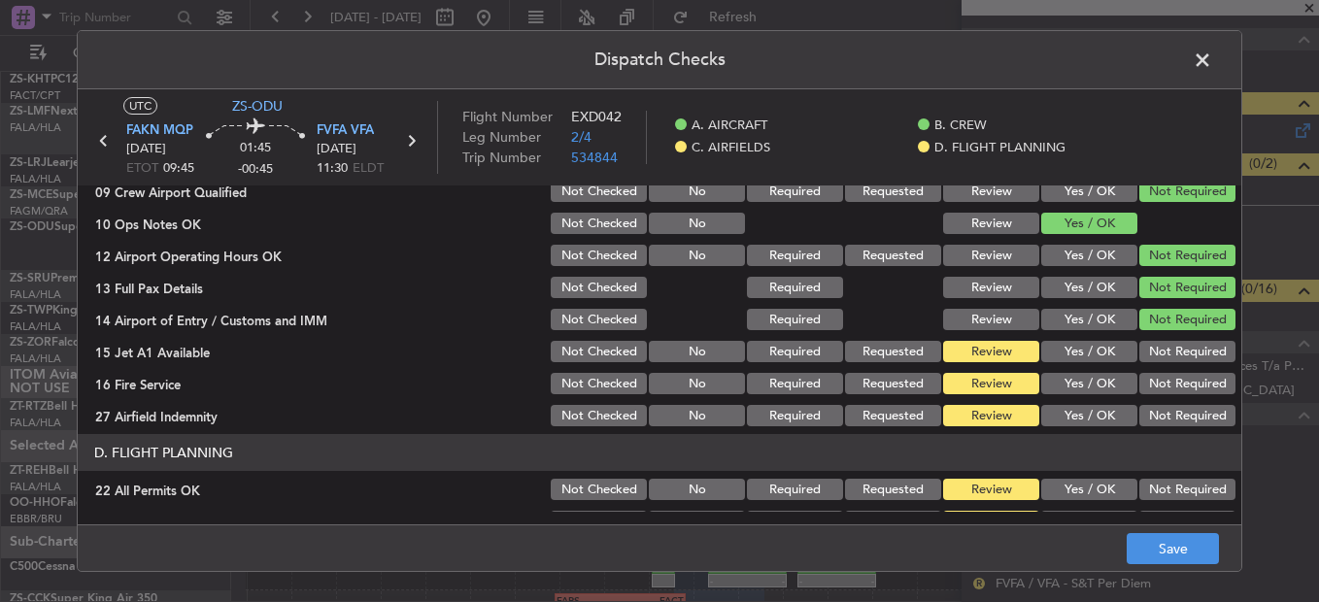
click at [1178, 356] on button "Not Required" at bounding box center [1187, 351] width 96 height 21
click at [1176, 380] on button "Not Required" at bounding box center [1187, 383] width 96 height 21
click at [1174, 391] on button "Not Required" at bounding box center [1187, 383] width 96 height 21
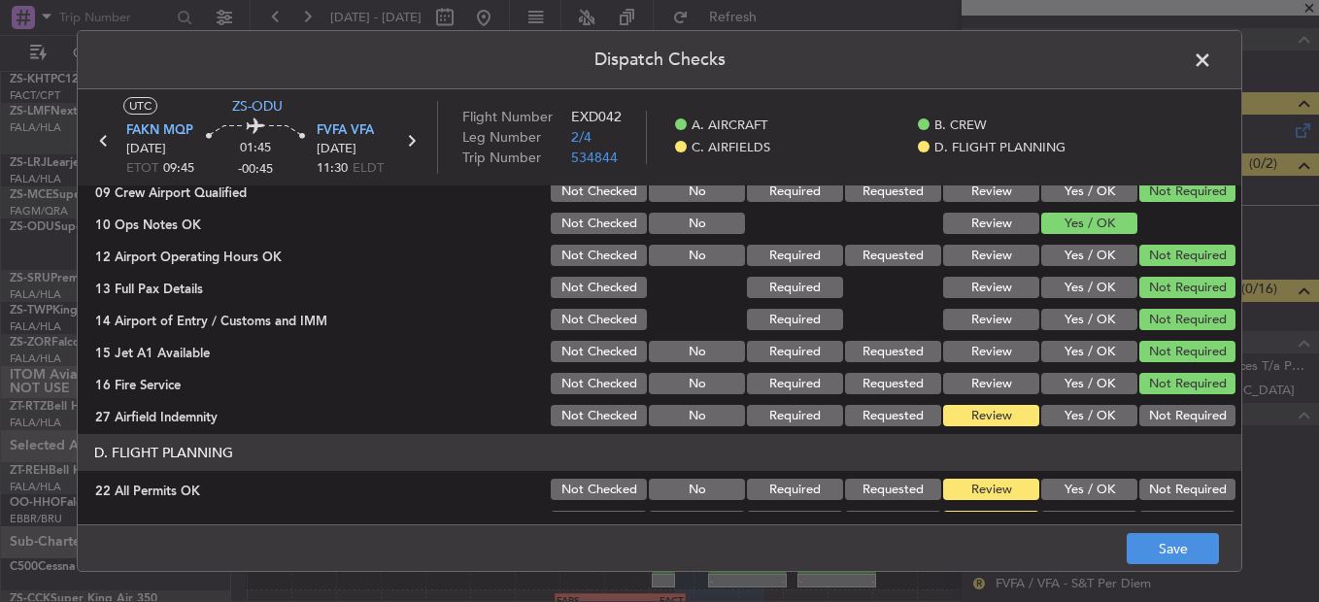
click at [1172, 412] on button "Not Required" at bounding box center [1187, 415] width 96 height 21
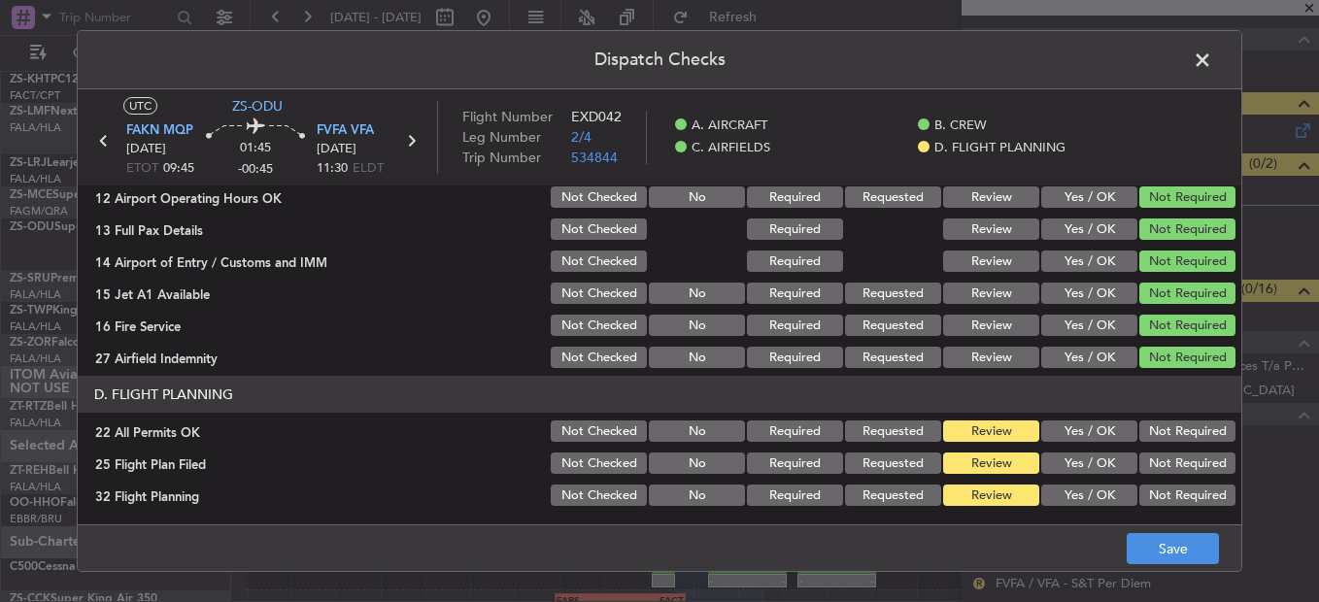
scroll to position [546, 0]
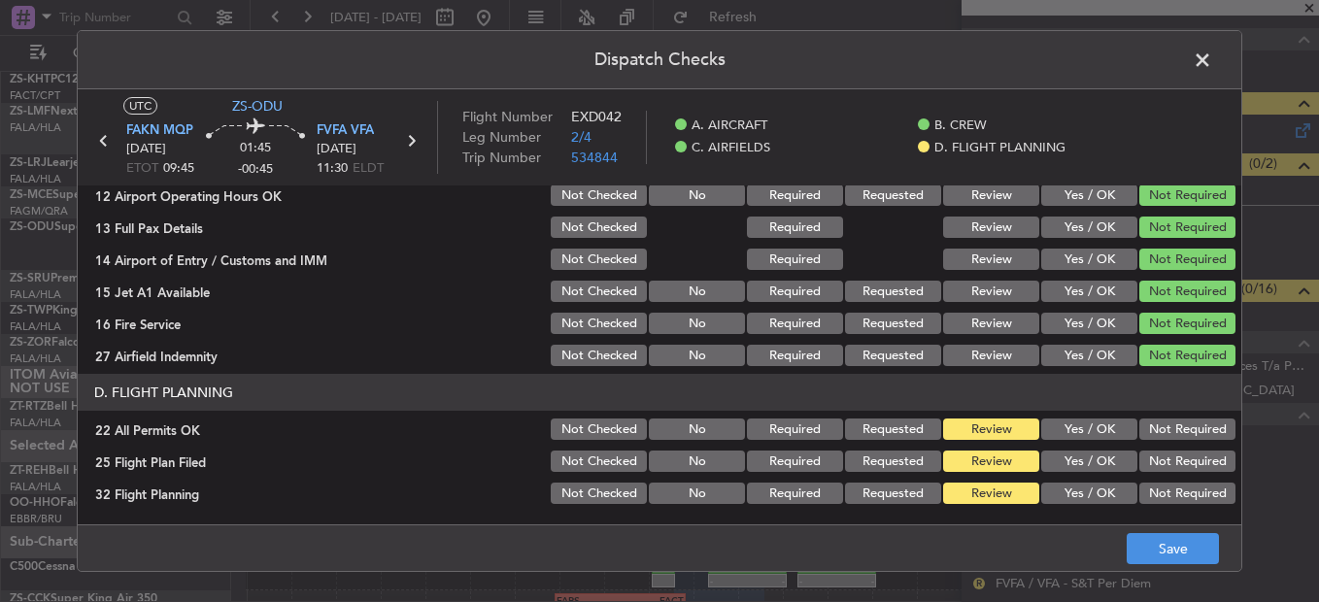
click at [1171, 427] on button "Not Required" at bounding box center [1187, 429] width 96 height 21
drag, startPoint x: 1095, startPoint y: 458, endPoint x: 1093, endPoint y: 477, distance: 19.5
click at [1095, 461] on button "Yes / OK" at bounding box center [1089, 461] width 96 height 21
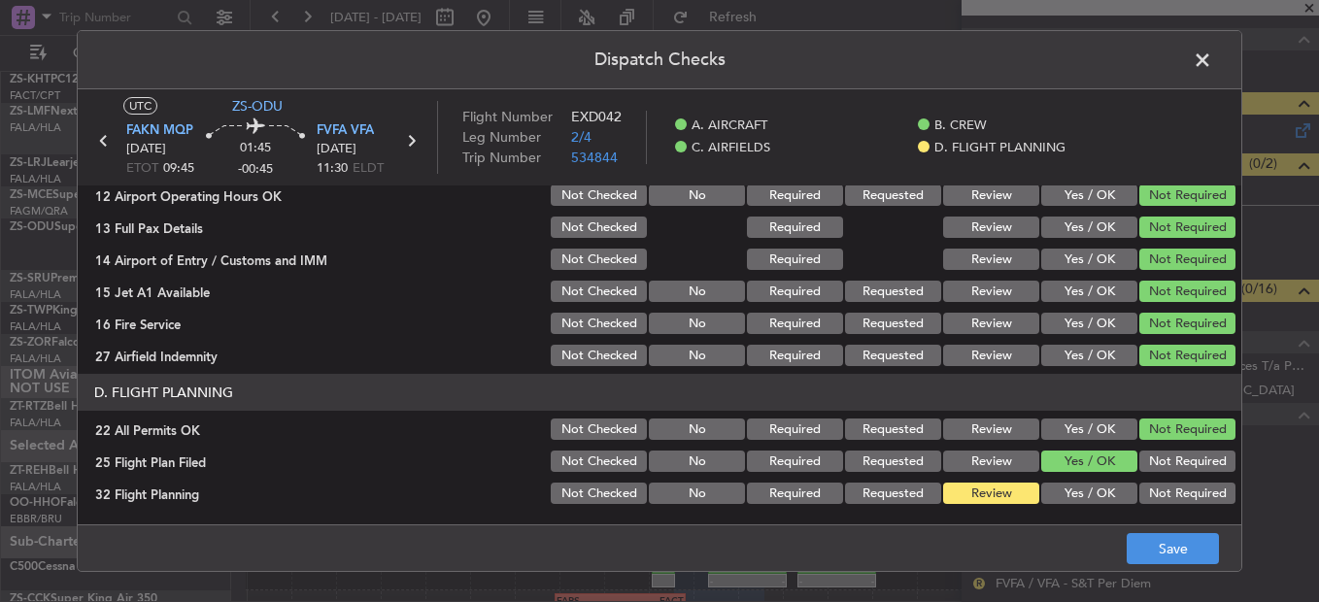
click at [1092, 490] on button "Yes / OK" at bounding box center [1089, 493] width 96 height 21
drag, startPoint x: 1138, startPoint y: 552, endPoint x: 1138, endPoint y: 538, distance: 13.6
click at [1138, 551] on button "Save" at bounding box center [1173, 548] width 92 height 31
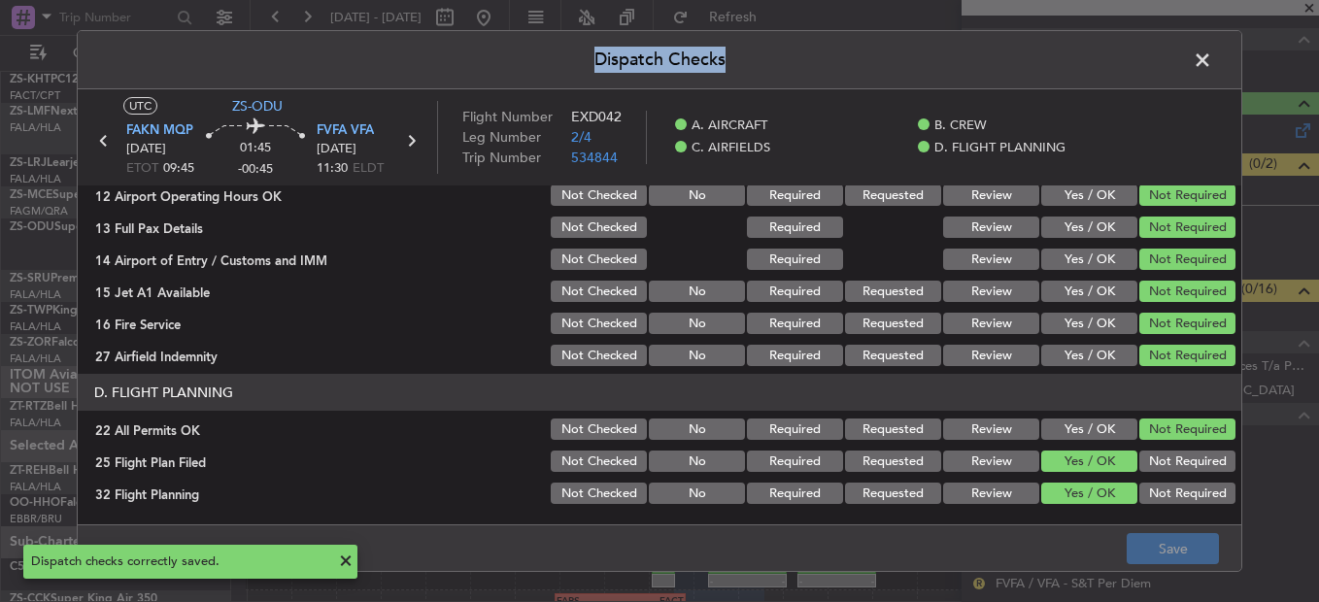
click at [1202, 75] on div "Dispatch Checks UTC ZS-ODU FAKN MQP [DATE] ETOT 09:45 01:45 -00:45 FVFA VFA [DA…" at bounding box center [660, 301] width 1166 height 542
drag, startPoint x: 1202, startPoint y: 75, endPoint x: 1200, endPoint y: 61, distance: 13.7
click at [1212, 61] on span at bounding box center [1212, 65] width 0 height 39
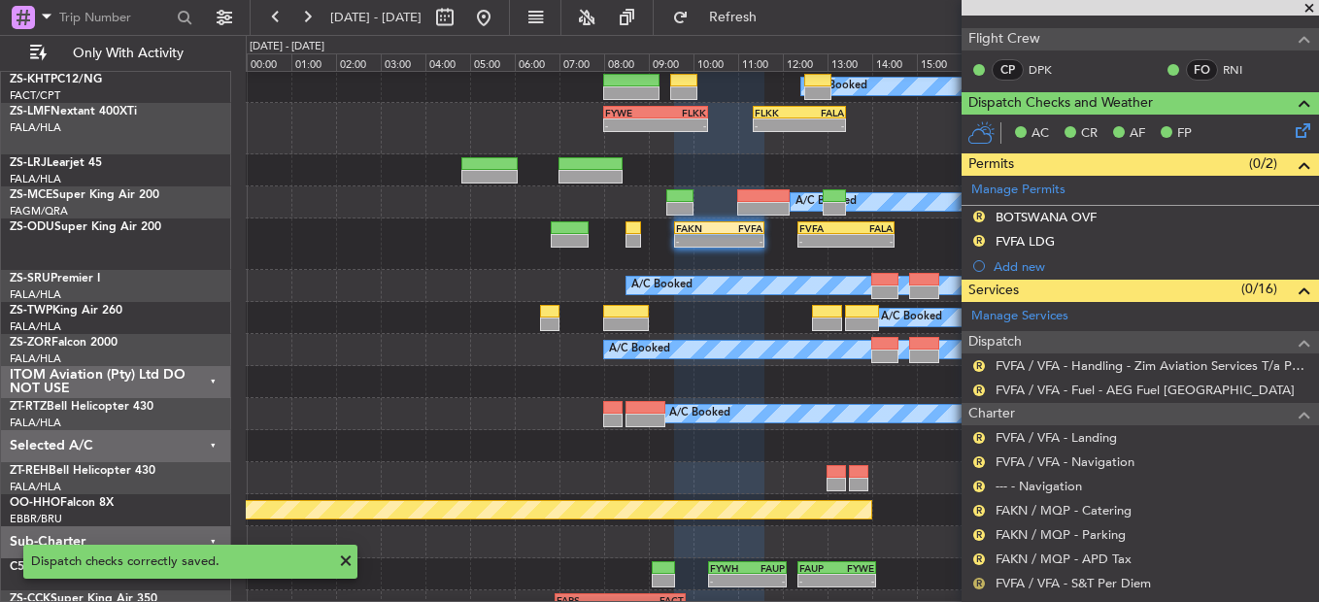
click at [977, 587] on button "R" at bounding box center [979, 584] width 12 height 12
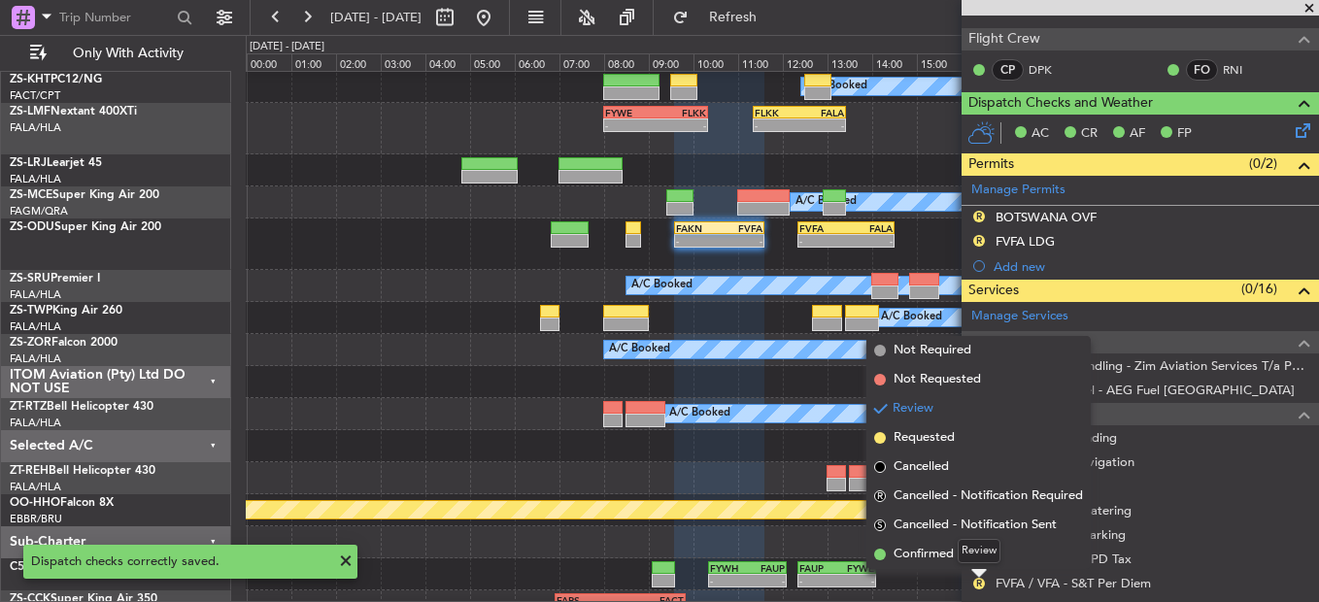
click at [977, 558] on div "Review" at bounding box center [979, 551] width 43 height 24
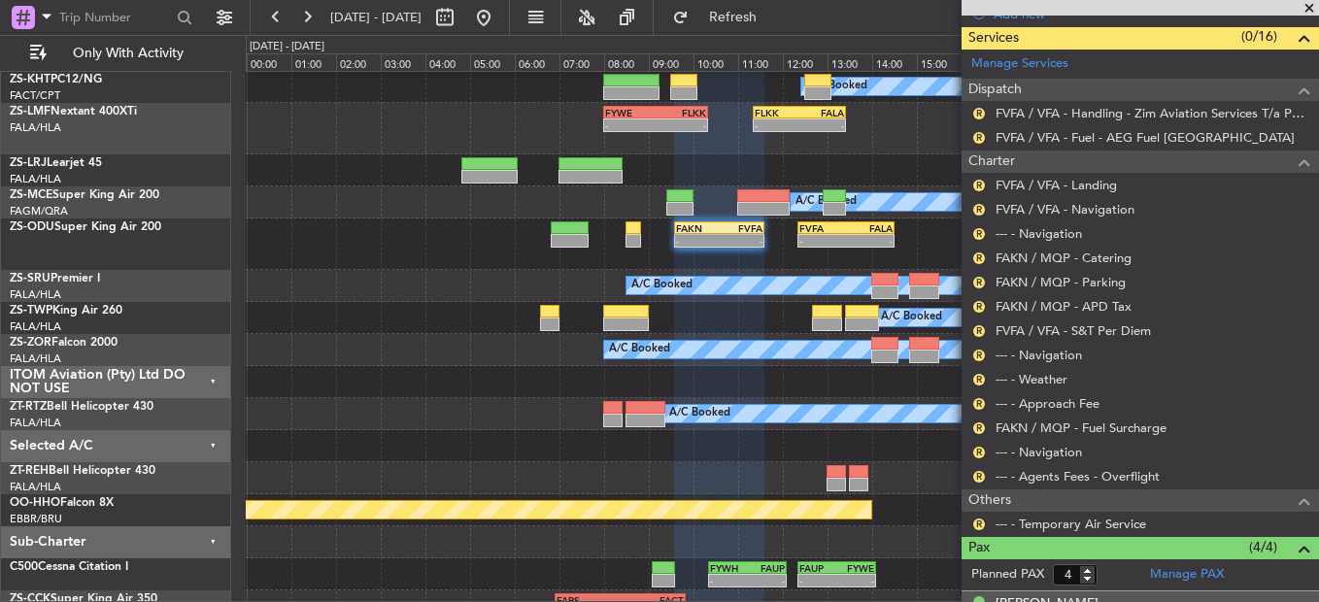
scroll to position [674, 0]
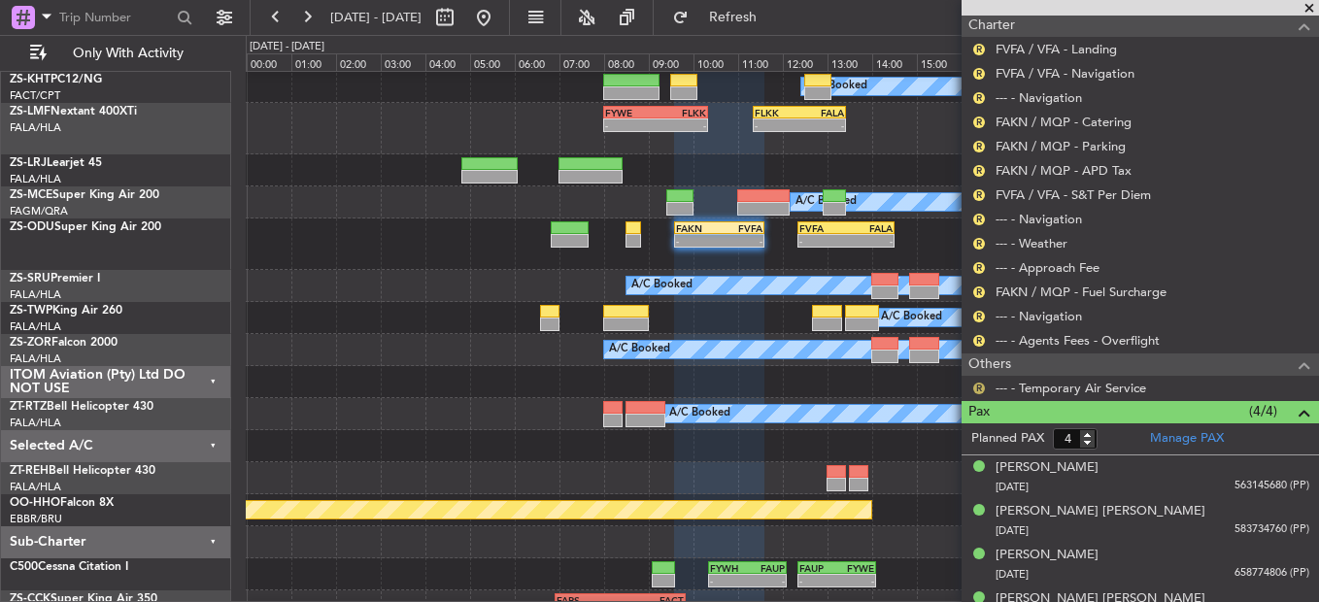
click at [978, 390] on button "R" at bounding box center [979, 389] width 12 height 12
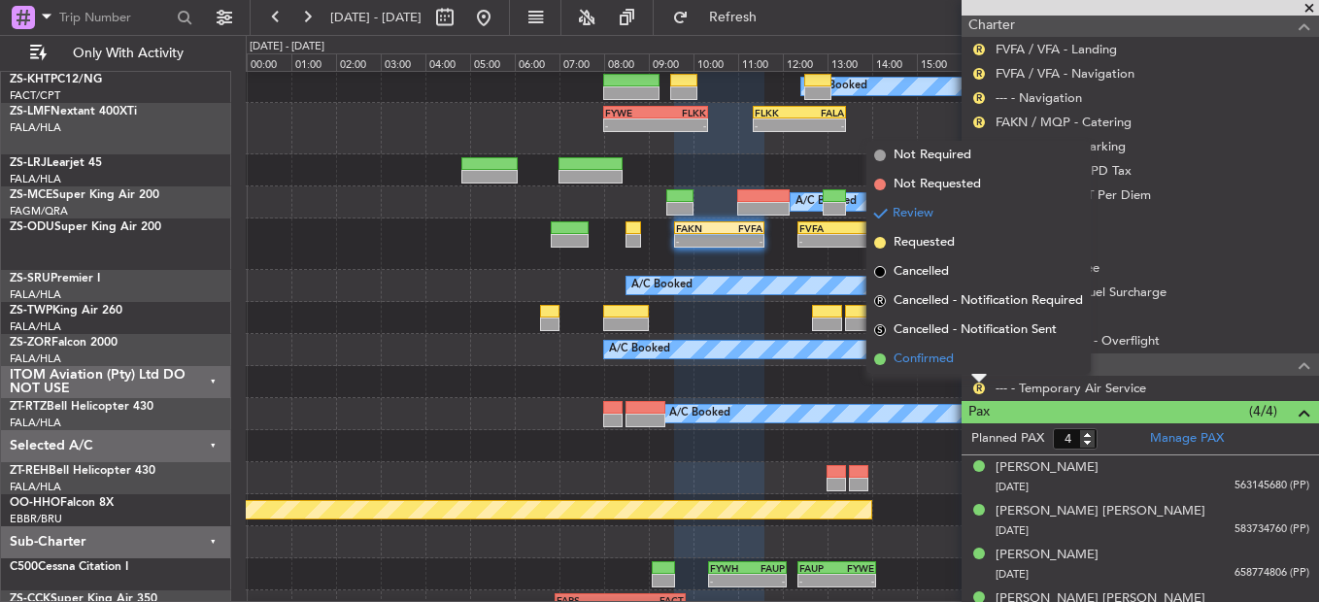
click at [980, 358] on li "Confirmed" at bounding box center [978, 359] width 224 height 29
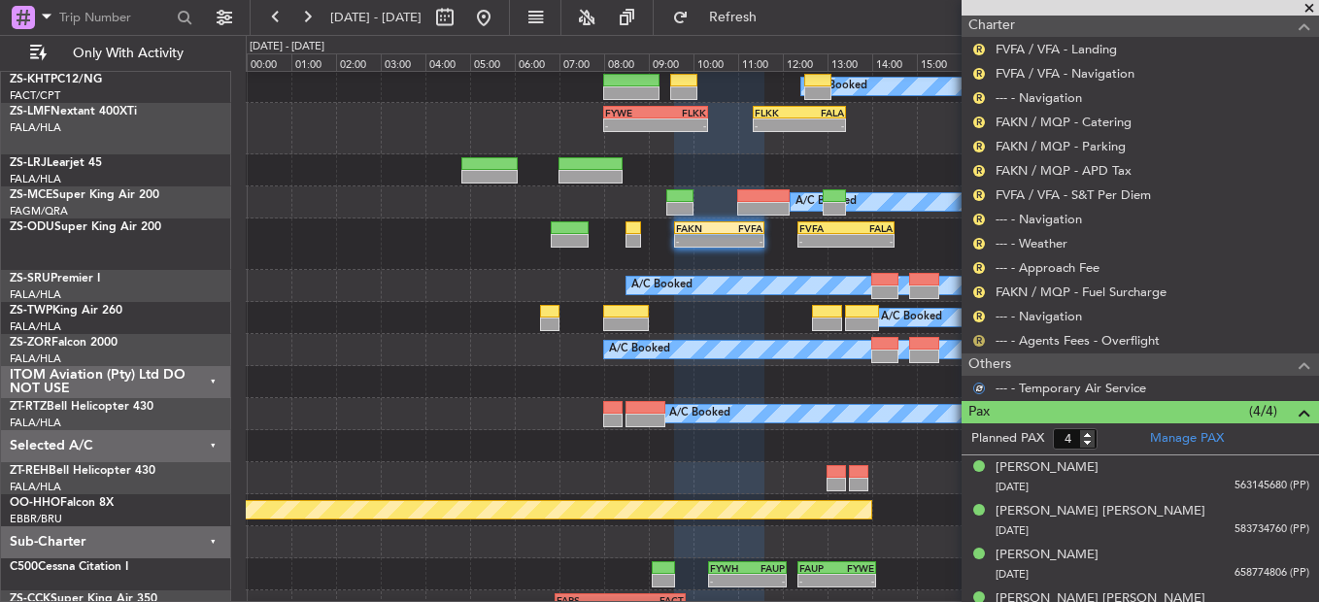
click at [978, 337] on button "R" at bounding box center [979, 341] width 12 height 12
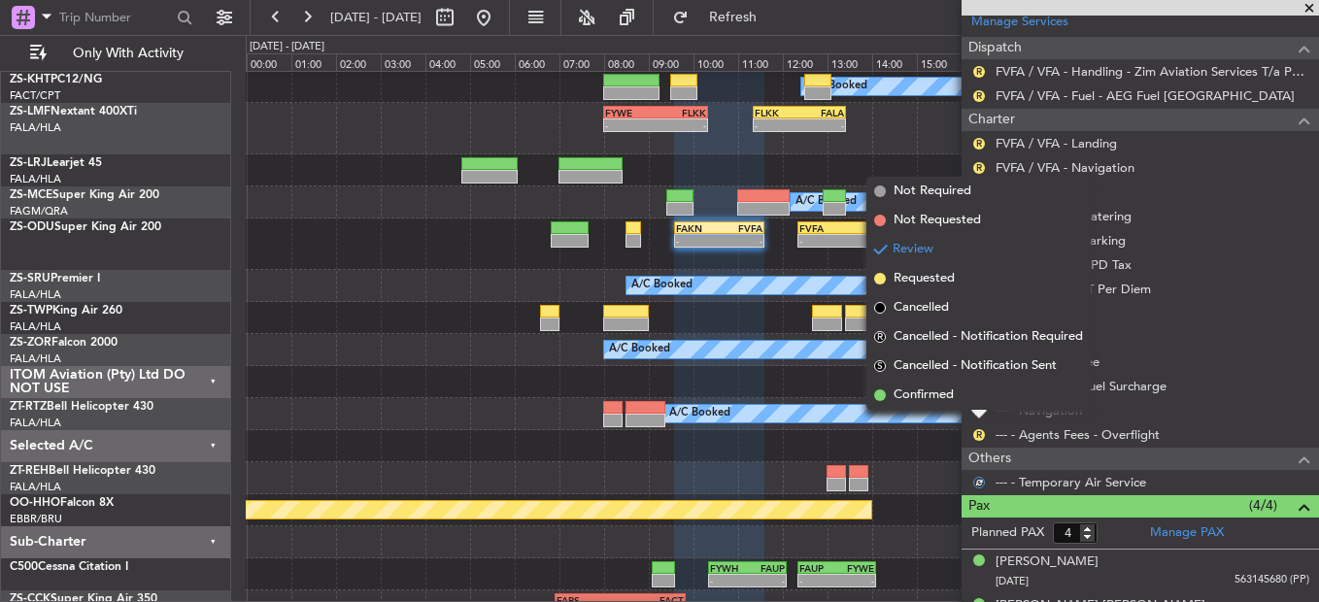
scroll to position [577, 0]
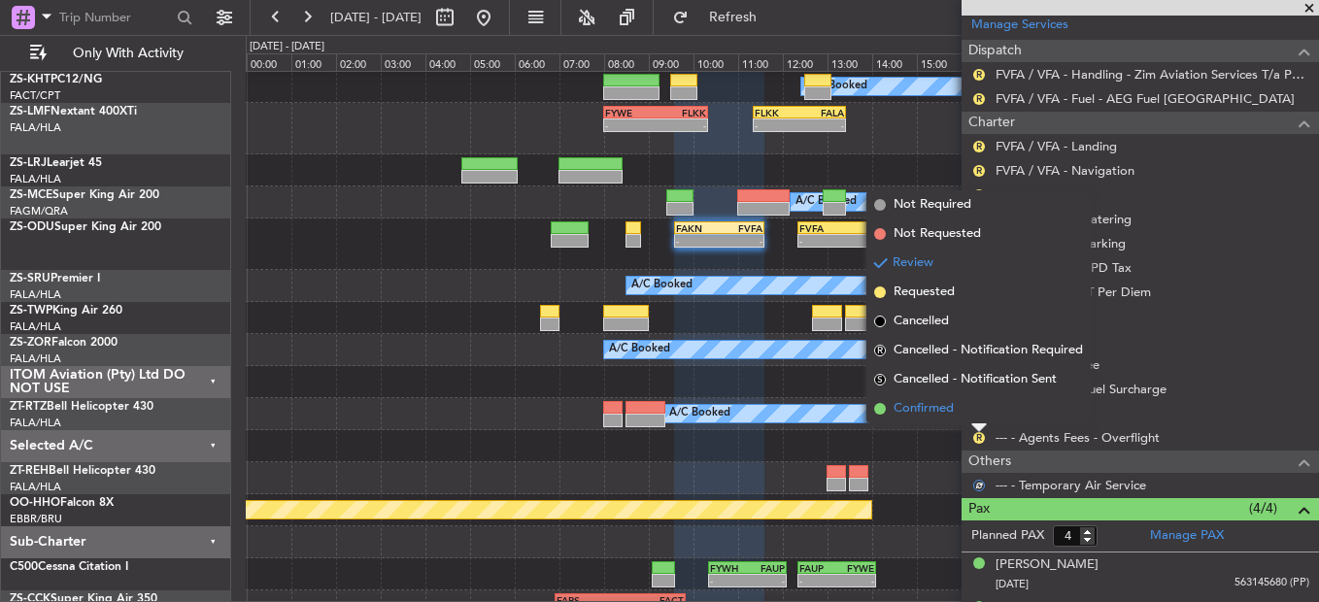
click at [967, 416] on li "Confirmed" at bounding box center [978, 408] width 224 height 29
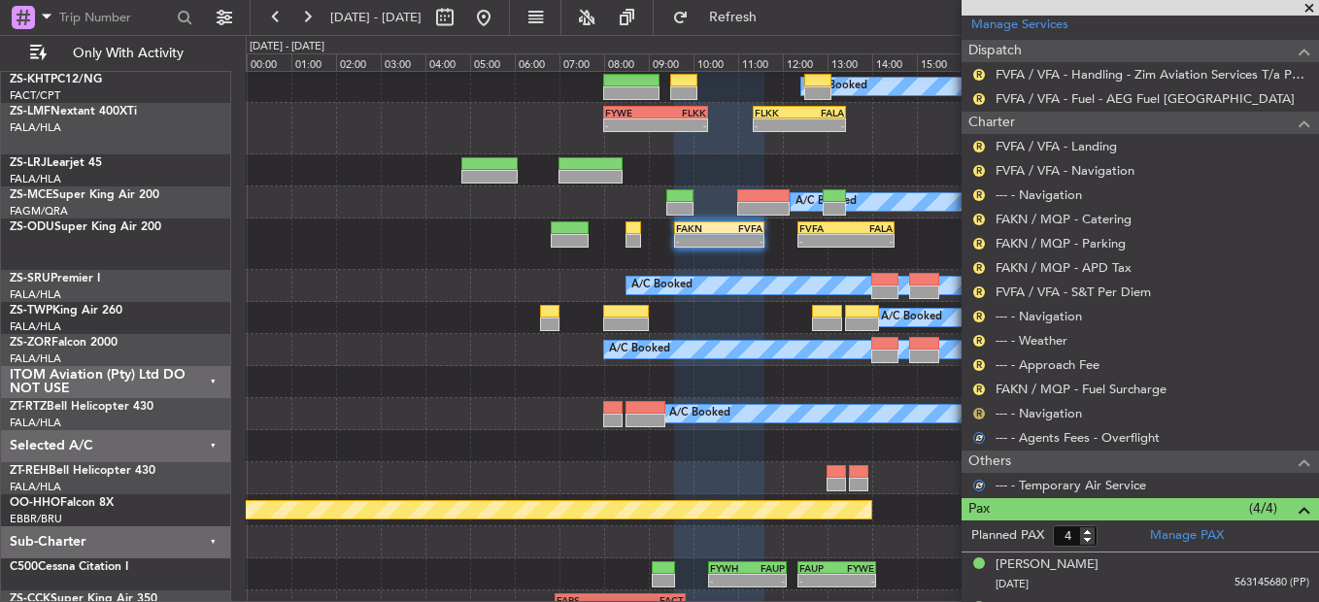
click at [977, 408] on button "R" at bounding box center [979, 414] width 12 height 12
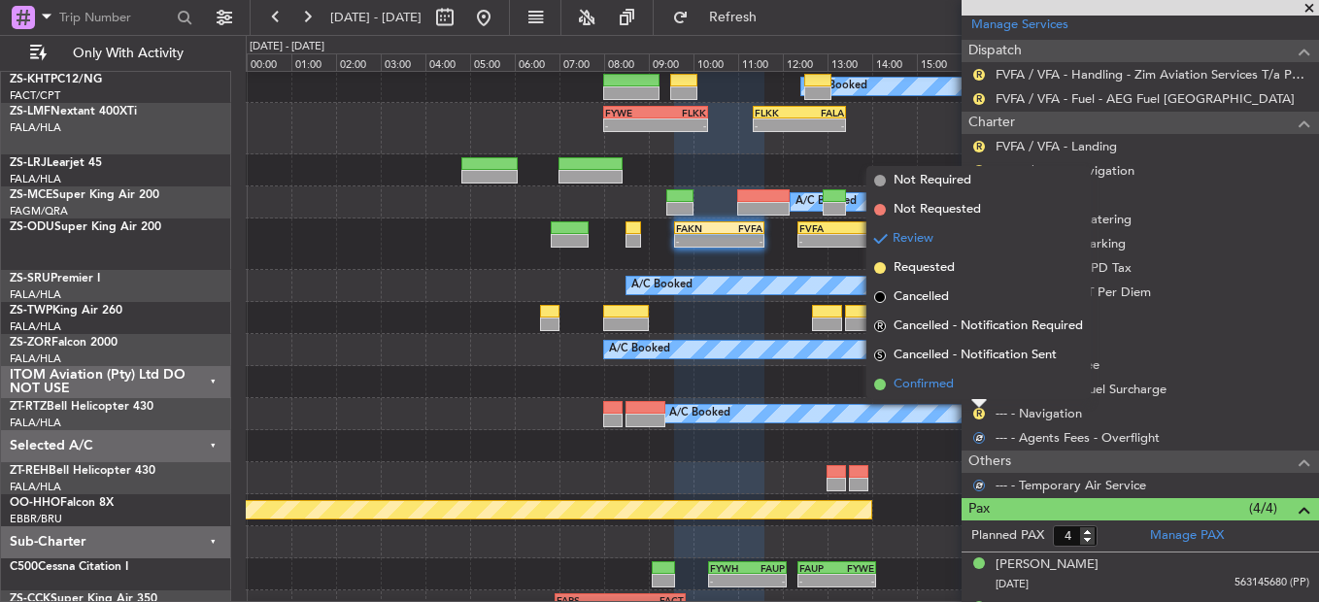
click at [980, 387] on li "Confirmed" at bounding box center [978, 384] width 224 height 29
click at [980, 388] on button "R" at bounding box center [979, 390] width 12 height 12
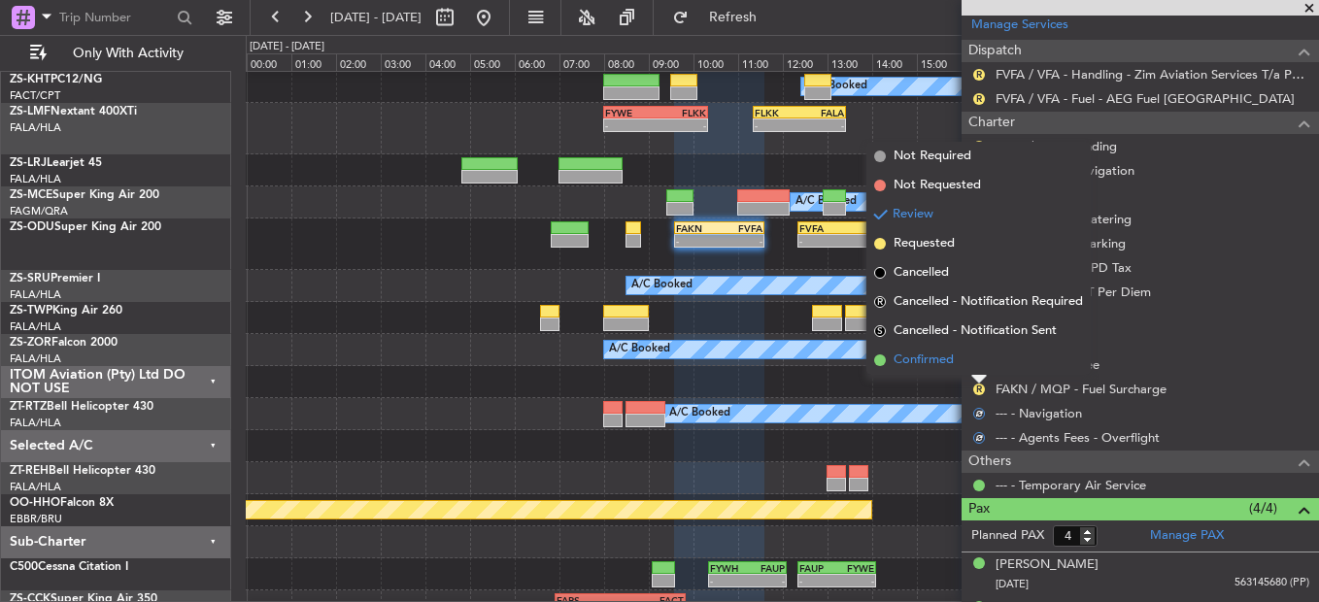
click at [980, 365] on li "Confirmed" at bounding box center [978, 360] width 224 height 29
